Goal: Task Accomplishment & Management: Use online tool/utility

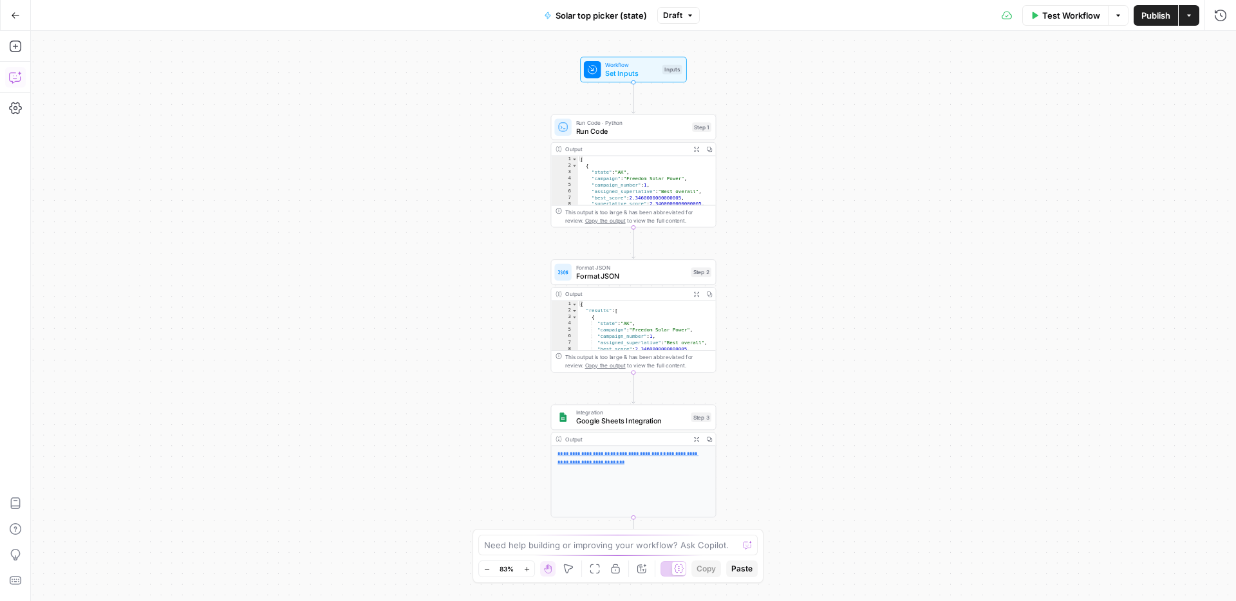
click at [21, 80] on icon "button" at bounding box center [15, 77] width 13 height 13
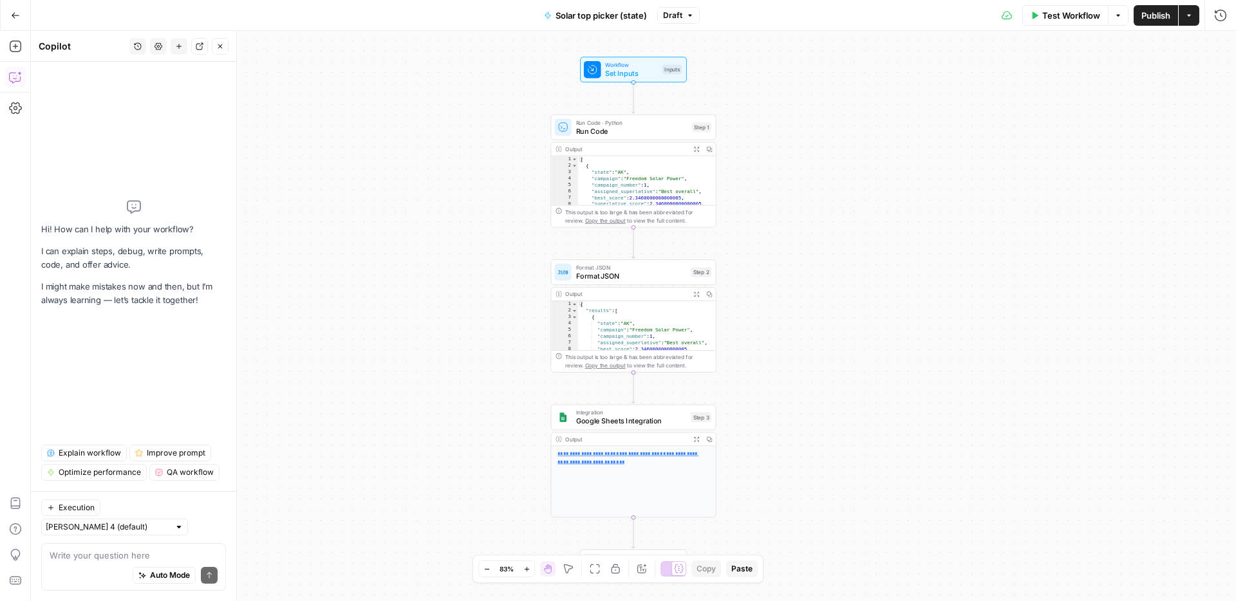
click at [110, 550] on textarea at bounding box center [134, 555] width 168 height 13
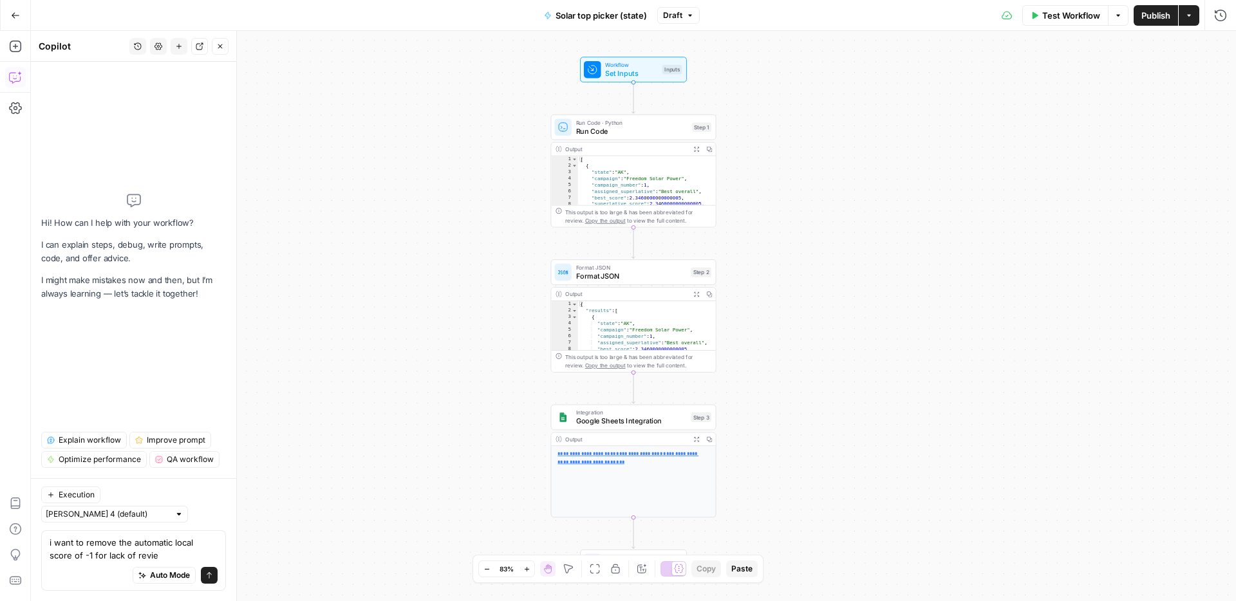
type textarea "i want to remove the automatic local score of -1 for lack of review"
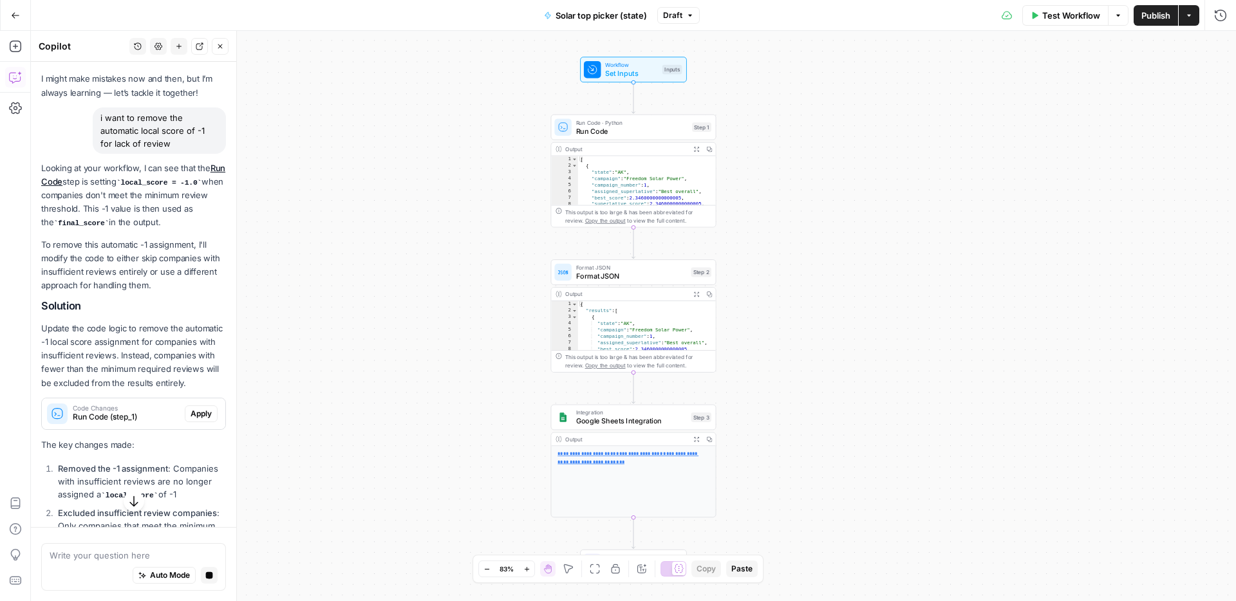
scroll to position [71, 0]
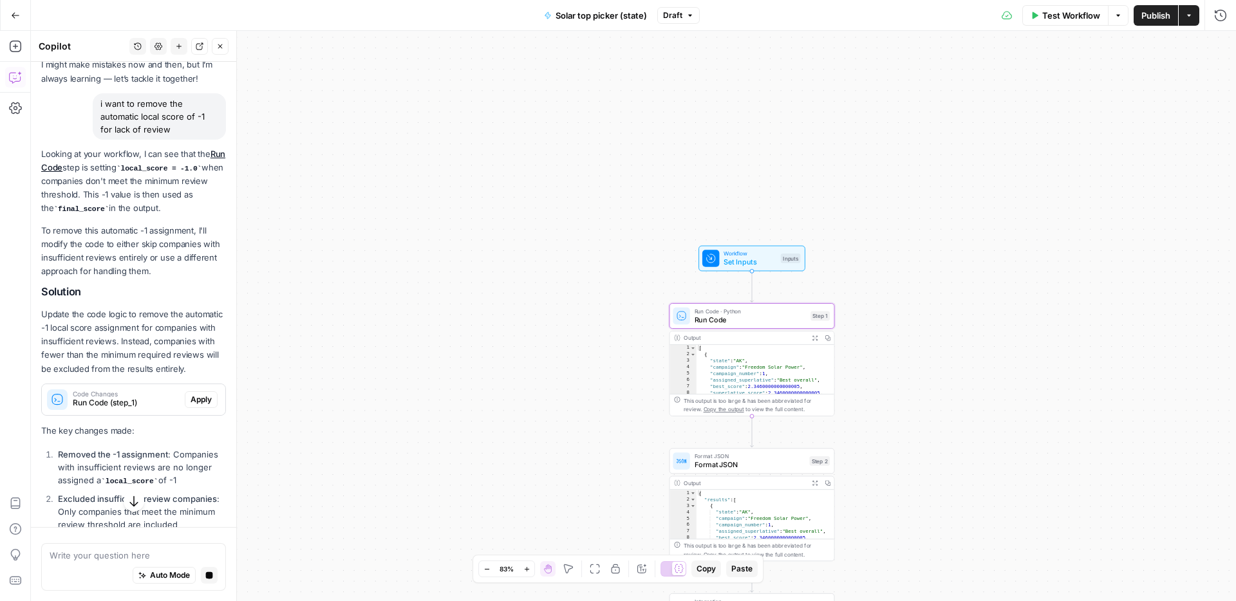
click at [120, 406] on span "Run Code (step_1)" at bounding box center [126, 403] width 107 height 12
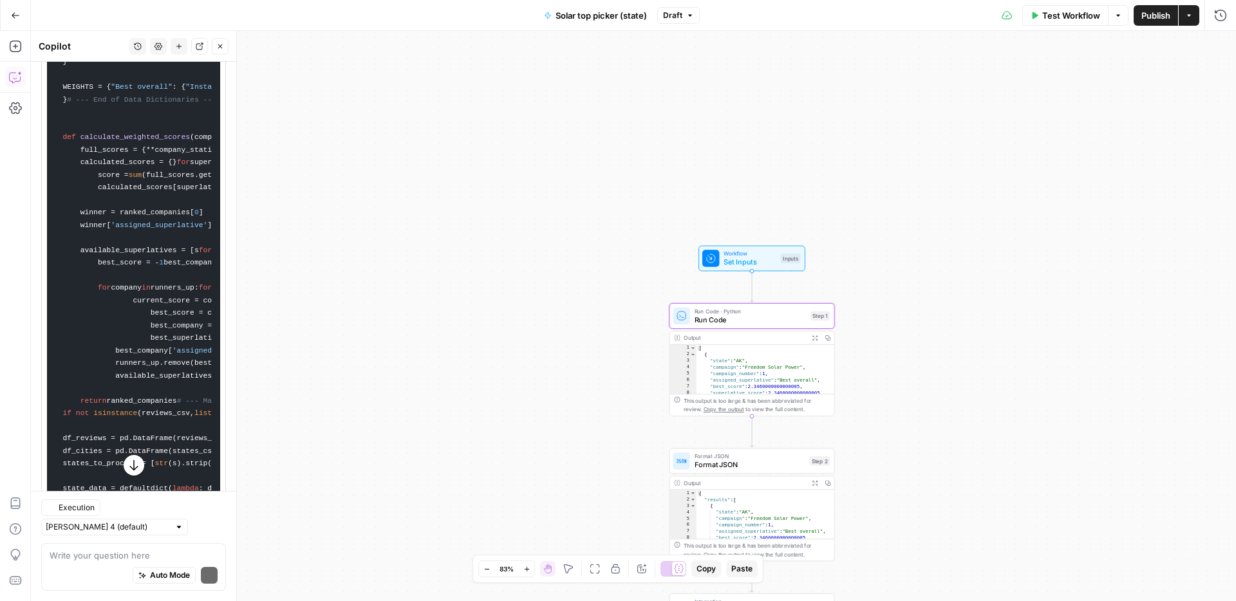
scroll to position [696, 0]
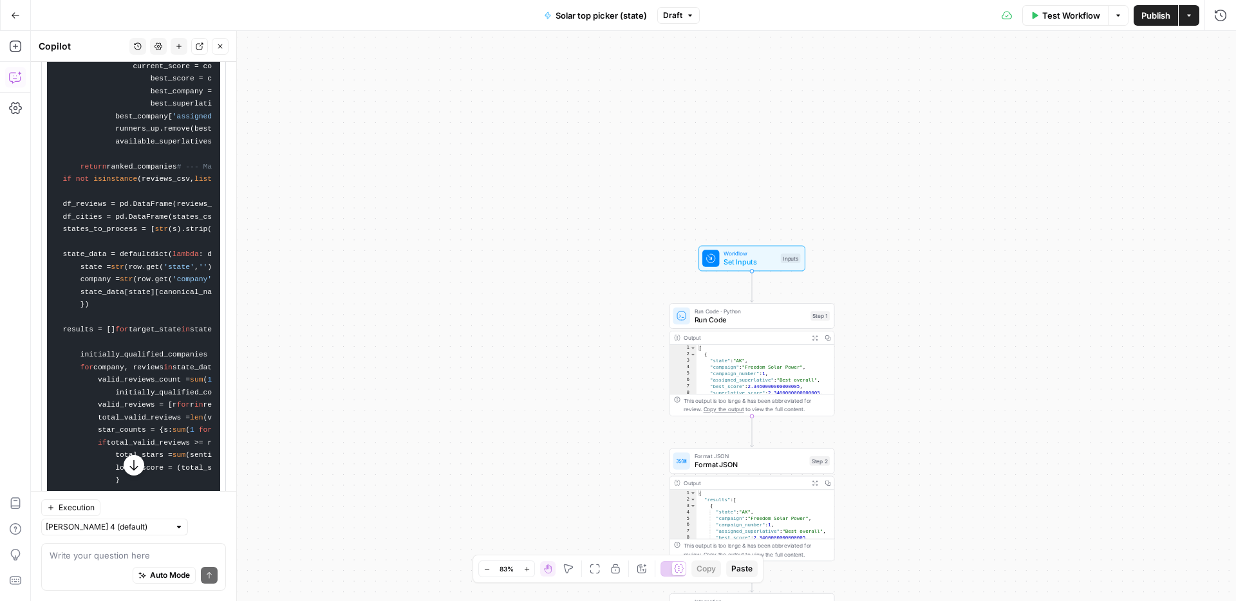
click at [732, 319] on span "Run Code" at bounding box center [751, 320] width 112 height 11
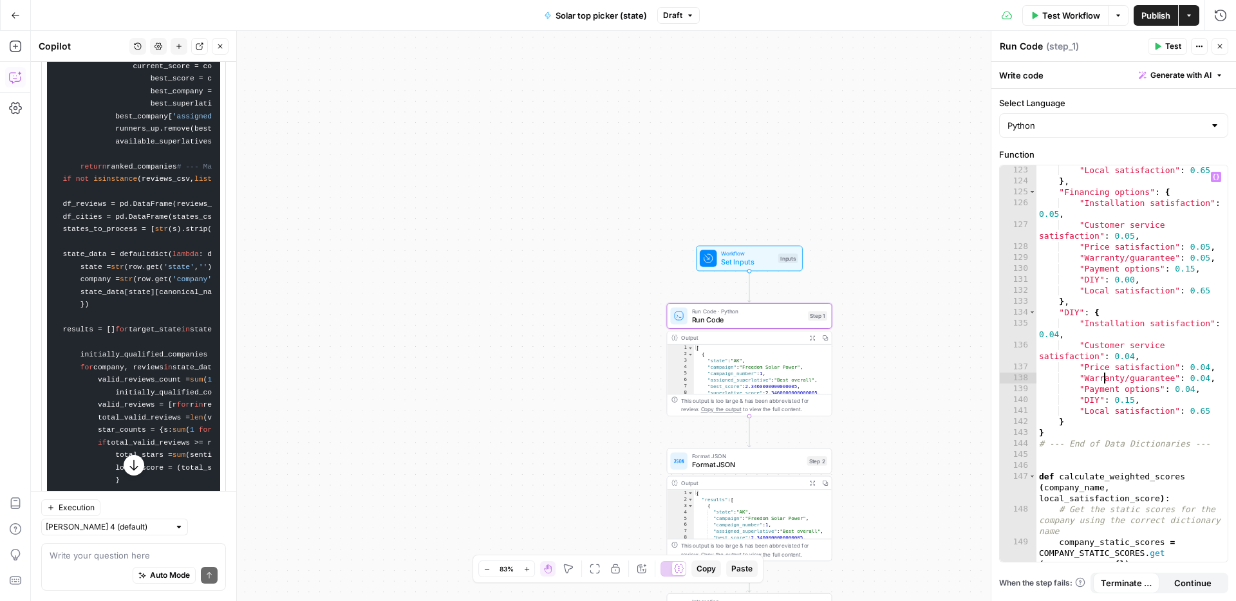
click at [1102, 374] on div ""Local satisfaction" : 0.65 } , "Financing options" : { "Installation satisfact…" at bounding box center [1131, 390] width 191 height 451
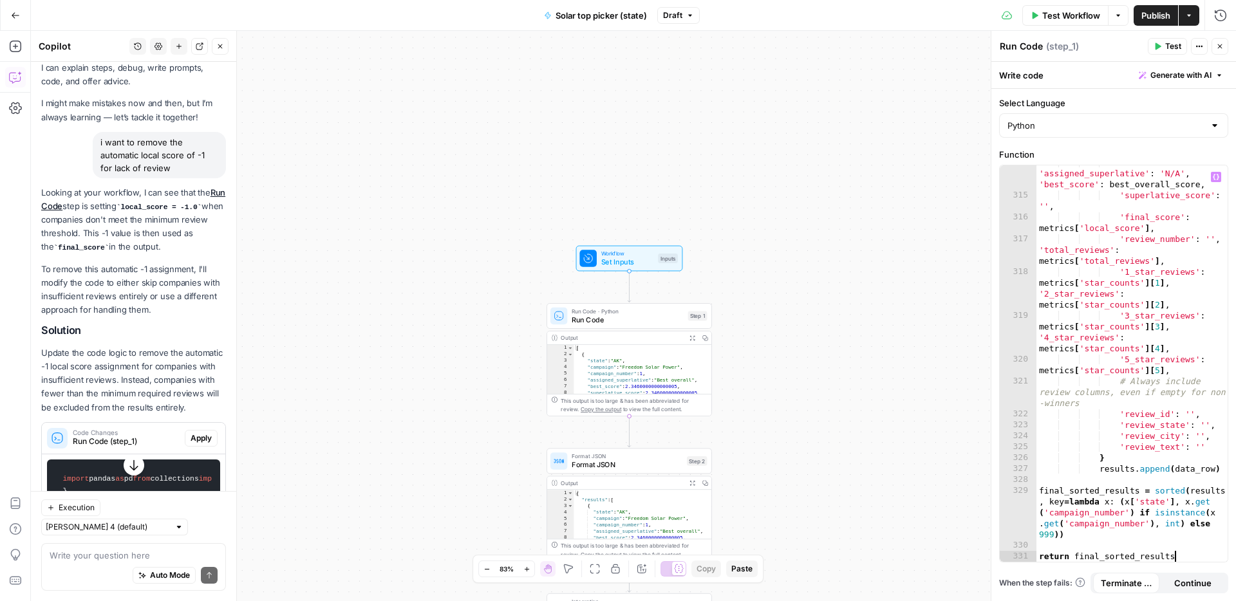
scroll to position [56, 0]
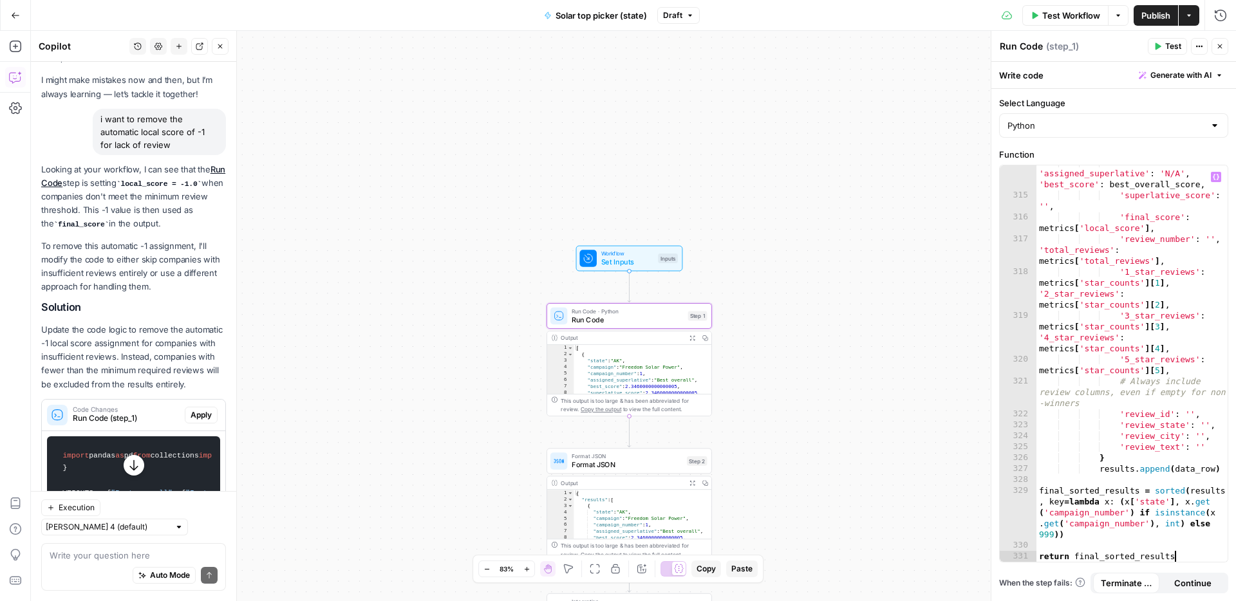
click at [205, 416] on span "Apply" at bounding box center [201, 415] width 21 height 12
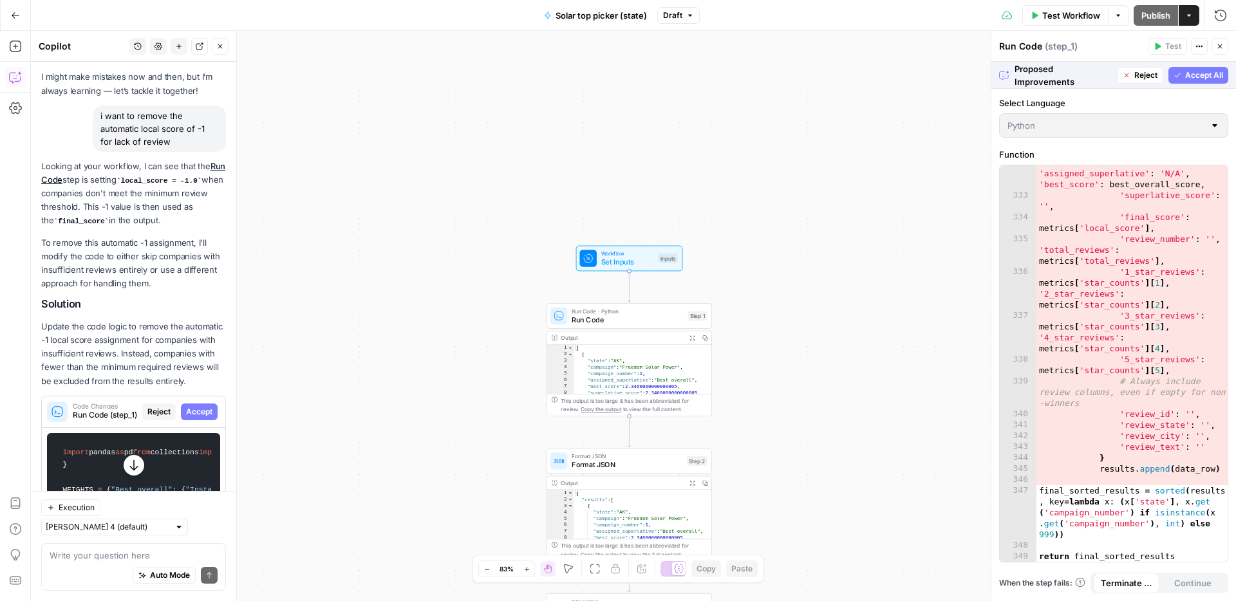
scroll to position [5721, 0]
click at [1199, 79] on span "Accept All" at bounding box center [1204, 76] width 38 height 12
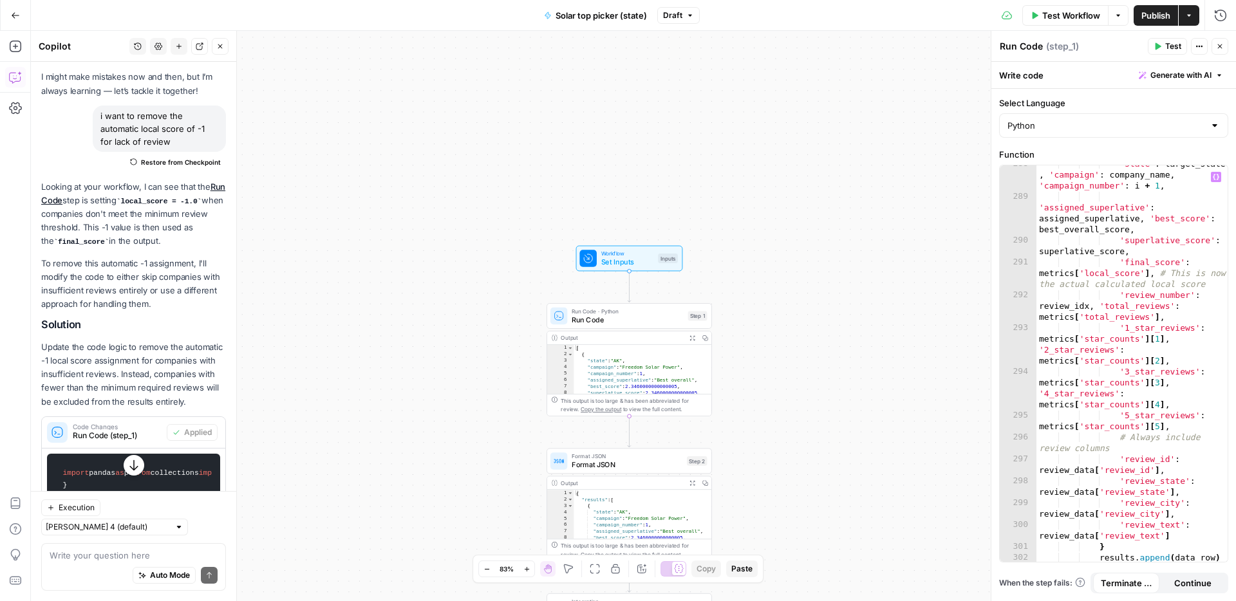
scroll to position [4700, 0]
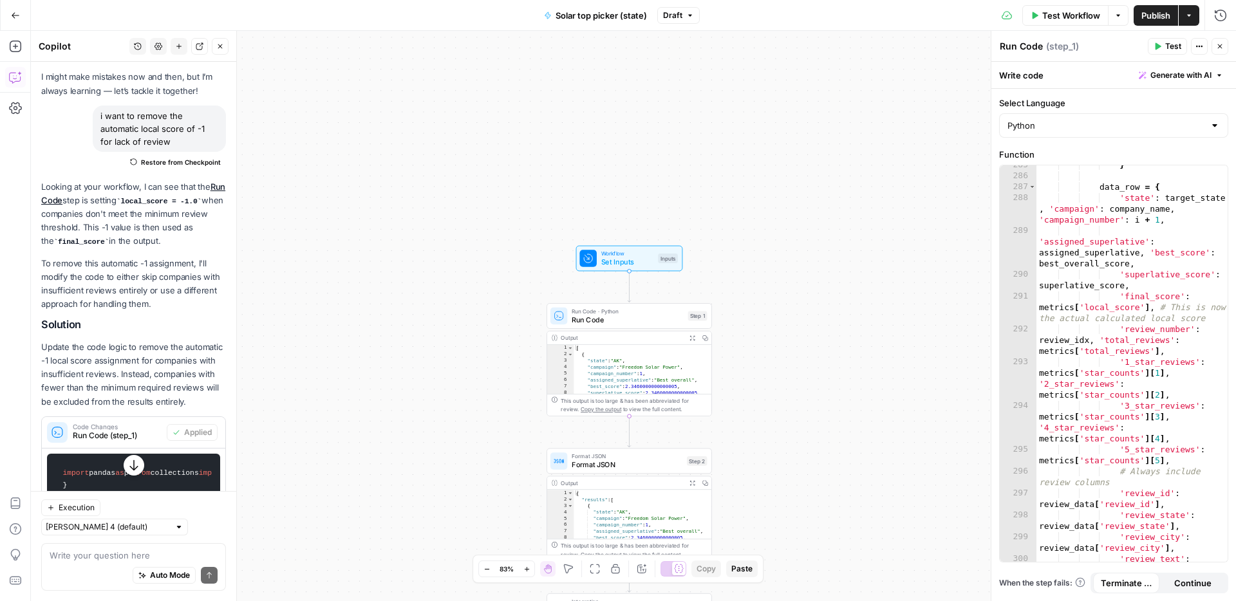
click at [1072, 24] on button "Test Workflow" at bounding box center [1065, 15] width 86 height 21
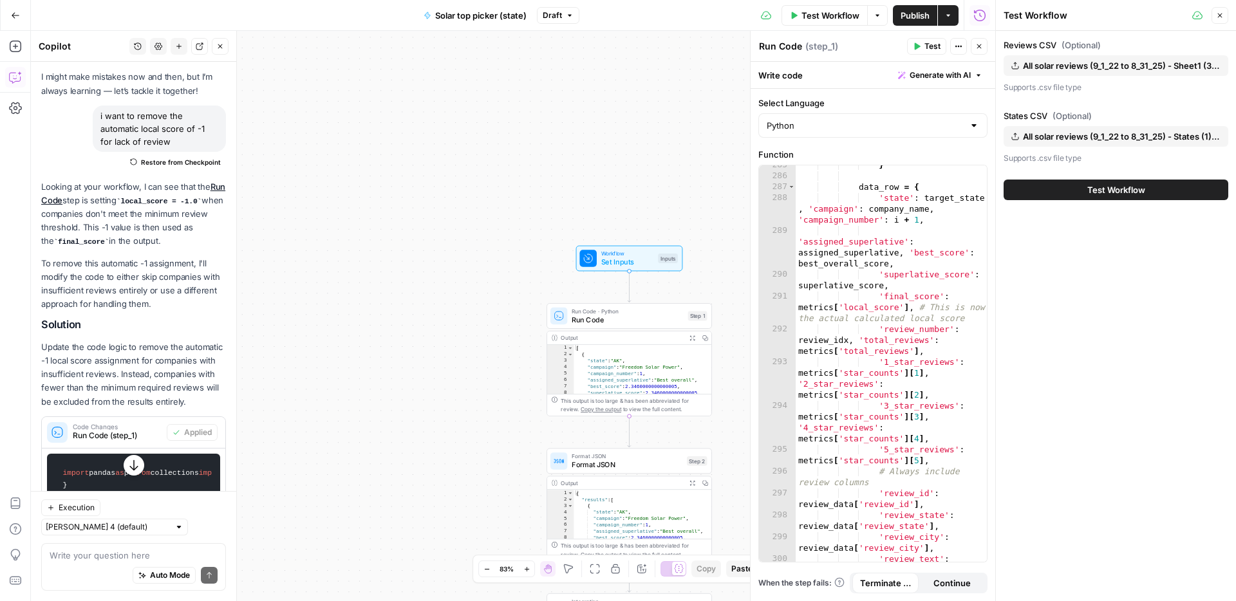
click at [1103, 70] on span "All solar reviews (9_1_22 to 8_31_25) - Sheet1 (3).csv" at bounding box center [1122, 65] width 198 height 13
click at [1101, 198] on button "Test Workflow" at bounding box center [1116, 190] width 225 height 21
click at [1099, 187] on span "Test Workflow" at bounding box center [1116, 189] width 58 height 13
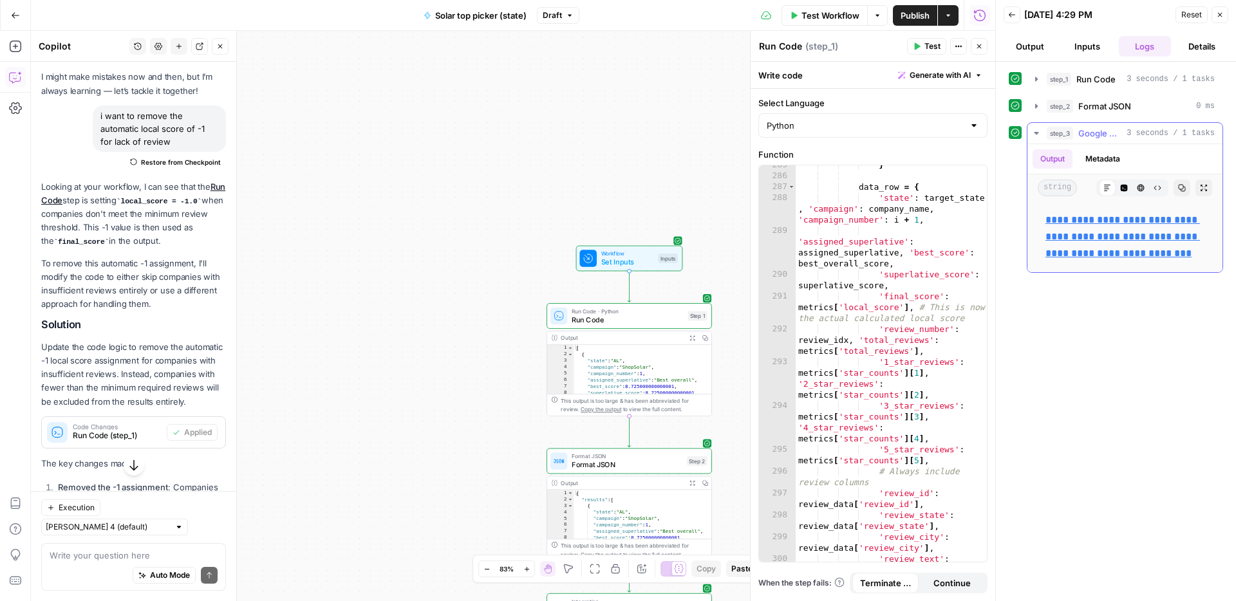
click at [1085, 217] on link "**********" at bounding box center [1122, 236] width 154 height 43
click at [563, 16] on button "Draft" at bounding box center [558, 15] width 42 height 17
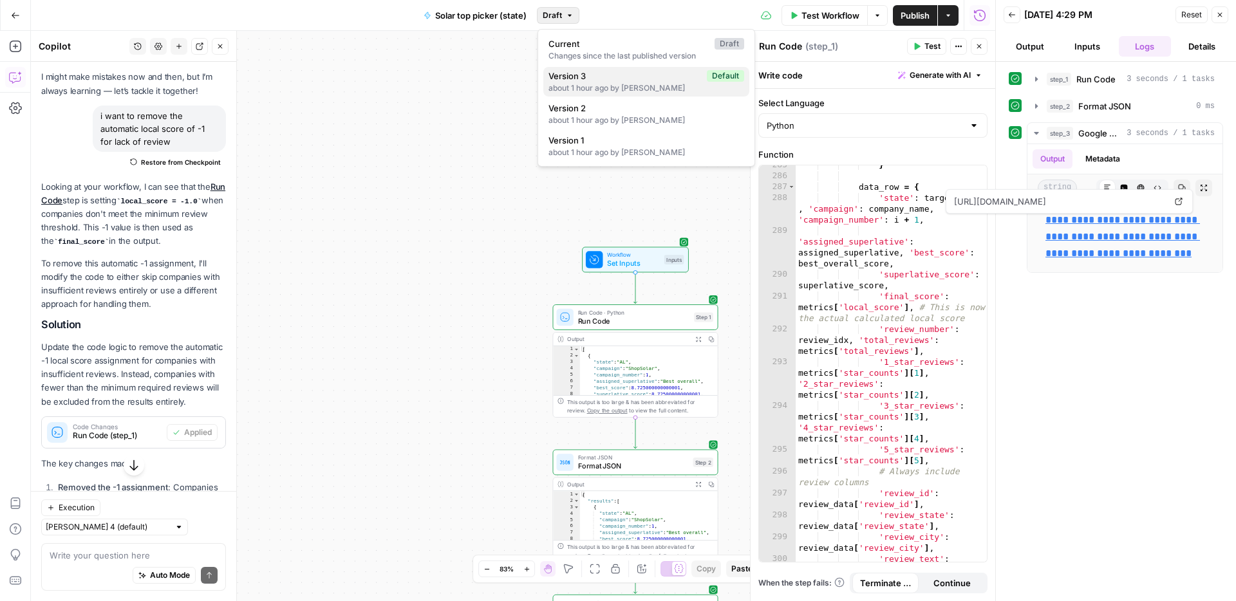
click at [654, 77] on span "Version 3" at bounding box center [624, 76] width 153 height 13
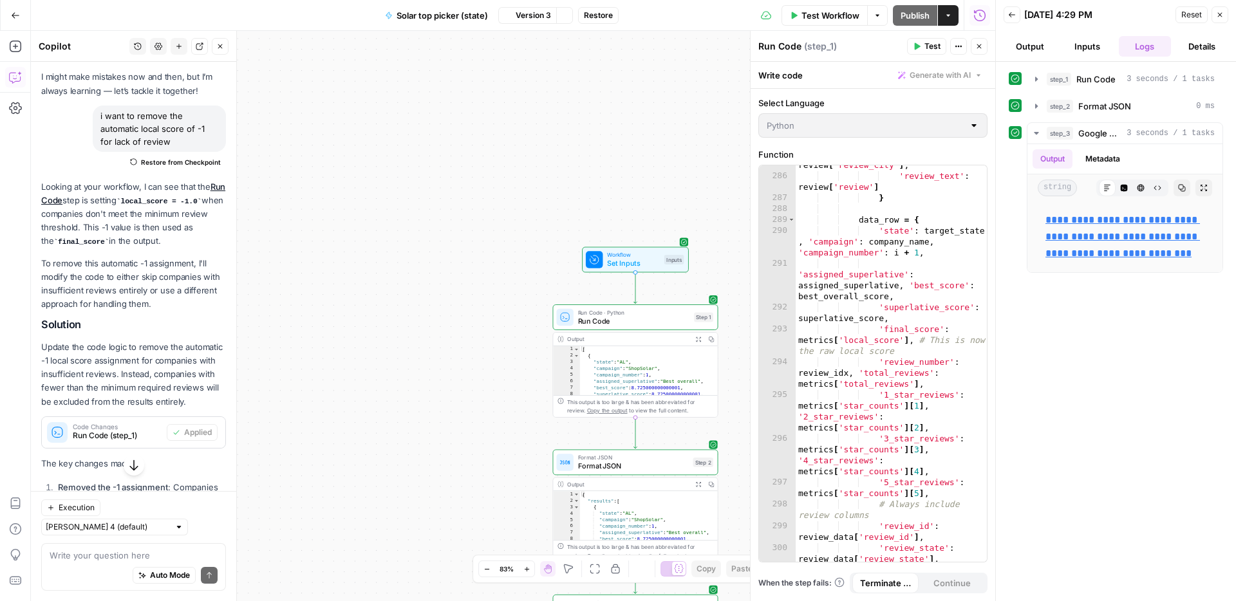
scroll to position [4689, 0]
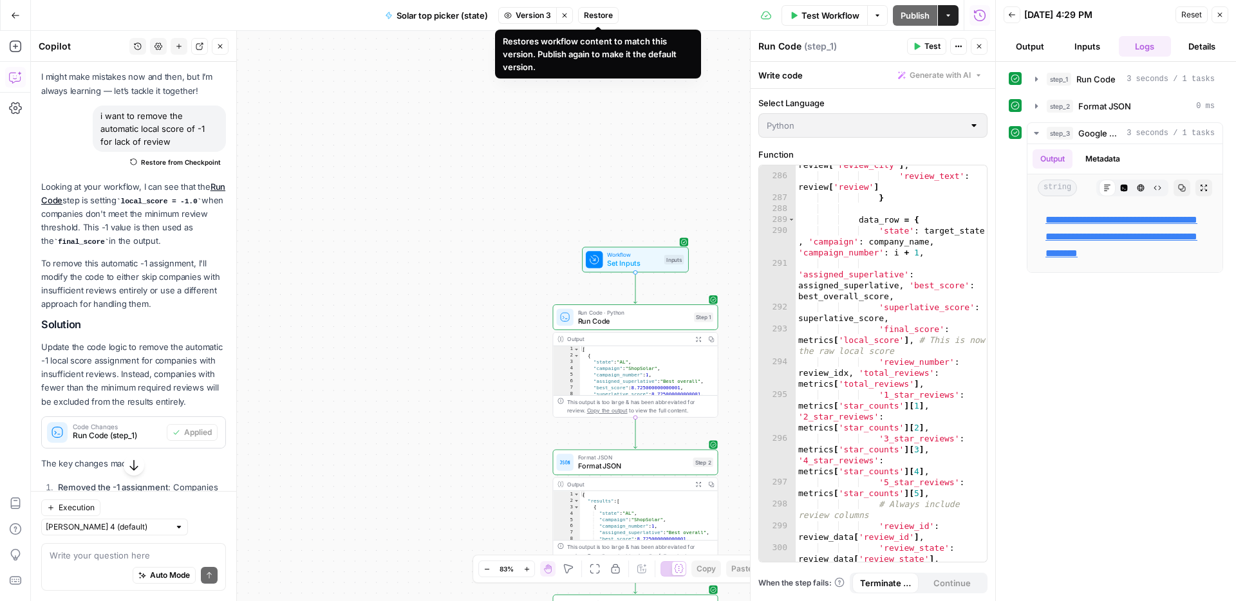
click at [610, 20] on span "Restore" at bounding box center [598, 16] width 29 height 12
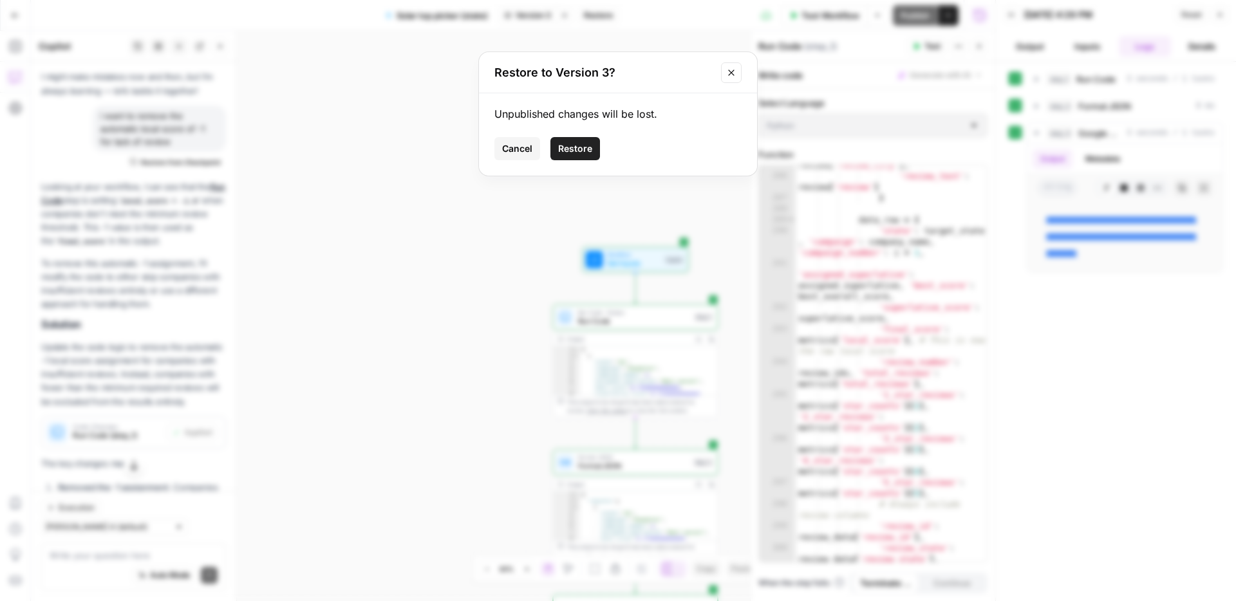
click at [582, 145] on span "Restore" at bounding box center [575, 148] width 34 height 13
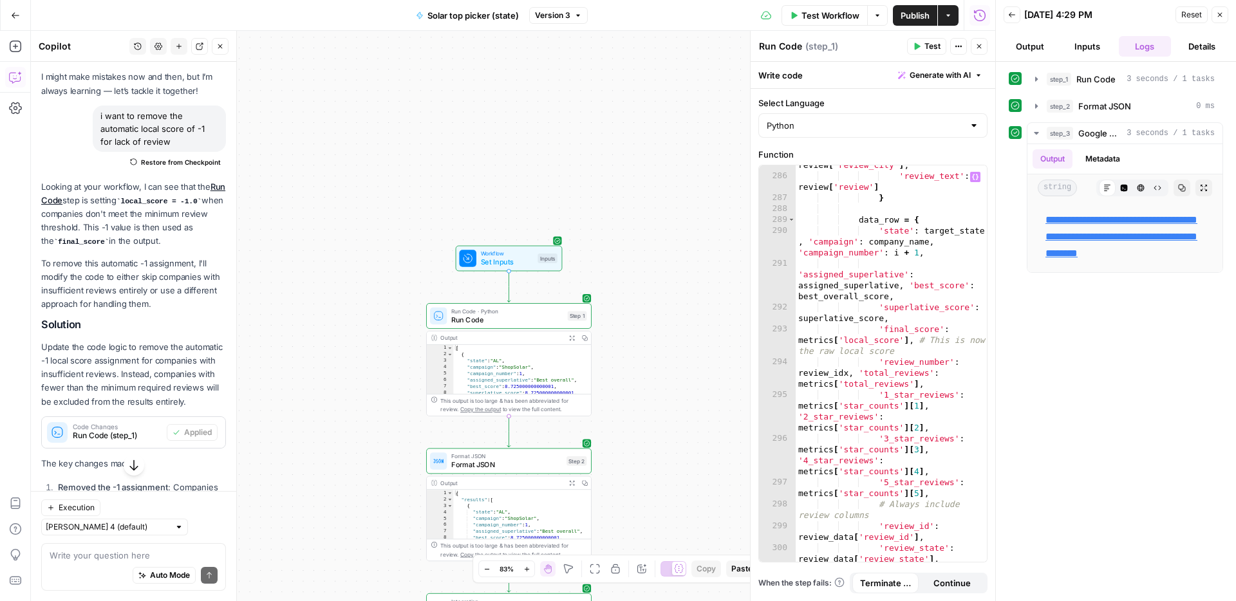
type textarea "**********"
click at [868, 310] on div "'review_city' : review [ 'review_city' ] , 'review_text' : review [ 'review' ] …" at bounding box center [891, 369] width 191 height 440
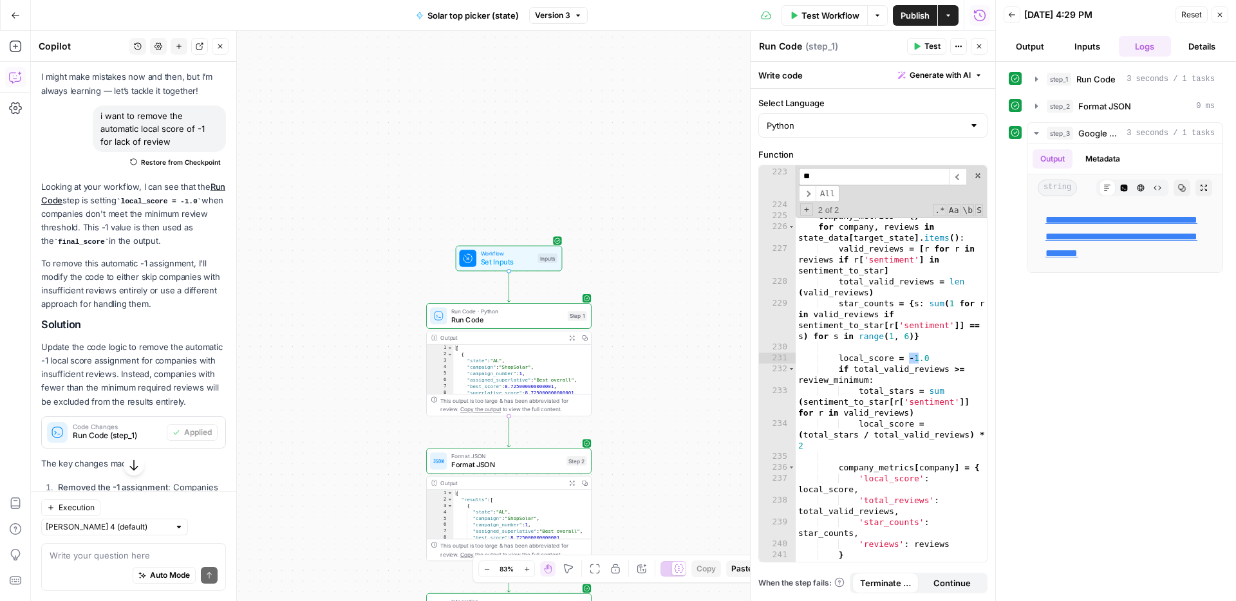
scroll to position [3435, 0]
type input "**"
click at [879, 341] on div "review_minimum = 3 if initially_qualified_companies < 3 else 5 company_metrics …" at bounding box center [891, 365] width 191 height 418
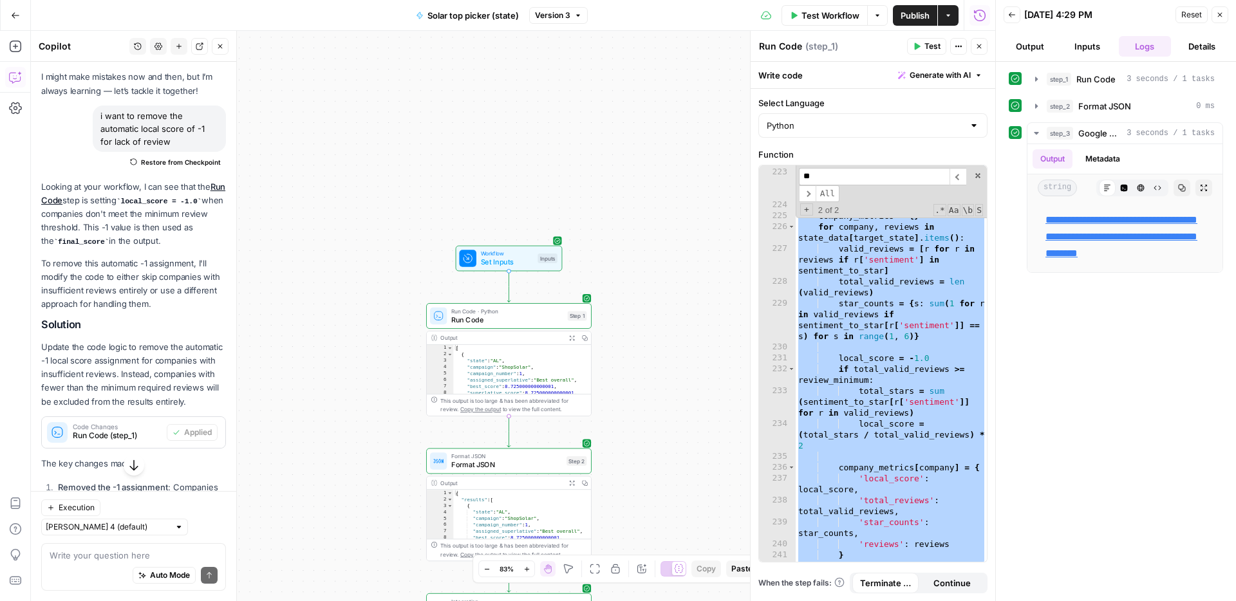
click at [838, 274] on div "review_minimum = 3 if initially_qualified_companies < 3 else 5 company_metrics …" at bounding box center [891, 365] width 191 height 418
paste textarea
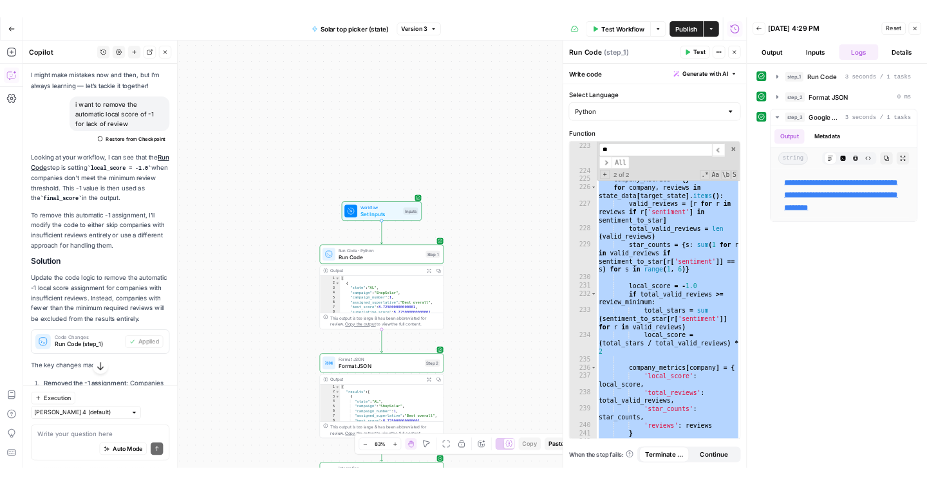
scroll to position [5130, 0]
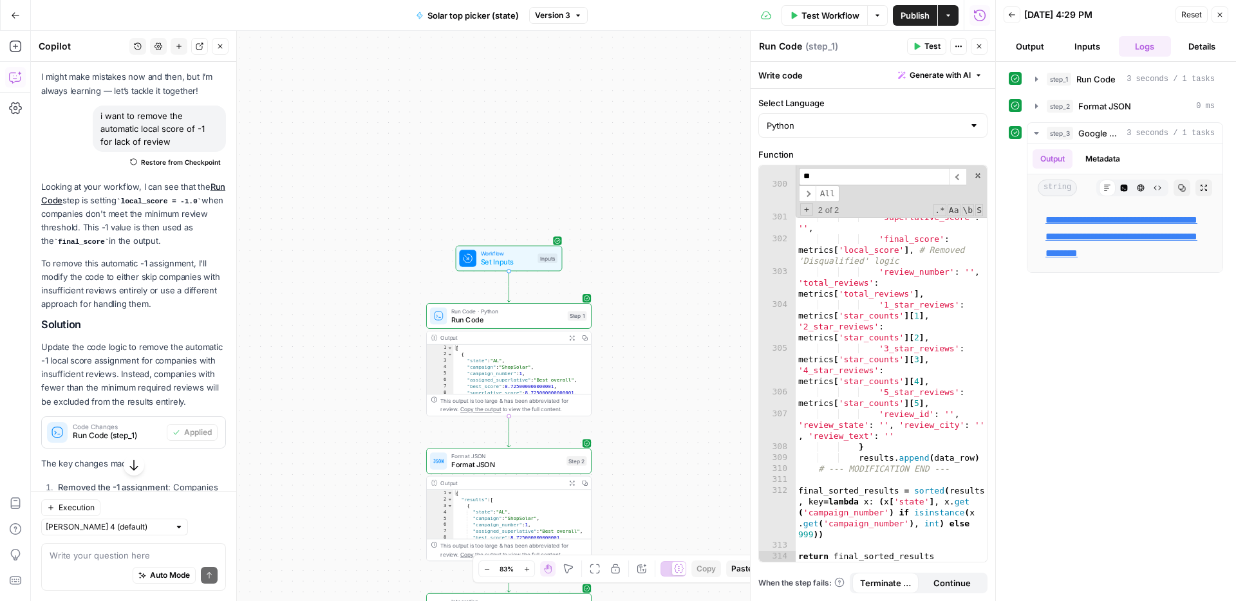
click at [843, 22] on button "Test Workflow" at bounding box center [824, 15] width 86 height 21
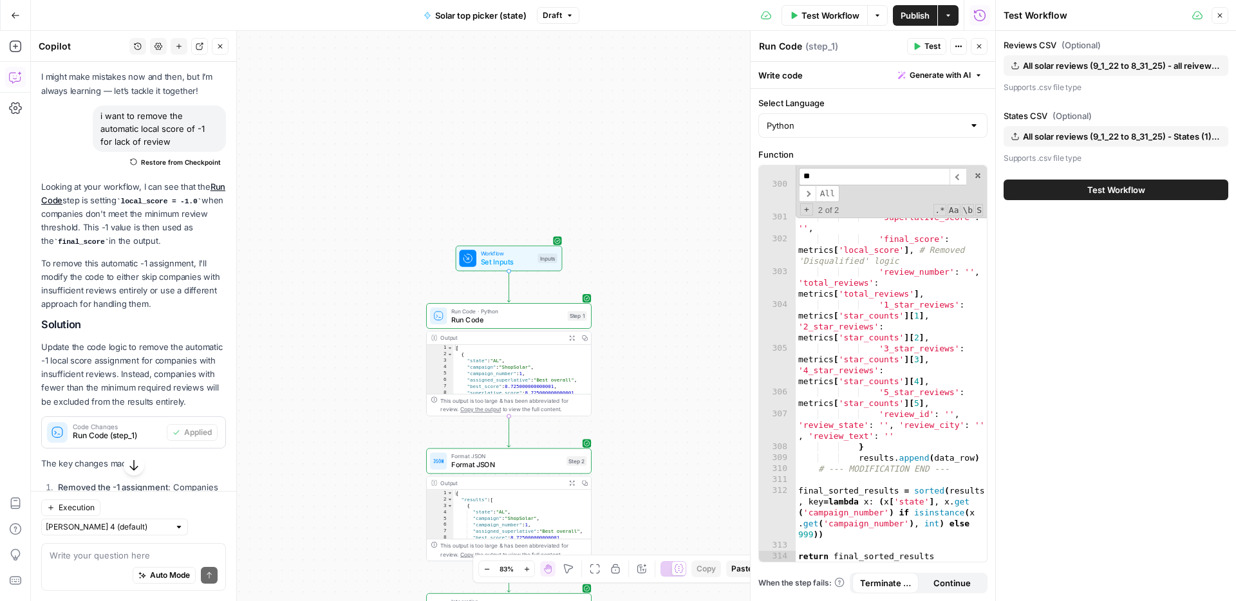
click at [1089, 187] on span "Test Workflow" at bounding box center [1116, 189] width 58 height 13
click at [1089, 191] on span "Test Workflow" at bounding box center [1116, 189] width 58 height 13
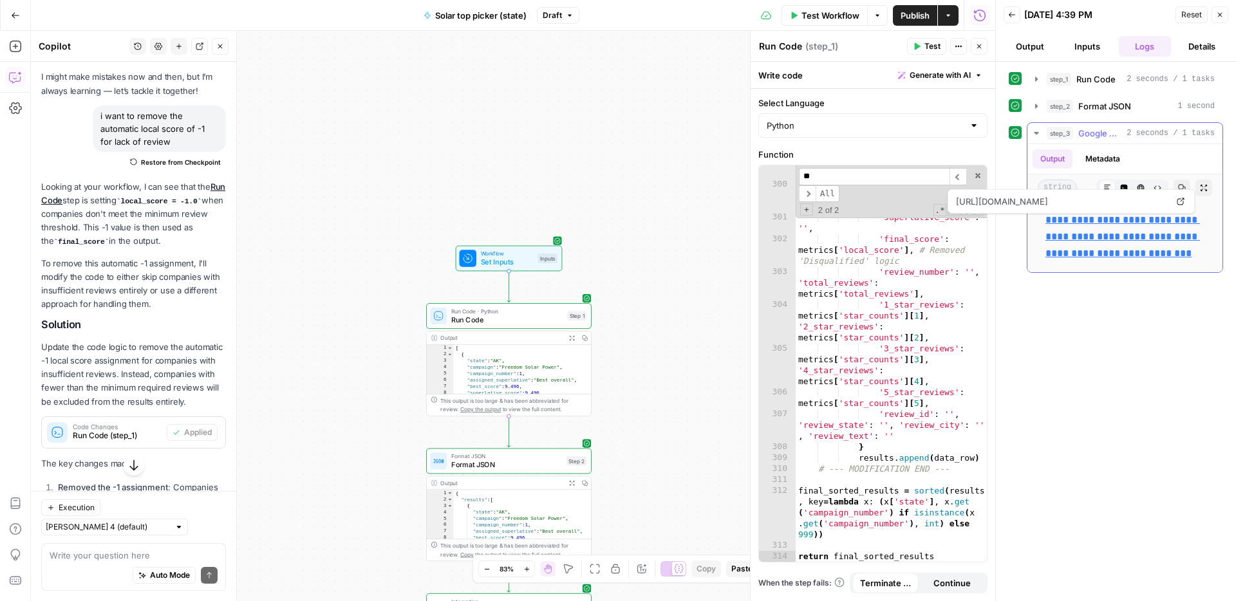
click at [1090, 215] on link "**********" at bounding box center [1122, 236] width 154 height 43
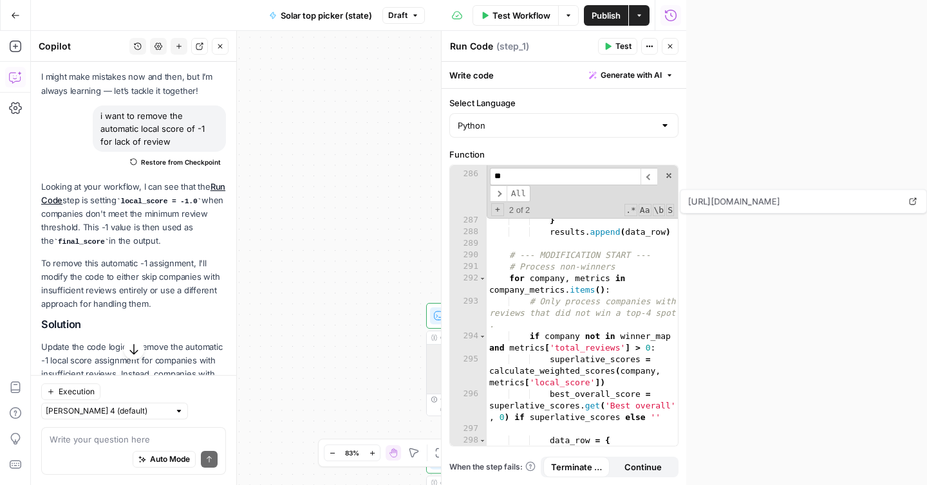
scroll to position [5130, 0]
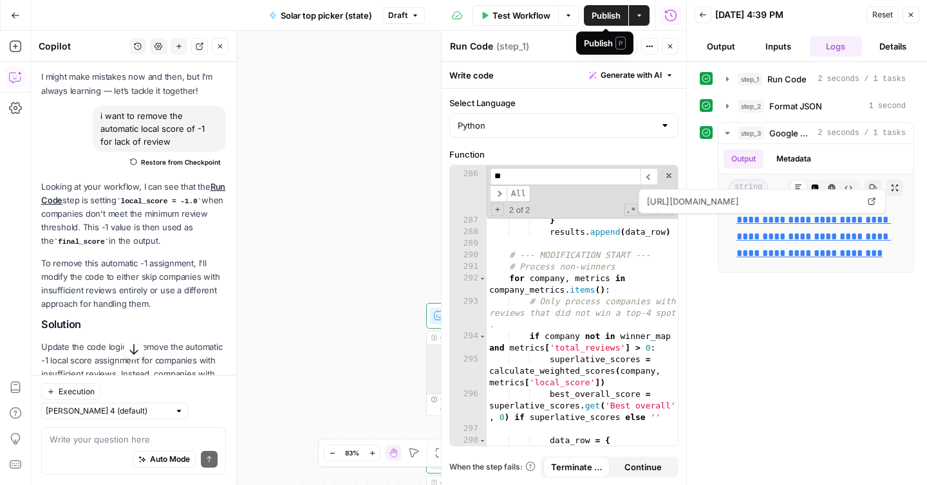
click at [600, 17] on span "Publish" at bounding box center [606, 15] width 29 height 13
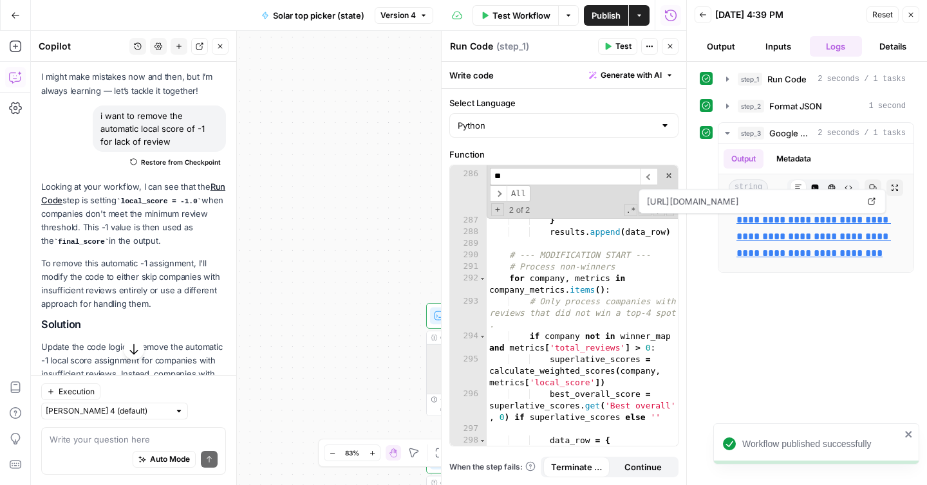
scroll to position [5130, 0]
click at [411, 16] on span "Version 4" at bounding box center [397, 16] width 35 height 12
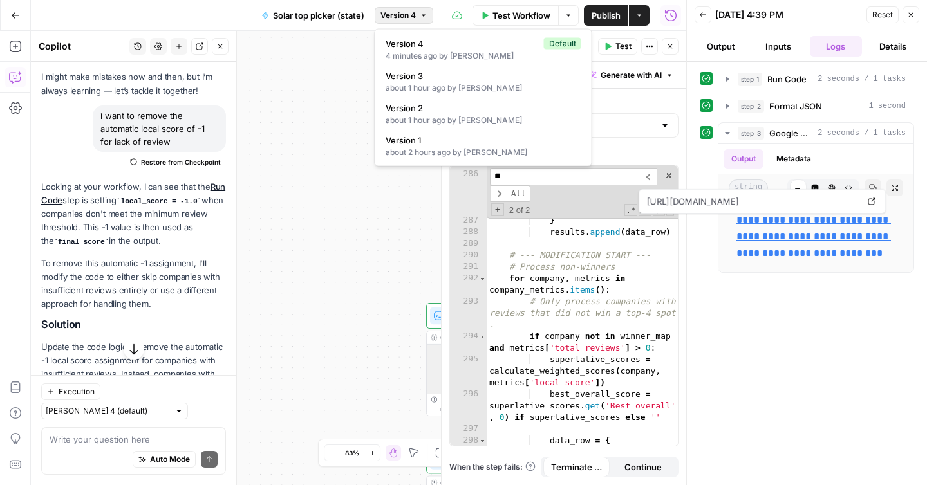
click at [411, 16] on span "Version 4" at bounding box center [397, 16] width 35 height 12
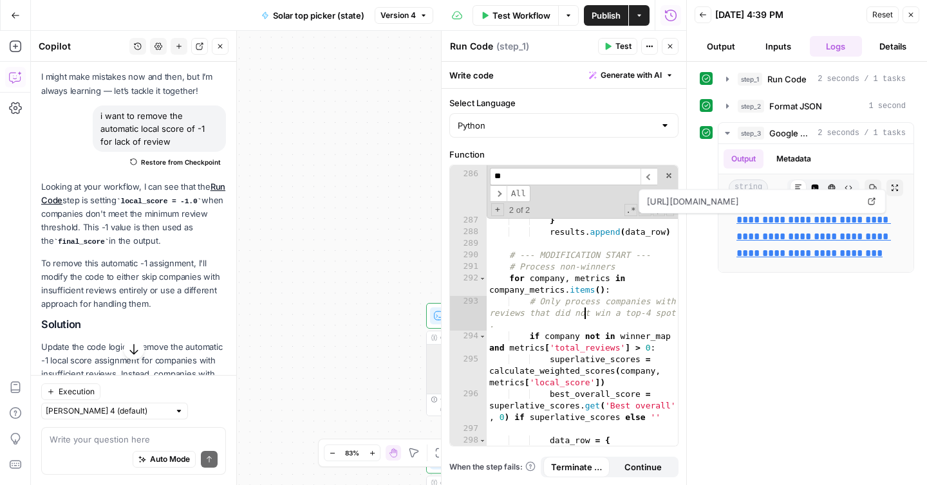
click at [586, 317] on div "'review_id' : review_data [ 'review_id' ] , 'review_state' : review_data [ 'rev…" at bounding box center [582, 303] width 191 height 362
click at [669, 176] on span at bounding box center [668, 175] width 9 height 9
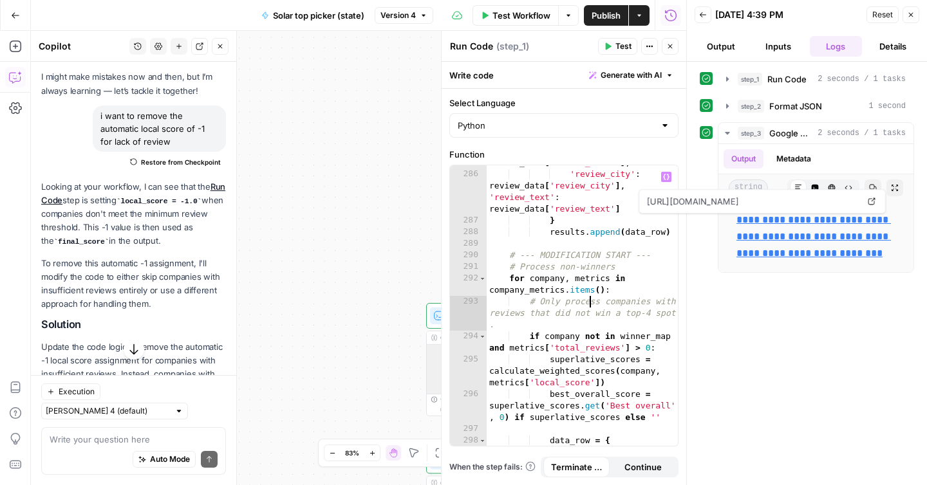
click at [591, 305] on div "'review_id' : review_data [ 'review_id' ] , 'review_state' : review_data [ 'rev…" at bounding box center [582, 303] width 191 height 362
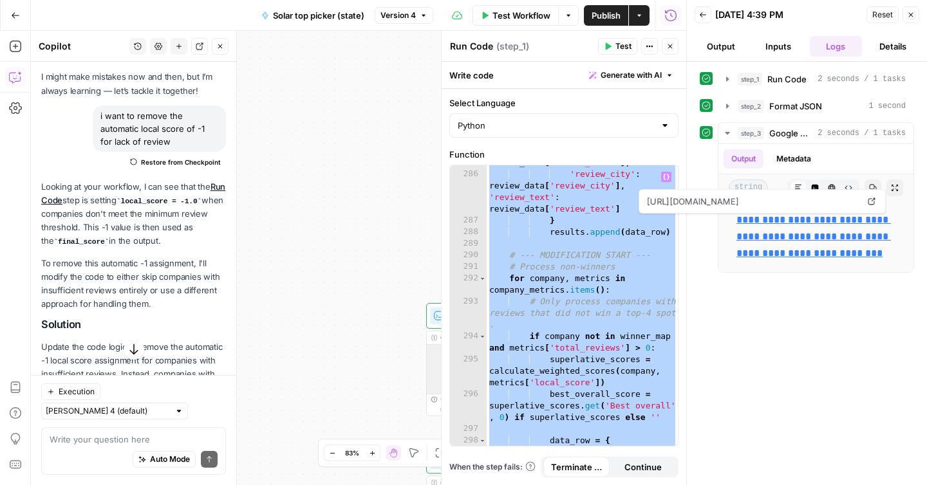
paste textarea
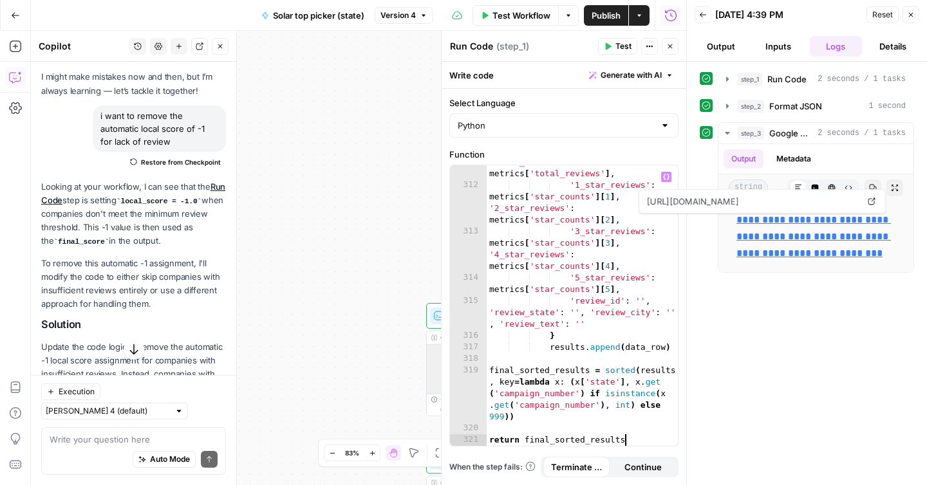
scroll to position [5802, 0]
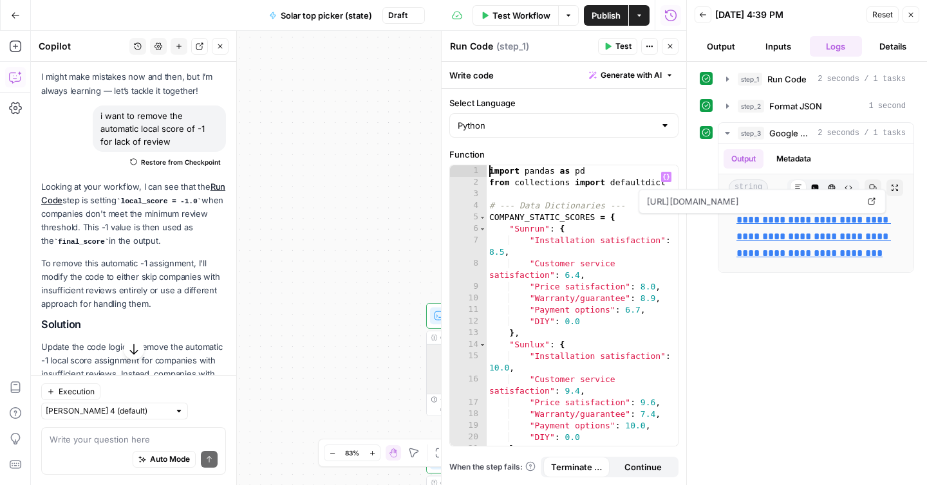
type textarea "**********"
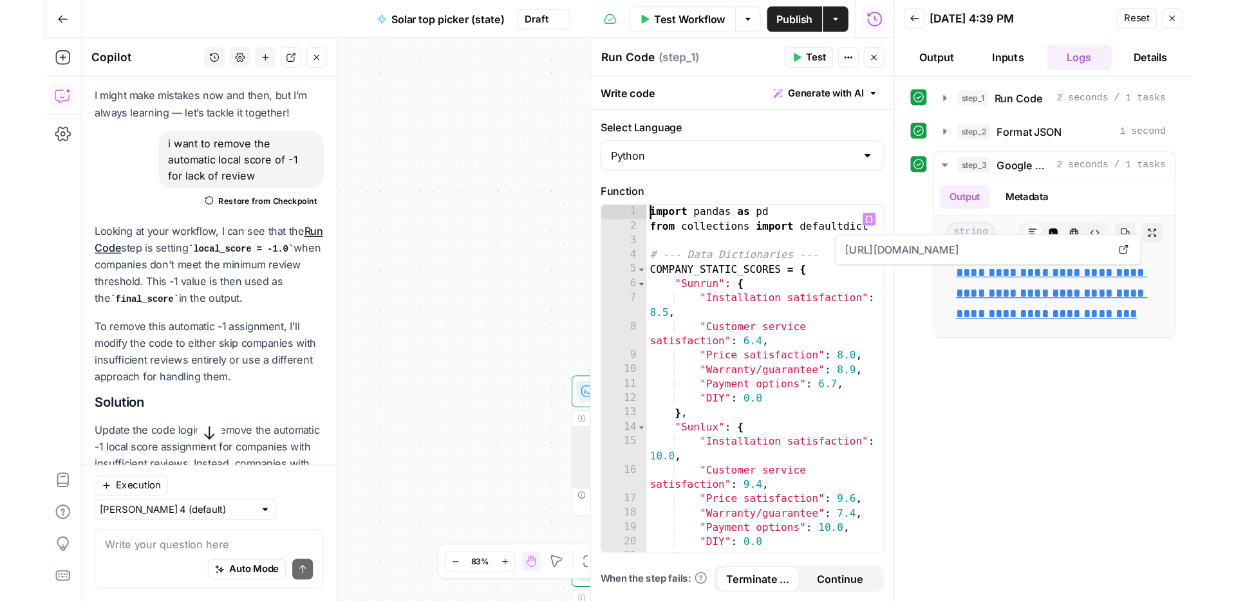
scroll to position [0, 0]
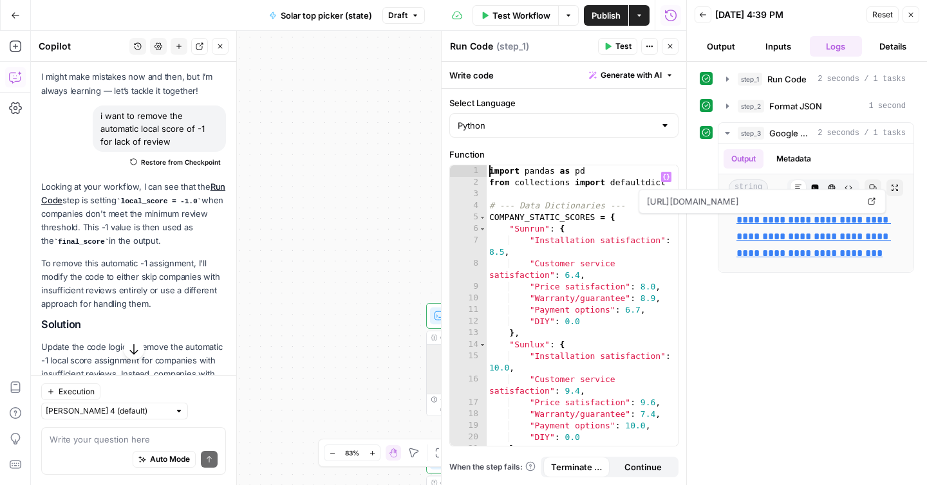
click at [524, 18] on span "Test Workflow" at bounding box center [521, 15] width 58 height 13
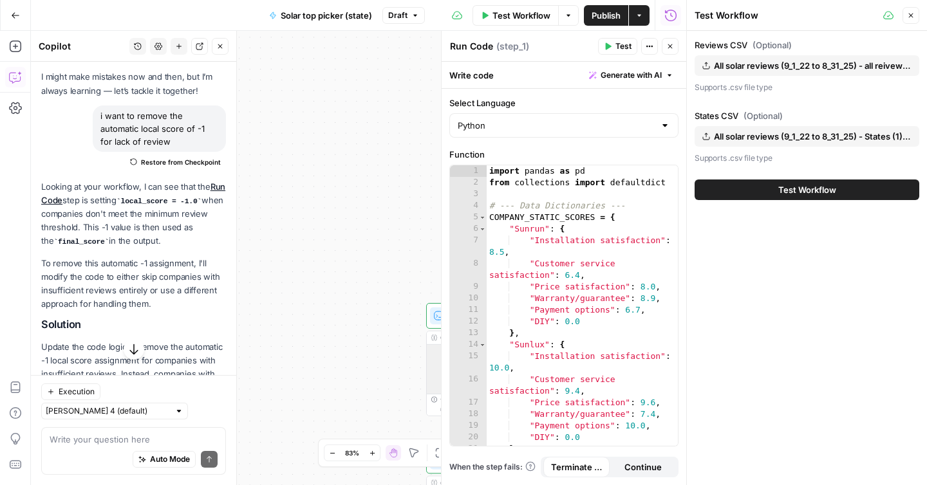
click at [774, 191] on button "Test Workflow" at bounding box center [807, 190] width 225 height 21
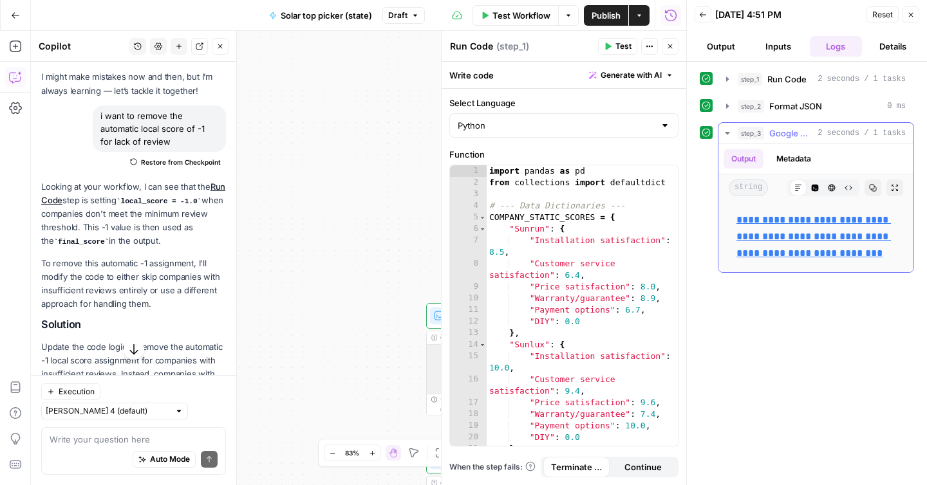
click at [769, 221] on link "**********" at bounding box center [813, 236] width 154 height 43
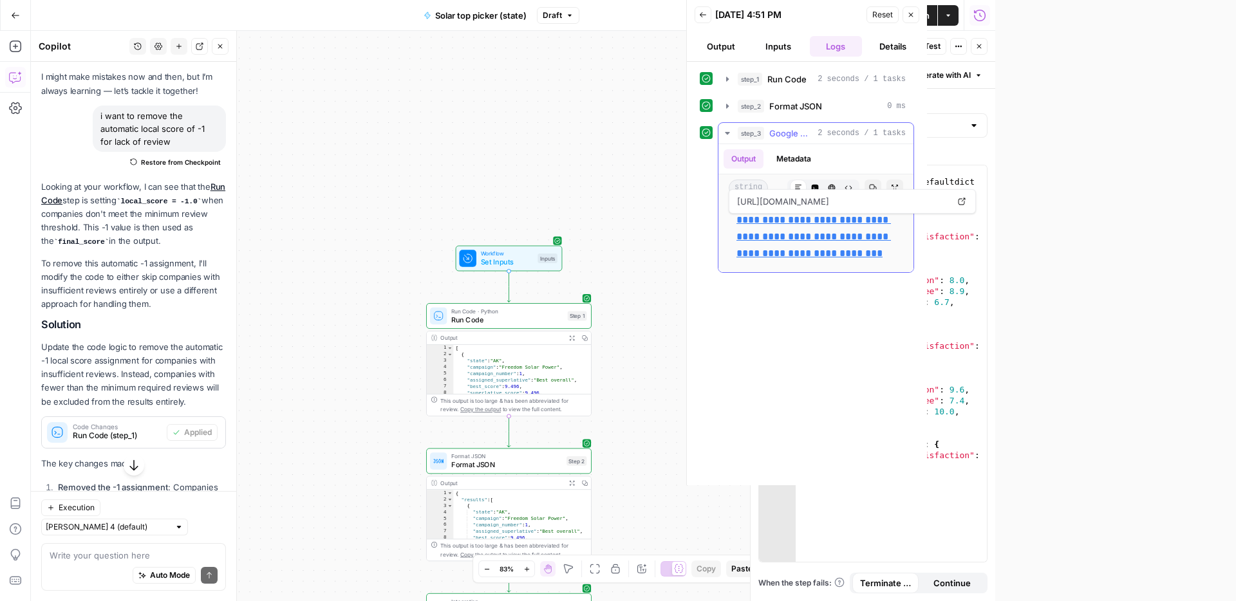
scroll to position [59, 0]
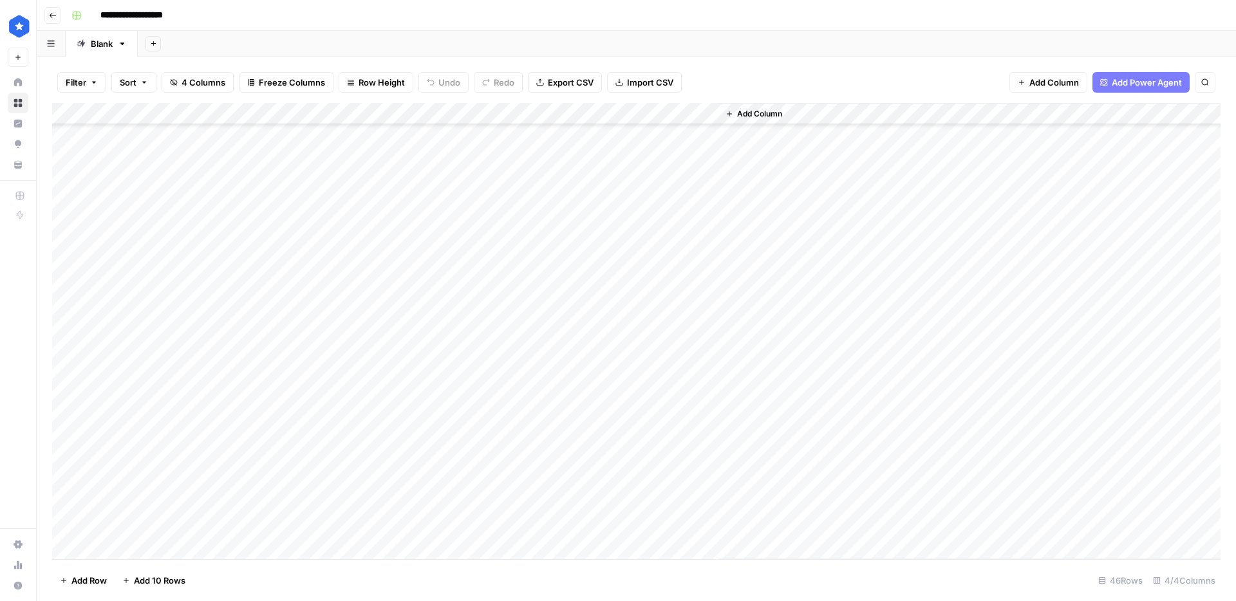
scroll to position [163, 0]
click at [282, 322] on div "Add Column" at bounding box center [636, 331] width 1168 height 456
click at [709, 320] on div "Add Column" at bounding box center [636, 331] width 1168 height 456
click at [301, 324] on div "Add Column" at bounding box center [636, 331] width 1168 height 456
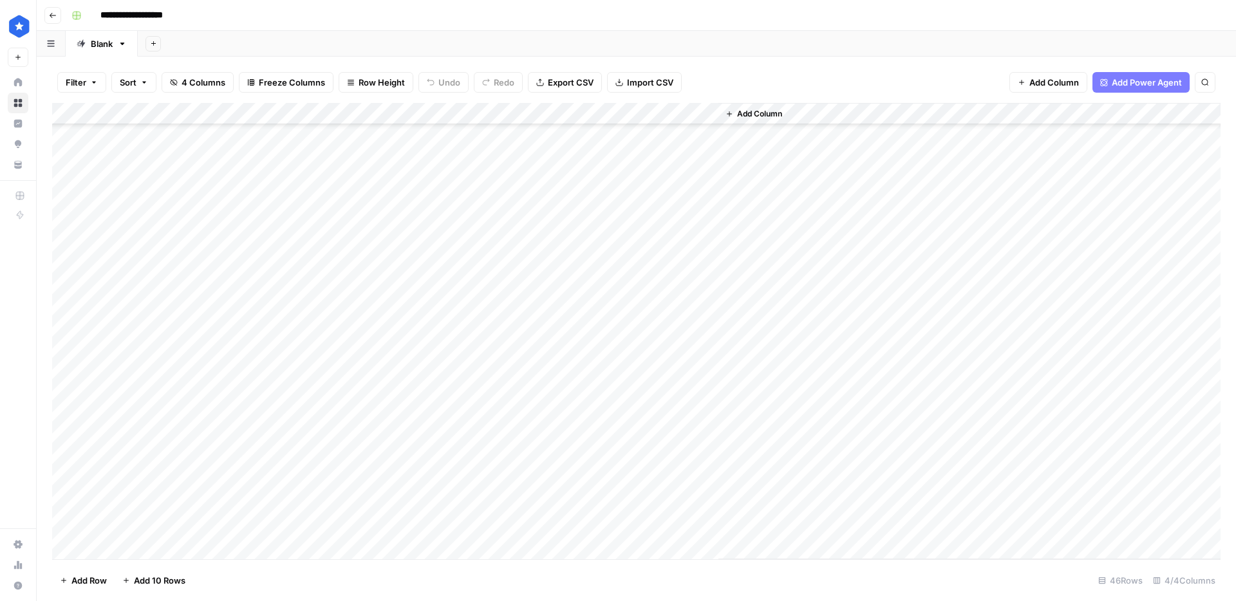
drag, startPoint x: 326, startPoint y: 335, endPoint x: 270, endPoint y: 450, distance: 128.1
click at [270, 450] on div "Add Column" at bounding box center [636, 331] width 1168 height 456
click at [389, 378] on div "Add Column" at bounding box center [636, 331] width 1168 height 456
click at [385, 397] on div "Add Column" at bounding box center [636, 331] width 1168 height 456
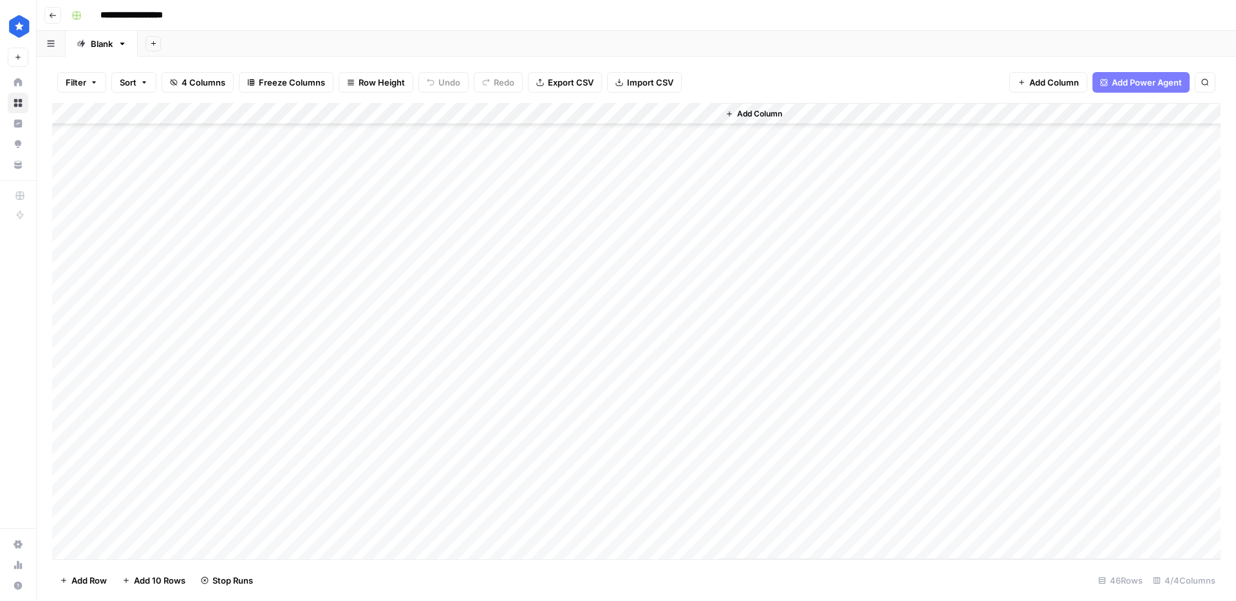
click at [379, 415] on div "Add Column" at bounding box center [636, 331] width 1168 height 456
click at [380, 440] on div "Add Column" at bounding box center [636, 331] width 1168 height 456
click at [379, 461] on div "Add Column" at bounding box center [636, 331] width 1168 height 456
click at [380, 485] on div "Add Column" at bounding box center [636, 331] width 1168 height 456
click at [316, 484] on div "Add Column" at bounding box center [636, 331] width 1168 height 456
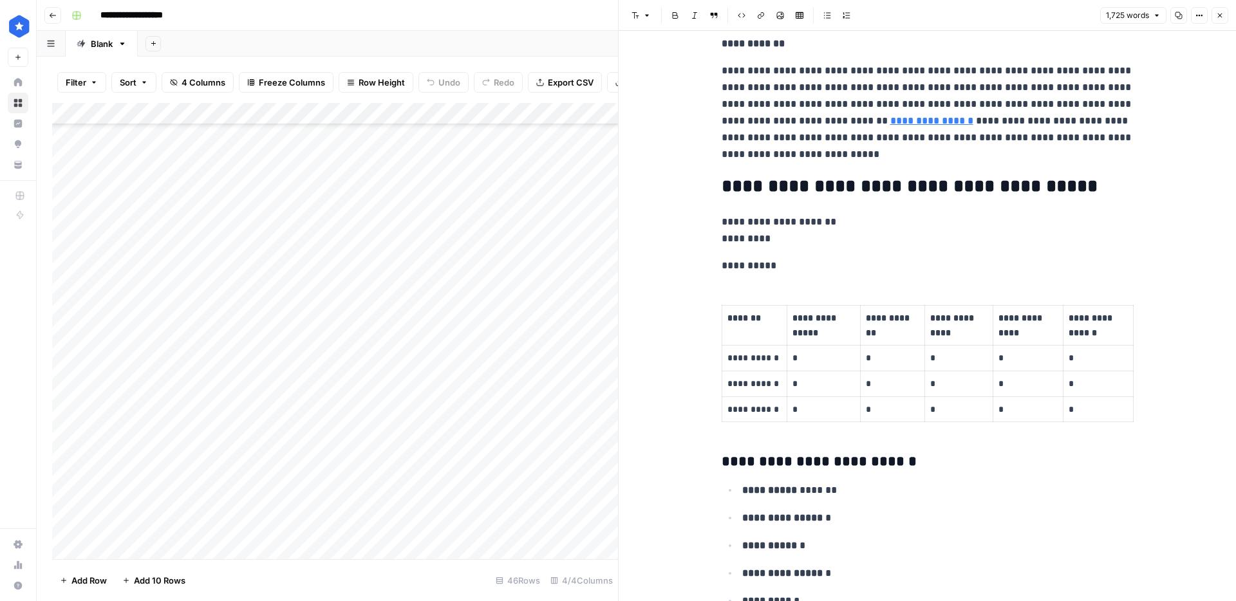
scroll to position [386, 0]
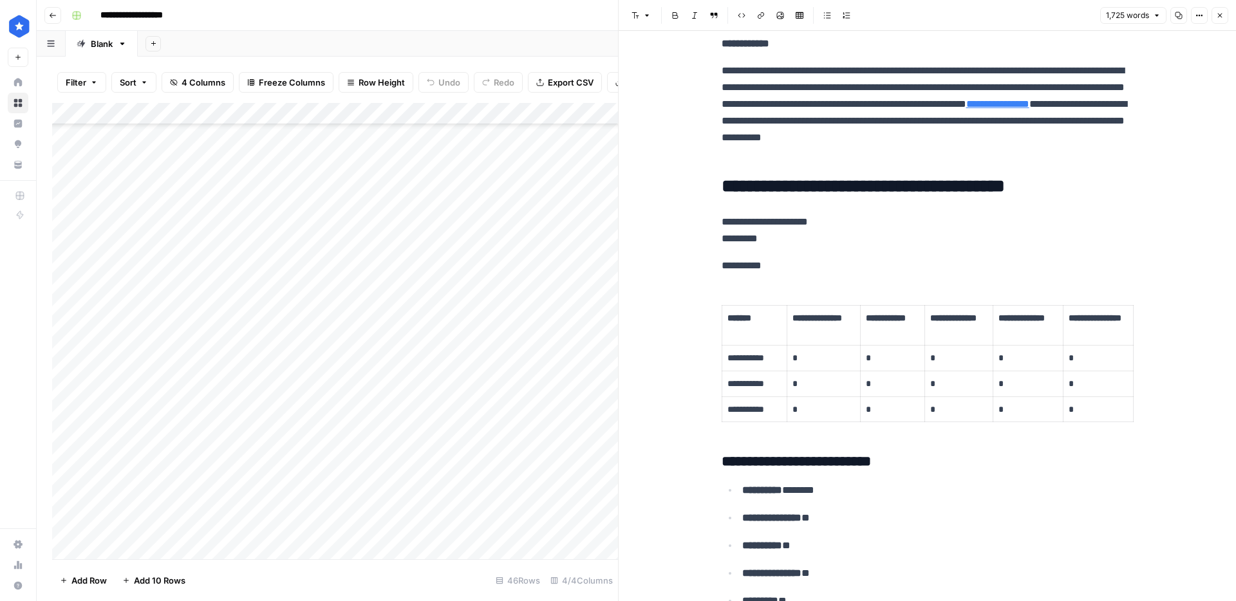
click at [415, 117] on div "Add Column" at bounding box center [335, 331] width 566 height 456
click at [417, 116] on div "Add Column" at bounding box center [335, 331] width 566 height 456
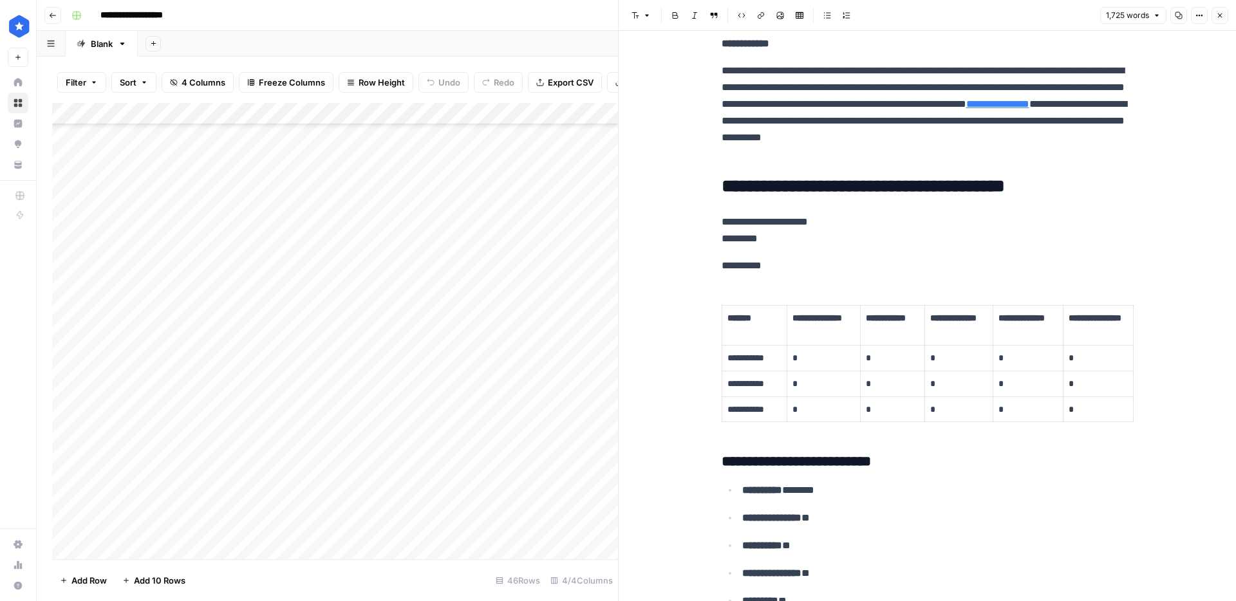
scroll to position [380, 2]
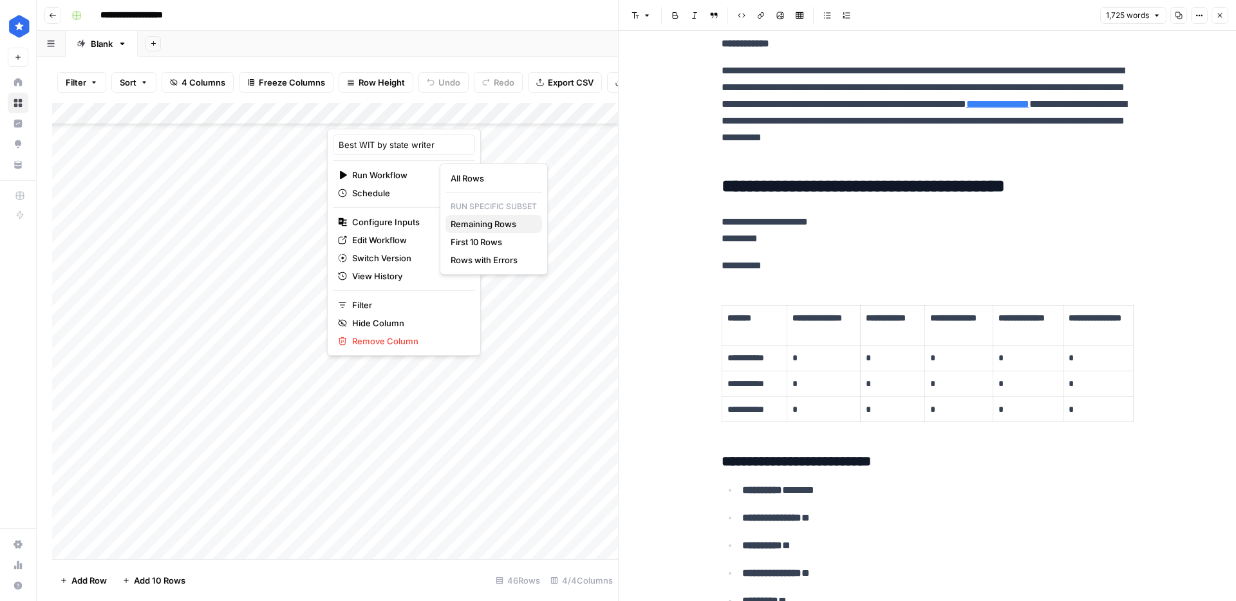
click at [493, 221] on span "Remaining Rows" at bounding box center [491, 224] width 81 height 13
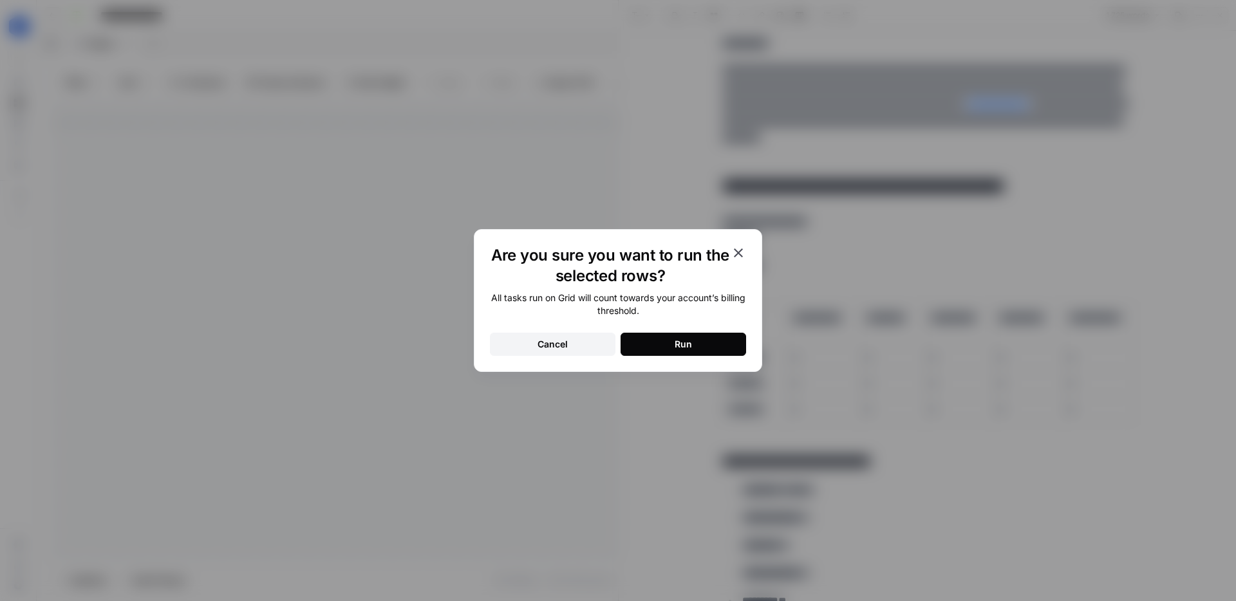
click at [659, 339] on button "Run" at bounding box center [684, 344] width 126 height 23
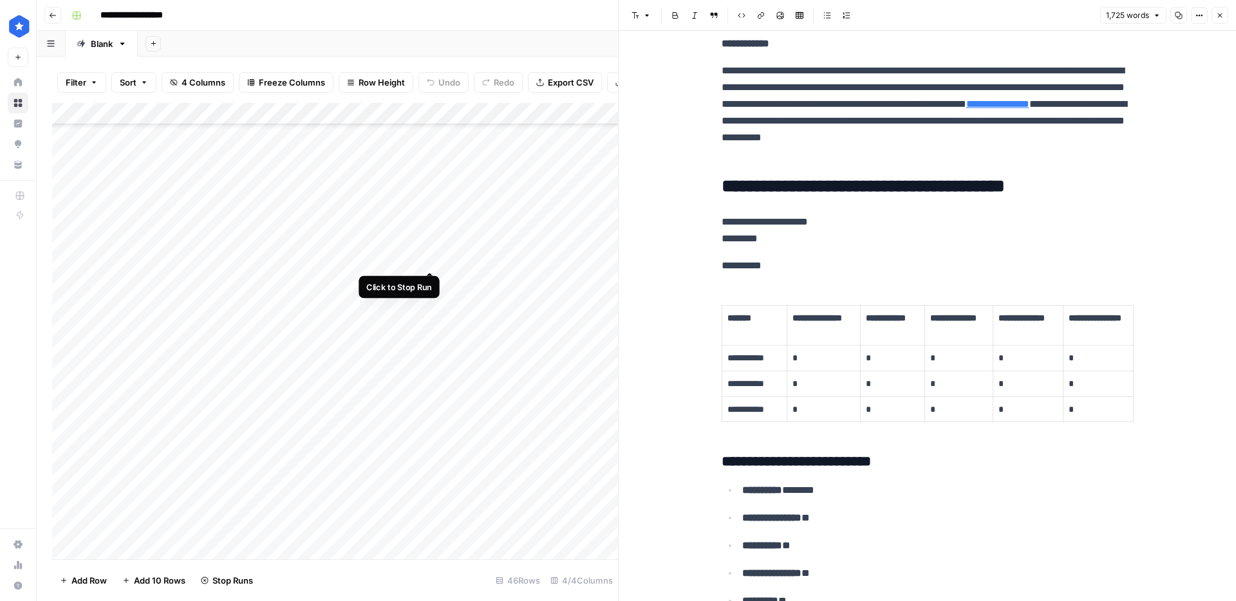
click at [433, 254] on div "Add Column" at bounding box center [335, 331] width 566 height 456
click at [433, 276] on div "Add Column" at bounding box center [335, 331] width 566 height 456
click at [432, 295] on div "Add Column" at bounding box center [335, 331] width 566 height 456
click at [428, 328] on div "Add Column" at bounding box center [335, 331] width 566 height 456
click at [428, 342] on div "Add Column" at bounding box center [335, 331] width 566 height 456
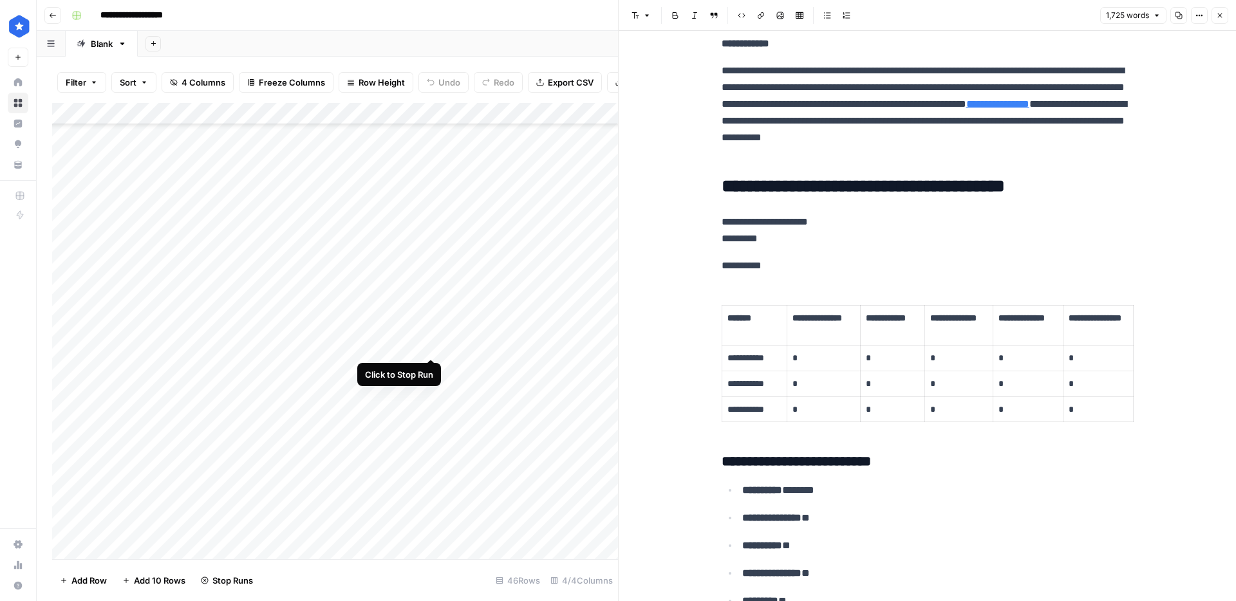
click at [429, 372] on div "Add Column" at bounding box center [335, 331] width 566 height 456
click at [429, 392] on div "Add Column" at bounding box center [335, 331] width 566 height 456
click at [430, 412] on div "Add Column" at bounding box center [335, 331] width 566 height 456
click at [430, 432] on div "Add Column" at bounding box center [335, 331] width 566 height 456
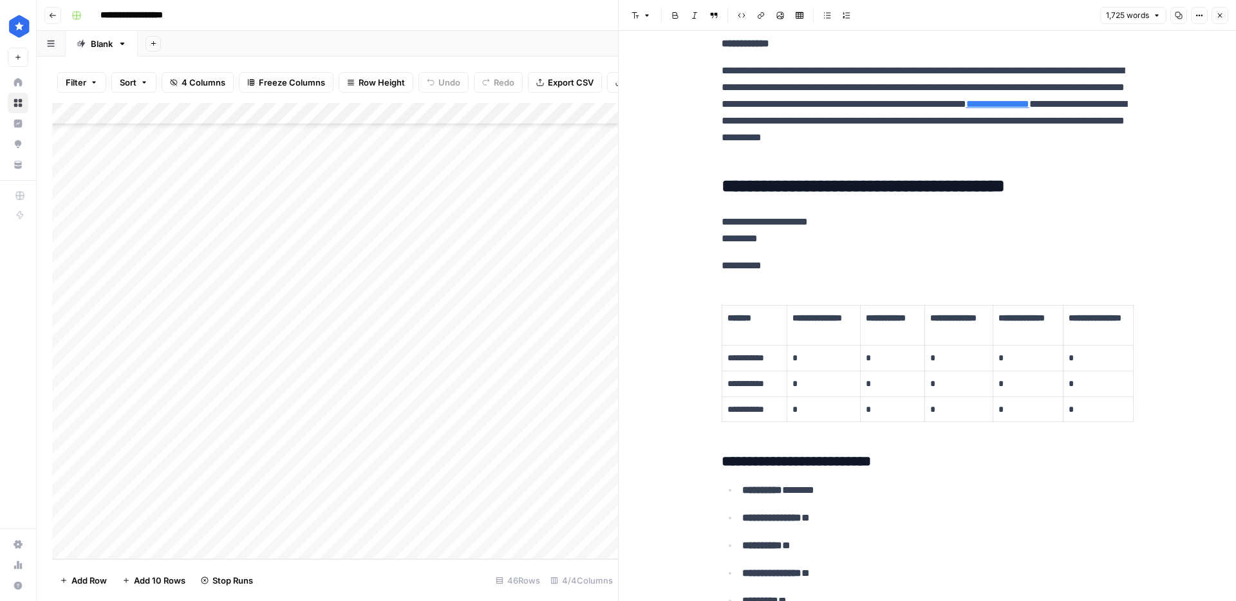
click at [431, 247] on div "Add Column" at bounding box center [335, 331] width 566 height 456
click at [432, 276] on div "Add Column" at bounding box center [335, 331] width 566 height 456
click at [432, 267] on div "Add Column" at bounding box center [335, 331] width 566 height 456
click at [433, 317] on div "Add Column" at bounding box center [335, 331] width 566 height 456
click at [432, 304] on div "Add Column" at bounding box center [335, 331] width 566 height 456
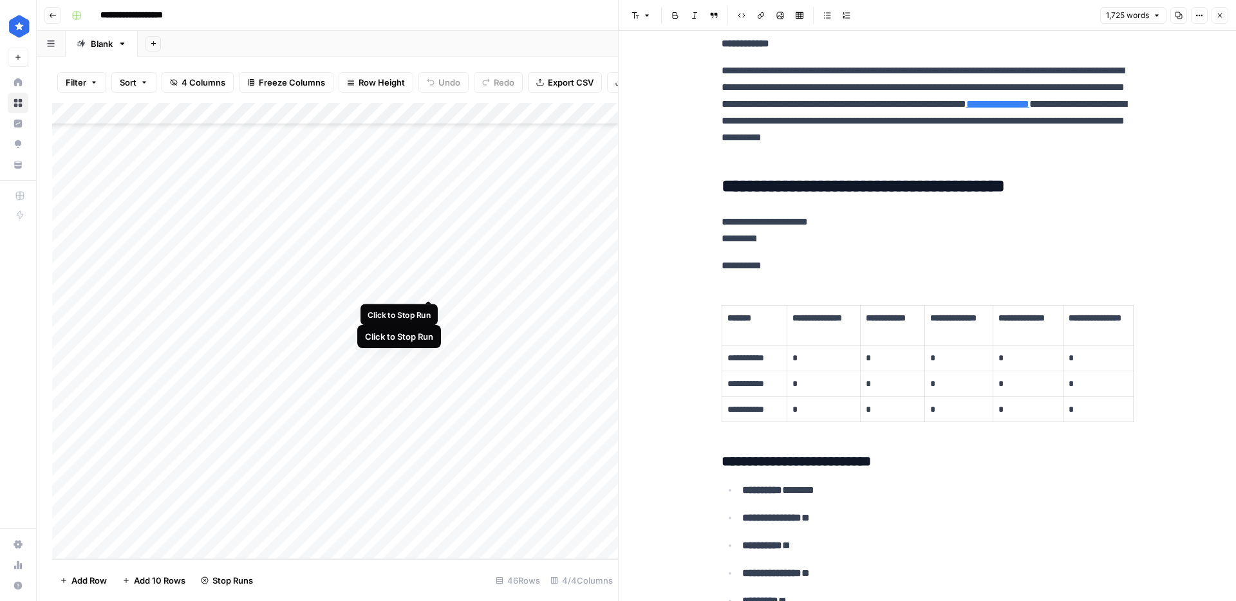
click at [431, 287] on div "Add Column" at bounding box center [335, 331] width 566 height 456
drag, startPoint x: 431, startPoint y: 332, endPoint x: 431, endPoint y: 342, distance: 10.3
click at [431, 332] on div "Add Column" at bounding box center [335, 331] width 566 height 456
click at [431, 351] on div "Add Column" at bounding box center [335, 331] width 566 height 456
click at [429, 372] on div "Add Column" at bounding box center [335, 331] width 566 height 456
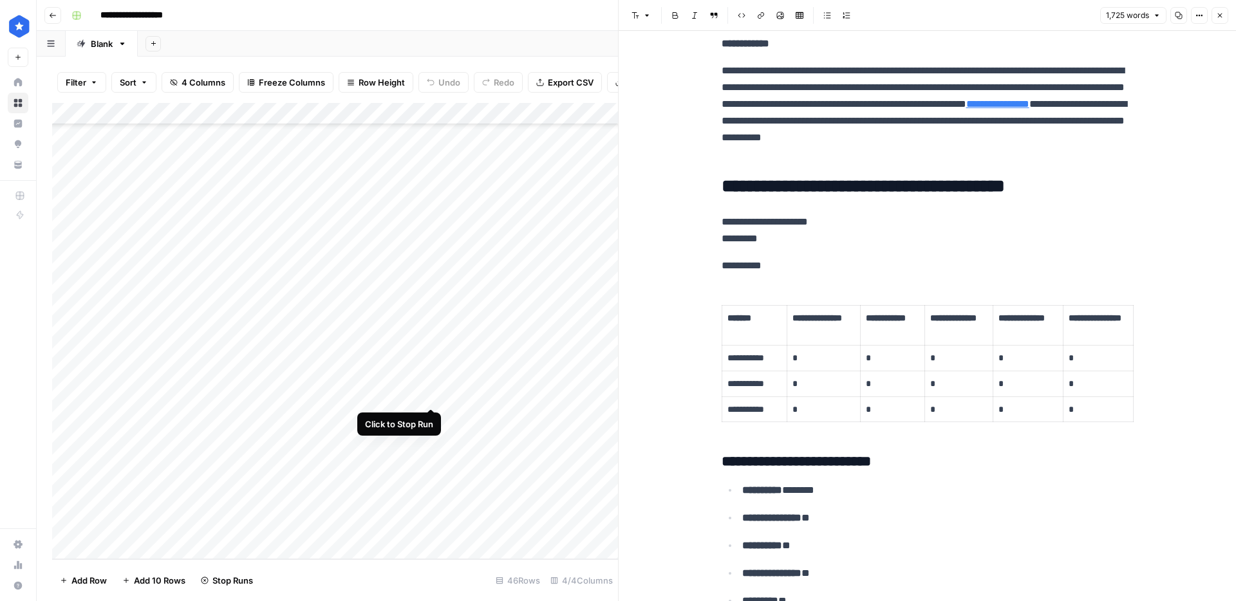
click at [429, 398] on div "Add Column" at bounding box center [335, 331] width 566 height 456
click at [429, 421] on div "Add Column" at bounding box center [335, 331] width 566 height 456
drag, startPoint x: 429, startPoint y: 438, endPoint x: 429, endPoint y: 454, distance: 16.1
click at [429, 438] on div "Add Column" at bounding box center [335, 331] width 566 height 456
click at [432, 465] on div "Add Column" at bounding box center [335, 331] width 566 height 456
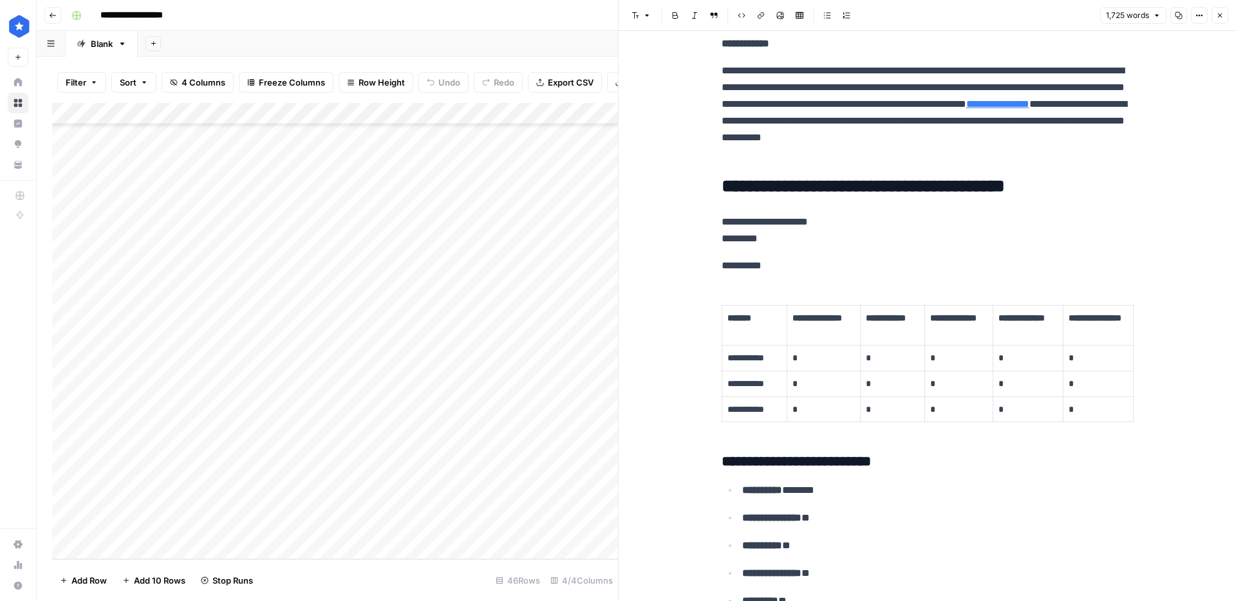
click at [432, 483] on div "Add Column" at bounding box center [335, 331] width 566 height 456
click at [433, 501] on div "Add Column" at bounding box center [335, 331] width 566 height 456
click at [430, 523] on div "Add Column" at bounding box center [335, 331] width 566 height 456
click at [414, 258] on div "Add Column" at bounding box center [335, 331] width 566 height 456
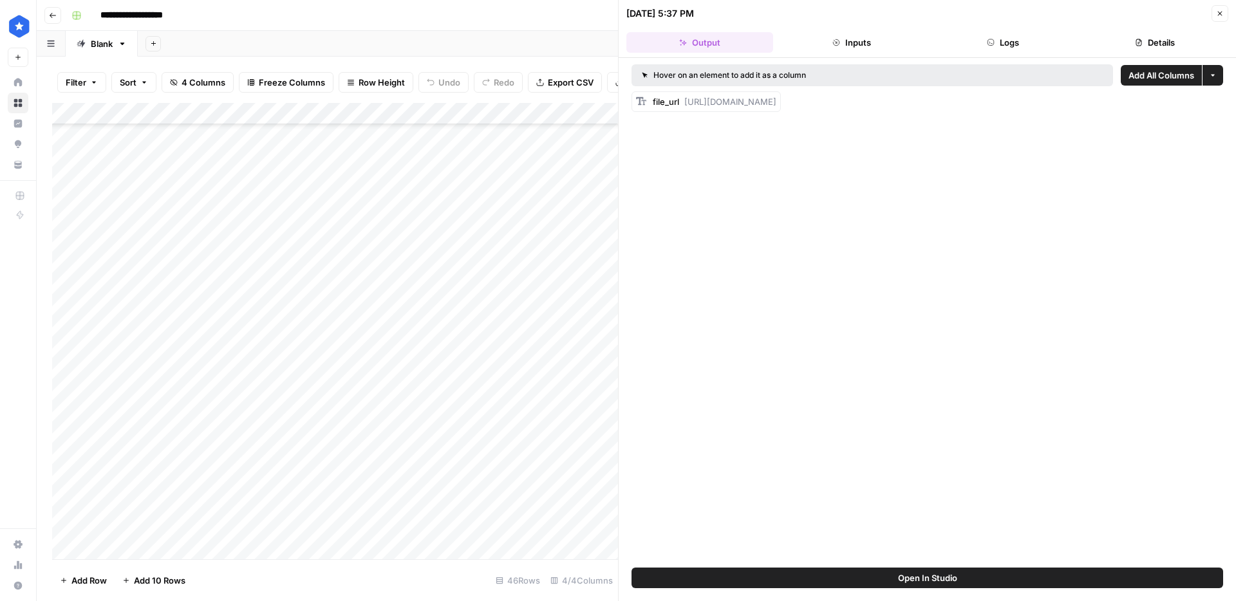
click at [1144, 44] on button "Details" at bounding box center [1154, 42] width 147 height 21
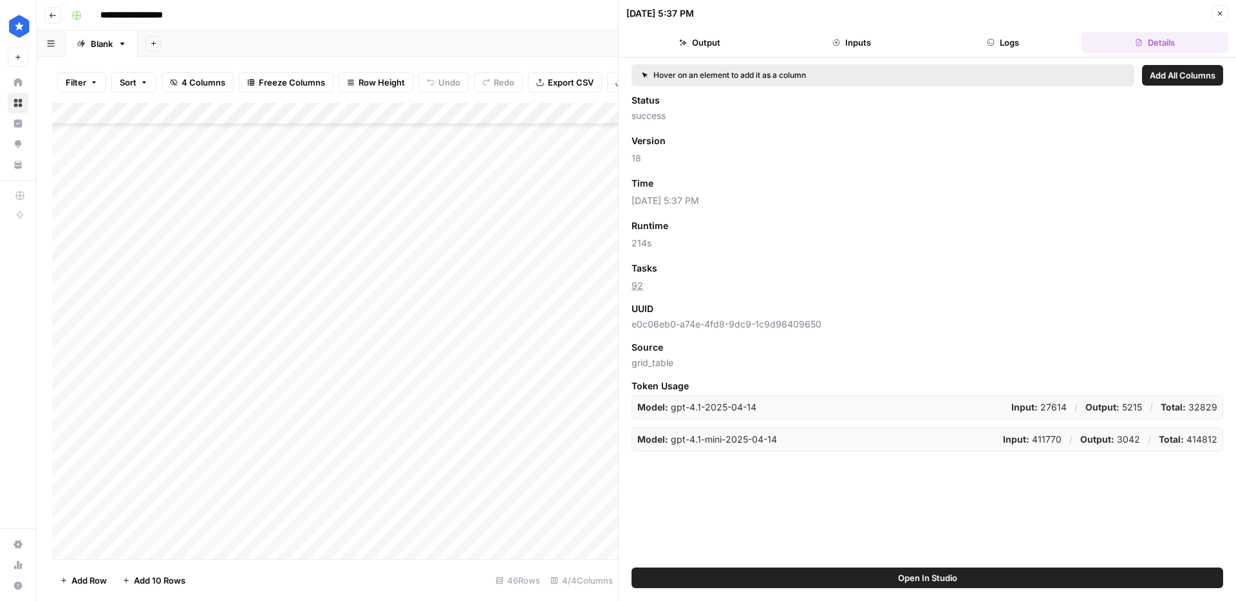
click at [1216, 11] on icon "button" at bounding box center [1220, 14] width 8 height 8
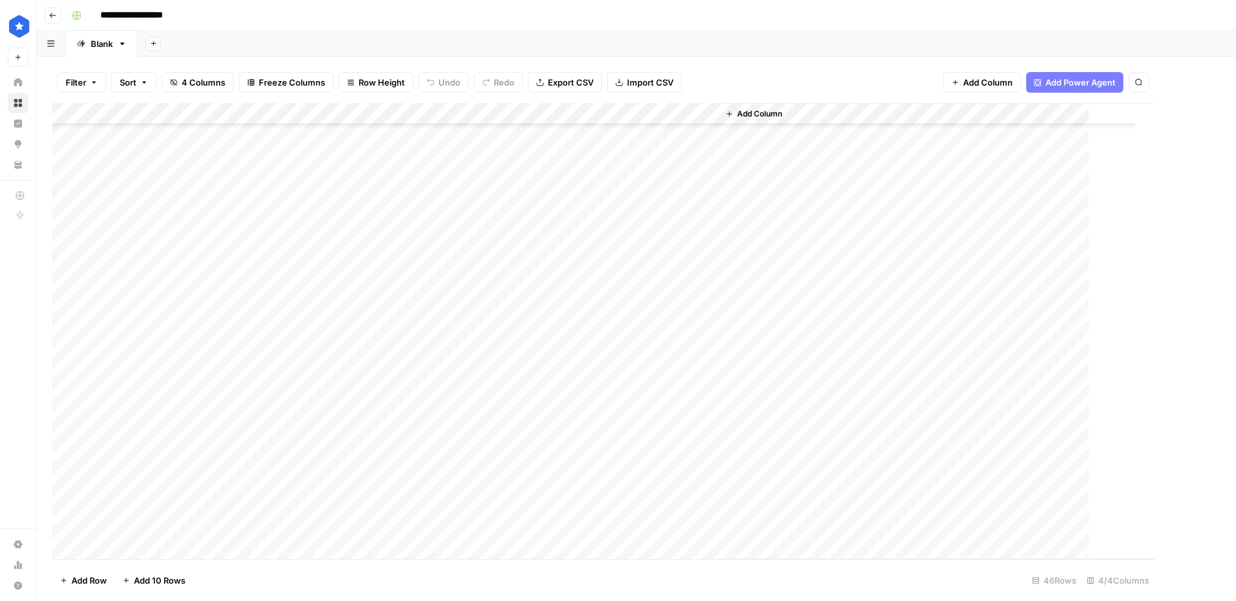
scroll to position [357, 0]
click at [287, 259] on div "Add Column" at bounding box center [636, 331] width 1168 height 456
drag, startPoint x: 326, startPoint y: 270, endPoint x: 296, endPoint y: 536, distance: 267.6
click at [296, 536] on div "Add Column" at bounding box center [636, 331] width 1168 height 456
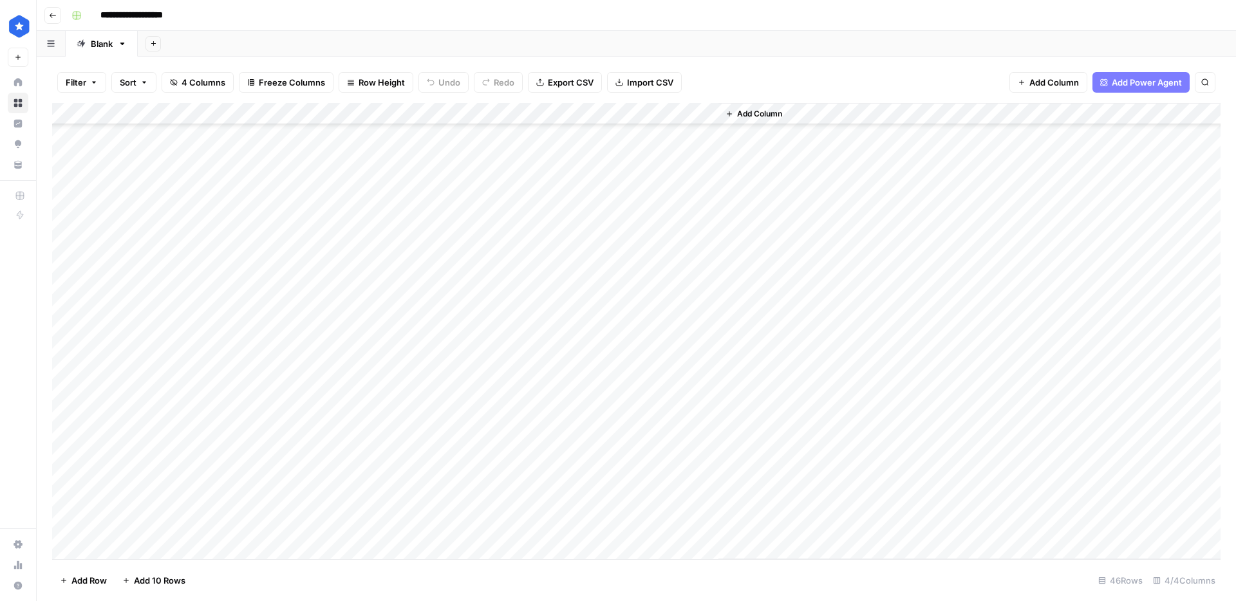
click at [420, 114] on div "Add Column" at bounding box center [636, 331] width 1168 height 456
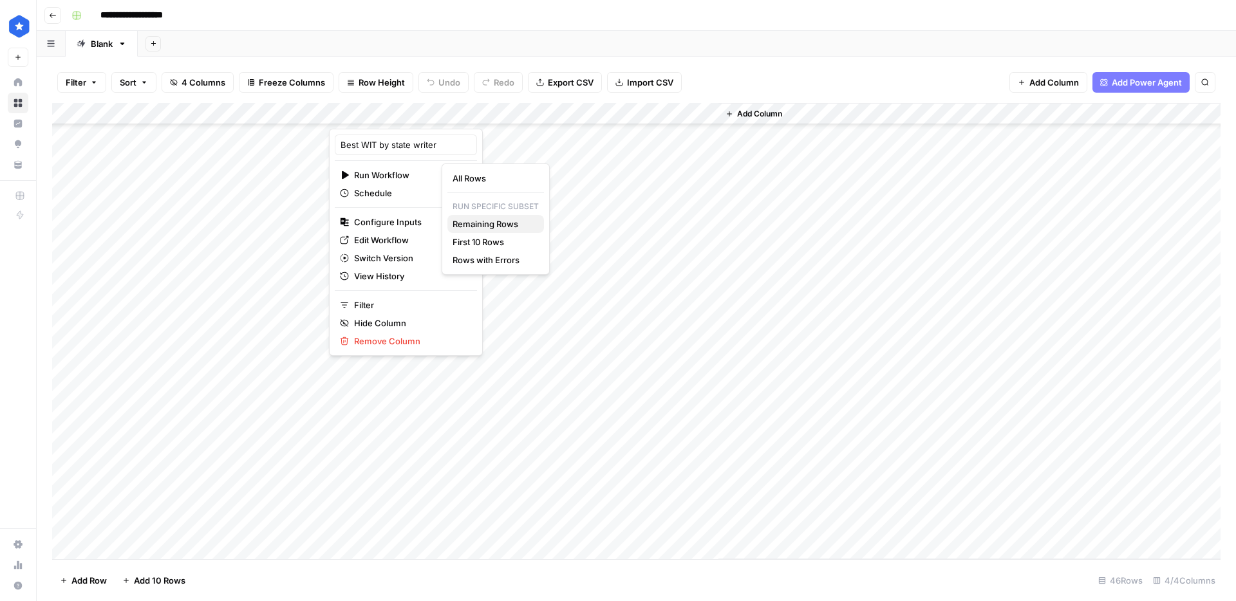
click at [514, 229] on span "Remaining Rows" at bounding box center [493, 224] width 81 height 13
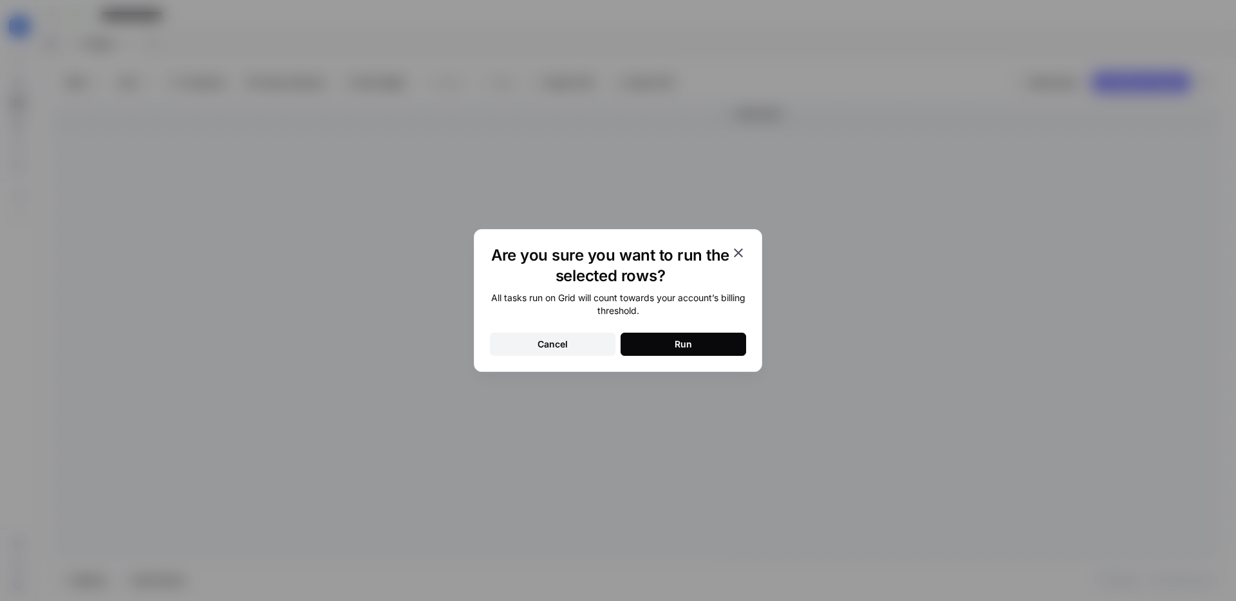
click at [694, 353] on button "Run" at bounding box center [684, 344] width 126 height 23
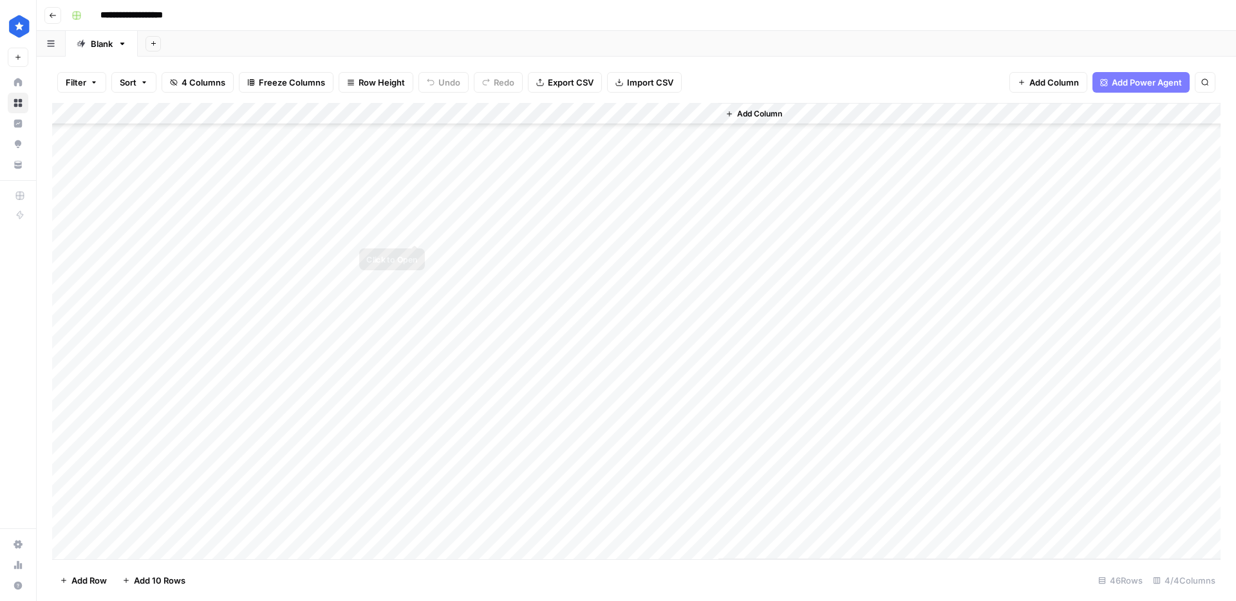
scroll to position [445, 0]
click at [435, 196] on div "Add Column" at bounding box center [636, 331] width 1168 height 456
click at [433, 209] on div "Add Column" at bounding box center [636, 331] width 1168 height 456
click at [433, 233] on div "Add Column" at bounding box center [636, 331] width 1168 height 456
click at [430, 256] on div "Add Column" at bounding box center [636, 331] width 1168 height 456
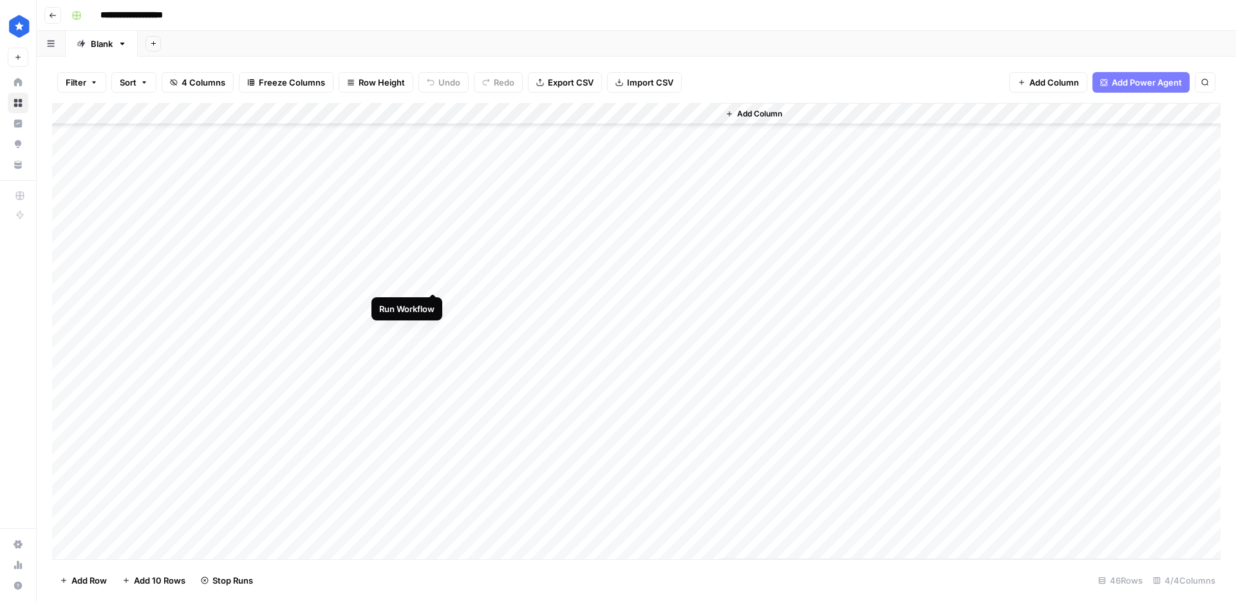
click at [430, 281] on div "Add Column" at bounding box center [636, 331] width 1168 height 456
drag, startPoint x: 432, startPoint y: 301, endPoint x: 433, endPoint y: 324, distance: 23.2
click at [432, 301] on div "Add Column" at bounding box center [636, 331] width 1168 height 456
click at [433, 328] on div "Add Column" at bounding box center [636, 331] width 1168 height 456
click at [431, 351] on div "Add Column" at bounding box center [636, 331] width 1168 height 456
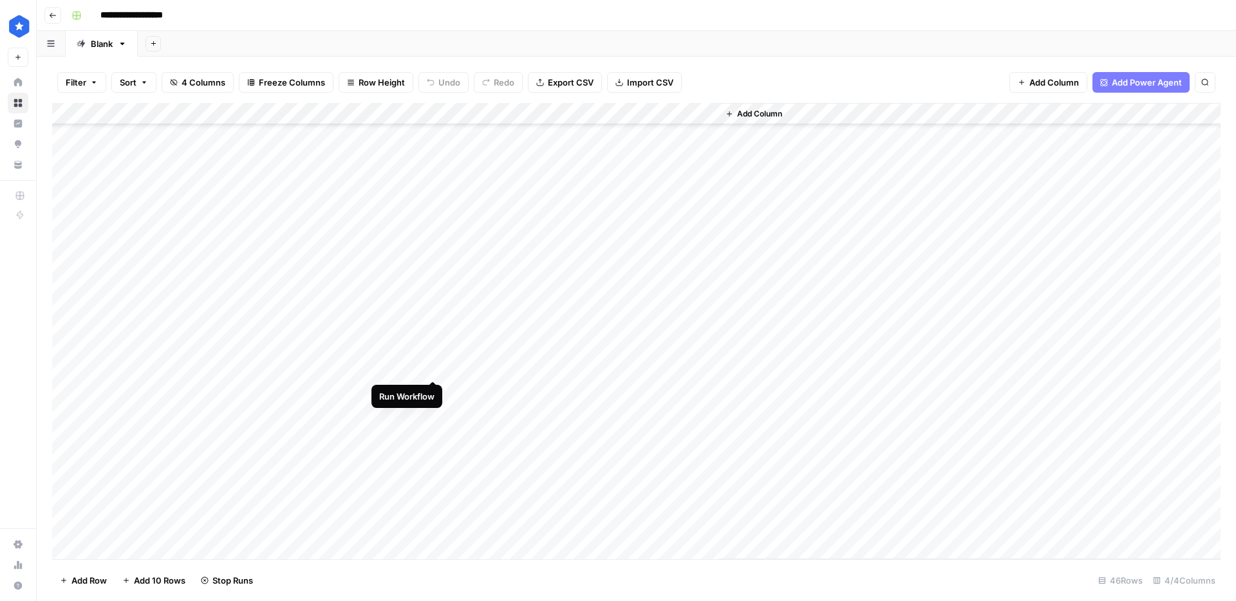
click at [433, 368] on div "Add Column" at bounding box center [636, 331] width 1168 height 456
click at [433, 382] on div "Add Column" at bounding box center [636, 331] width 1168 height 456
click at [432, 407] on div "Add Column" at bounding box center [636, 331] width 1168 height 456
click at [436, 245] on div "Add Column" at bounding box center [636, 331] width 1168 height 456
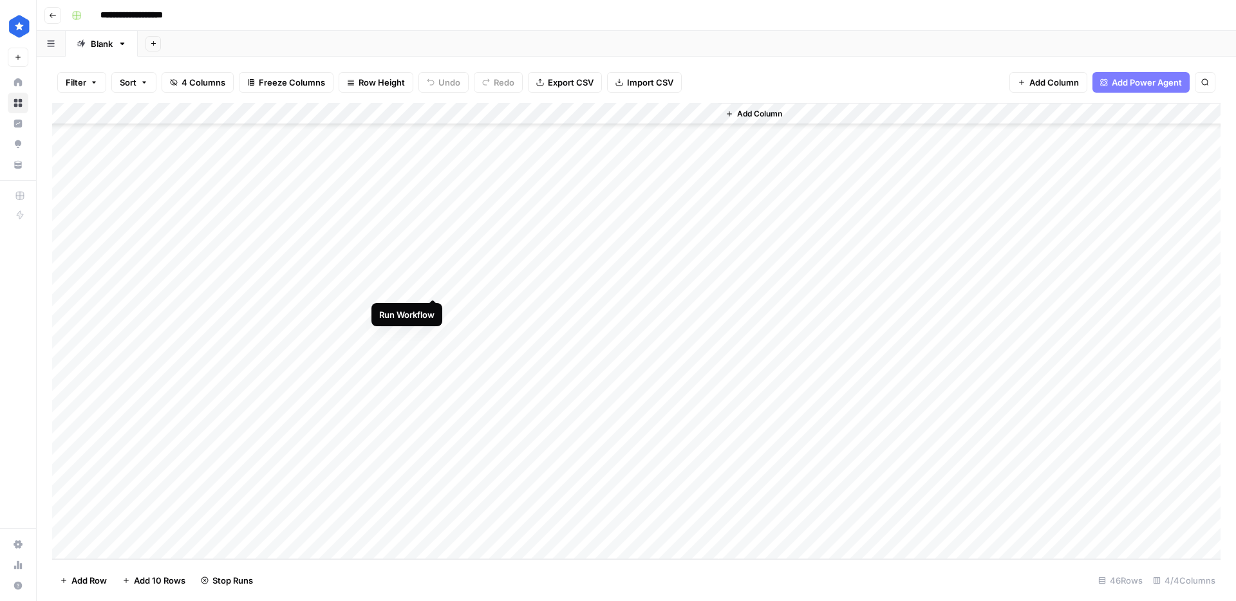
click at [430, 286] on div "Add Column" at bounding box center [636, 331] width 1168 height 456
click at [433, 310] on div "Add Column" at bounding box center [636, 331] width 1168 height 456
click at [431, 330] on div "Add Column" at bounding box center [636, 331] width 1168 height 456
click at [428, 350] on div "Add Column" at bounding box center [636, 331] width 1168 height 456
click at [429, 375] on div "Add Column" at bounding box center [636, 331] width 1168 height 456
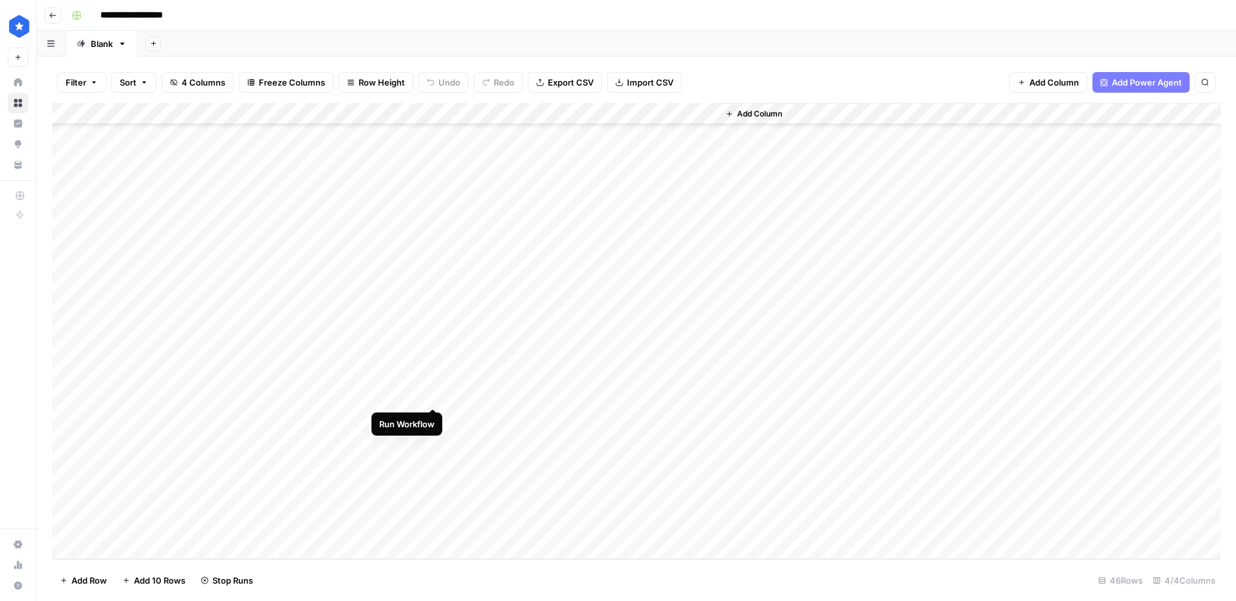
click at [430, 393] on div "Add Column" at bounding box center [636, 331] width 1168 height 456
click at [434, 418] on div "Add Column" at bounding box center [636, 331] width 1168 height 456
click at [437, 436] on div "Add Column" at bounding box center [636, 331] width 1168 height 456
click at [436, 458] on div "Add Column" at bounding box center [636, 331] width 1168 height 456
click at [429, 483] on div "Add Column" at bounding box center [636, 331] width 1168 height 456
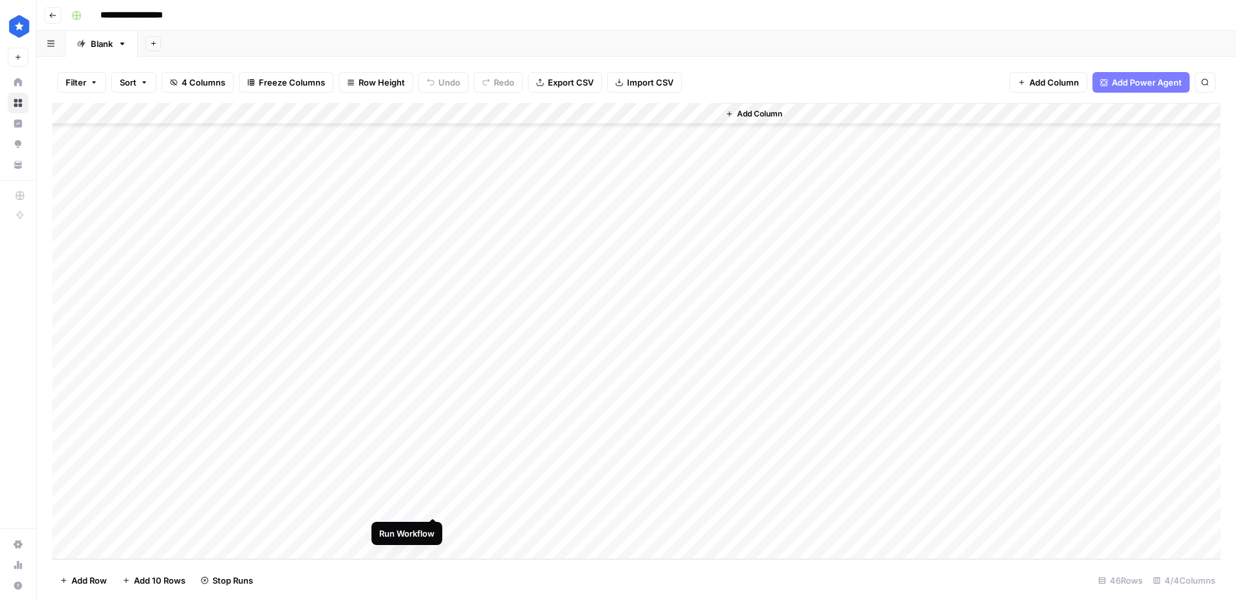
click at [431, 503] on div "Add Column" at bounding box center [636, 331] width 1168 height 456
click at [431, 525] on div "Add Column" at bounding box center [636, 331] width 1168 height 456
click at [435, 192] on div "Add Column" at bounding box center [636, 331] width 1168 height 456
click at [434, 207] on div "Add Column" at bounding box center [636, 331] width 1168 height 456
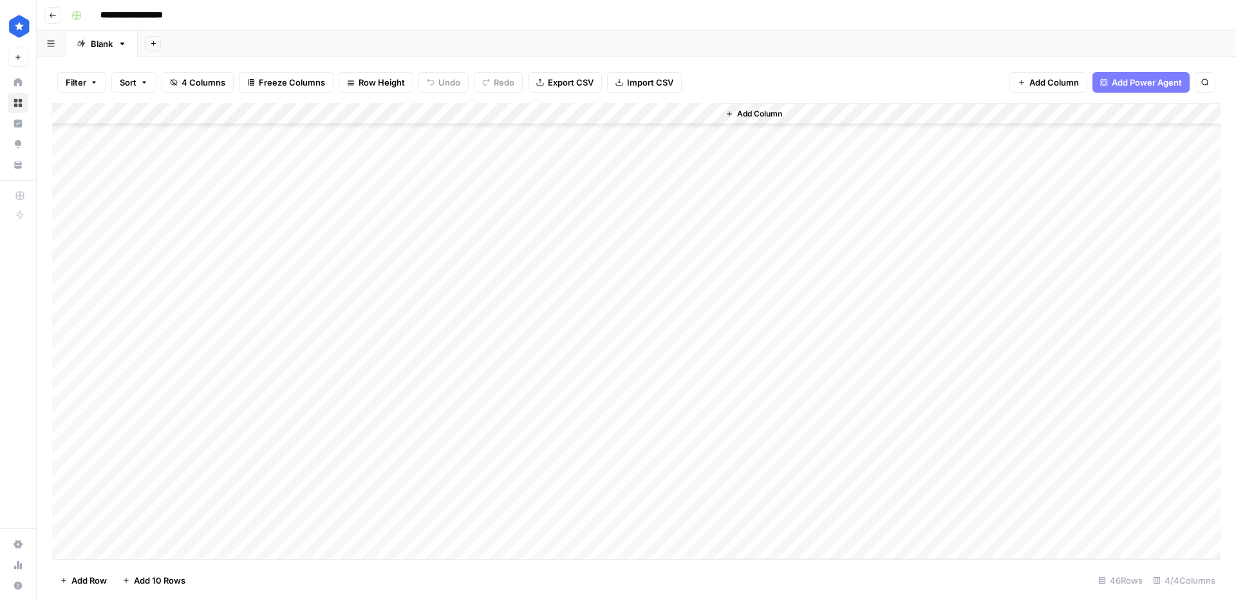
click at [434, 229] on div "Add Column" at bounding box center [636, 331] width 1168 height 456
click at [431, 254] on div "Add Column" at bounding box center [636, 331] width 1168 height 456
click at [431, 273] on div "Add Column" at bounding box center [636, 331] width 1168 height 456
click at [429, 303] on div "Add Column" at bounding box center [636, 331] width 1168 height 456
click at [429, 313] on div "Add Column" at bounding box center [636, 331] width 1168 height 456
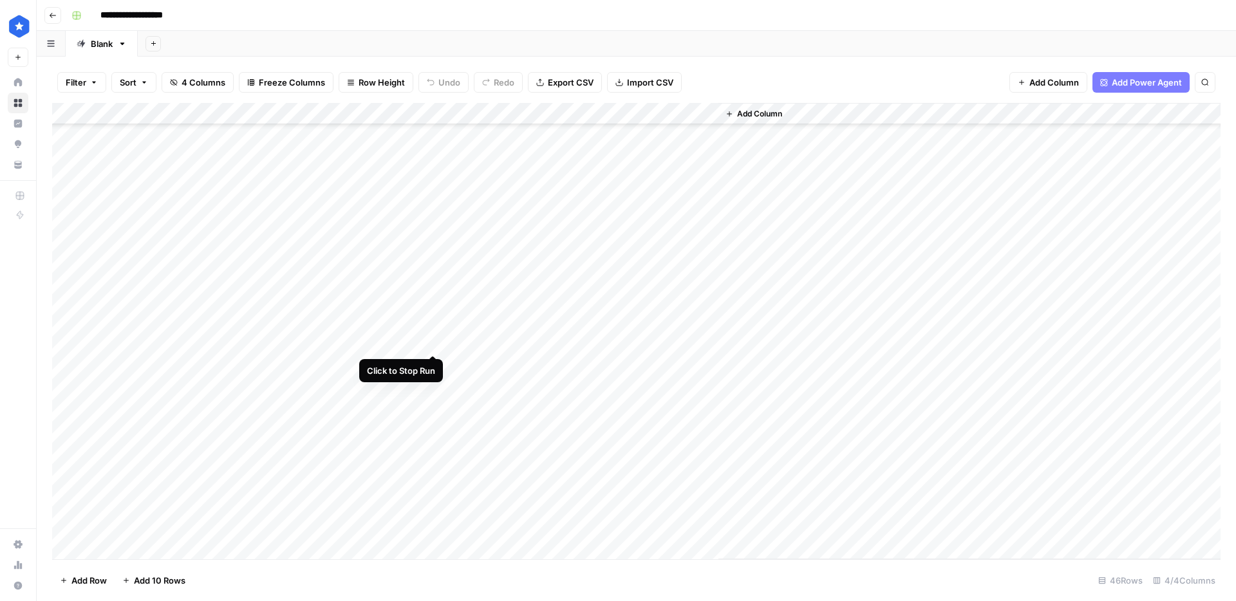
click at [431, 339] on div "Add Column" at bounding box center [636, 331] width 1168 height 456
click at [431, 363] on div "Add Column" at bounding box center [636, 331] width 1168 height 456
click at [432, 384] on div "Add Column" at bounding box center [636, 331] width 1168 height 456
click at [433, 399] on div "Add Column" at bounding box center [636, 331] width 1168 height 456
click at [433, 427] on div "Add Column" at bounding box center [636, 331] width 1168 height 456
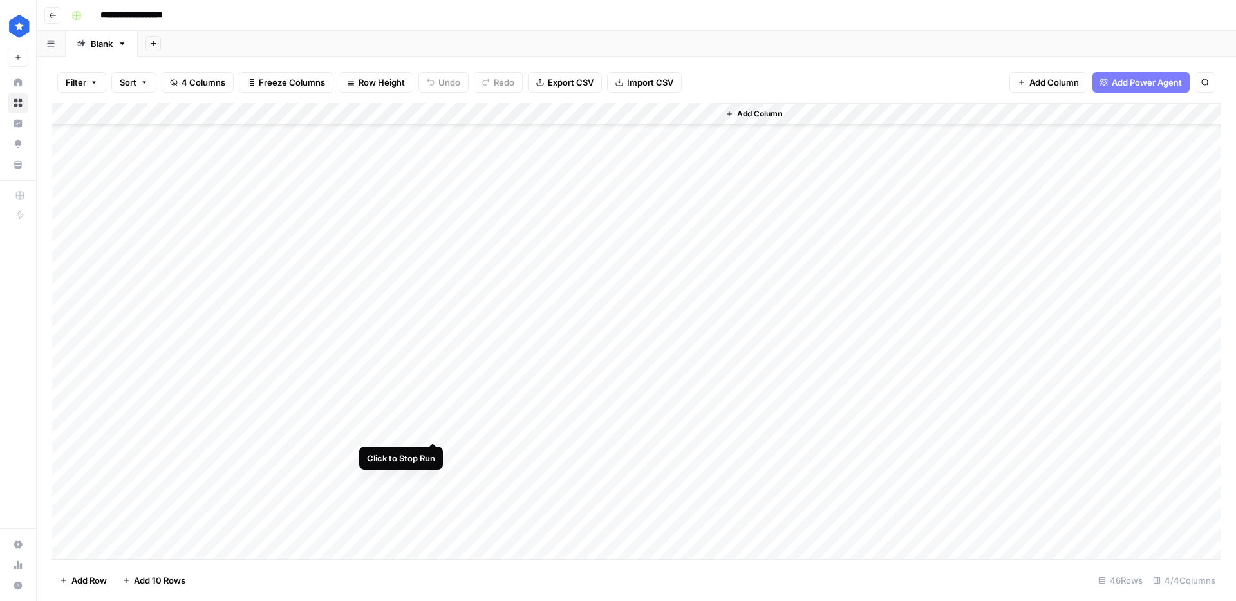
click at [438, 409] on div "Add Column" at bounding box center [636, 331] width 1168 height 456
click at [435, 455] on div "Add Column" at bounding box center [636, 331] width 1168 height 456
click at [434, 470] on div "Add Column" at bounding box center [636, 331] width 1168 height 456
click at [433, 491] on div "Add Column" at bounding box center [636, 331] width 1168 height 456
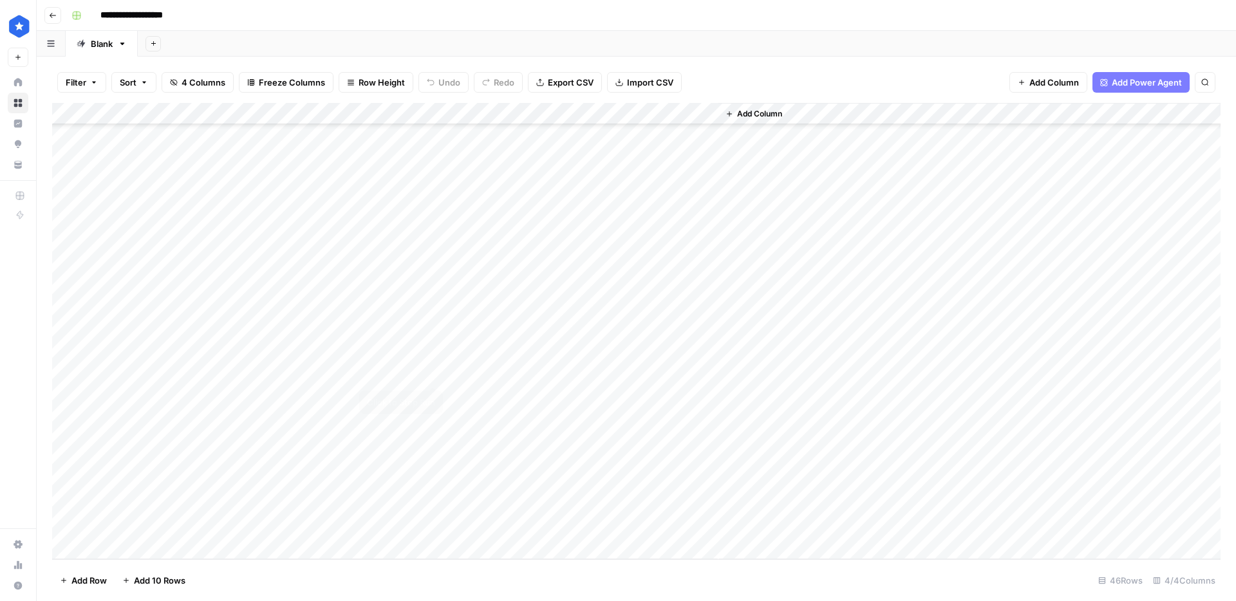
drag, startPoint x: 434, startPoint y: 373, endPoint x: 435, endPoint y: 391, distance: 18.0
click at [434, 374] on div "Add Column" at bounding box center [636, 331] width 1168 height 456
click at [435, 394] on div "Add Column" at bounding box center [636, 331] width 1168 height 456
click at [433, 414] on div "Add Column" at bounding box center [636, 331] width 1168 height 456
click at [432, 440] on div "Add Column" at bounding box center [636, 331] width 1168 height 456
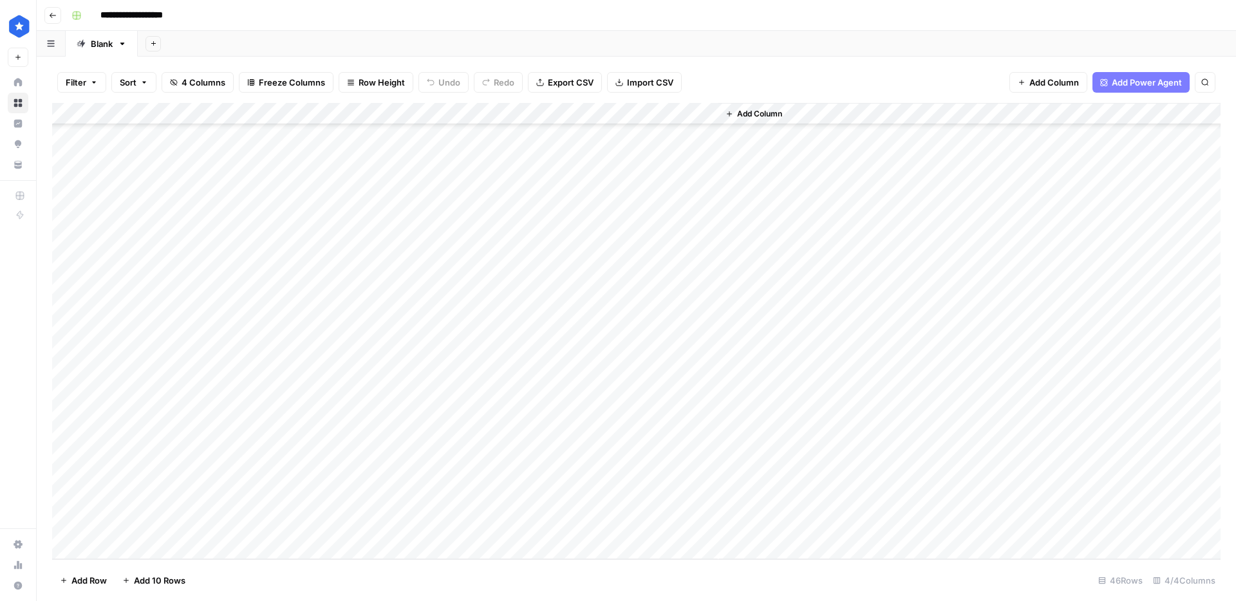
click at [432, 460] on div "Add Column" at bounding box center [636, 331] width 1168 height 456
click at [433, 480] on div "Add Column" at bounding box center [636, 331] width 1168 height 456
click at [433, 506] on div "Add Column" at bounding box center [636, 331] width 1168 height 456
click at [433, 526] on div "Add Column" at bounding box center [636, 331] width 1168 height 456
click at [419, 115] on div "Add Column" at bounding box center [636, 331] width 1168 height 456
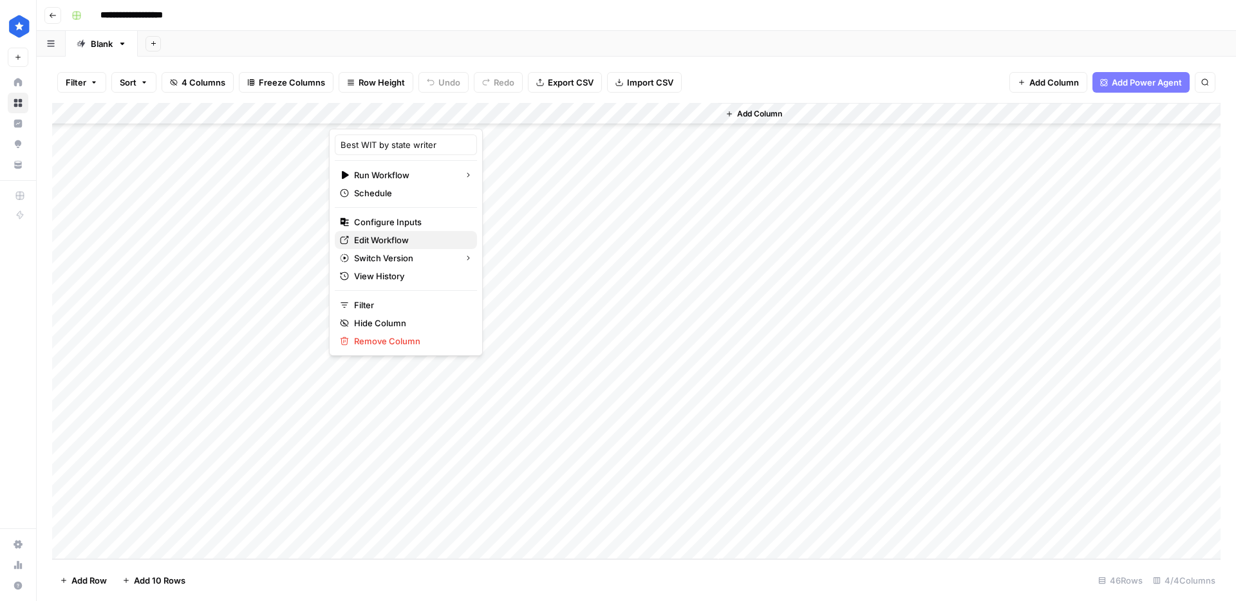
click at [411, 236] on span "Edit Workflow" at bounding box center [410, 240] width 113 height 13
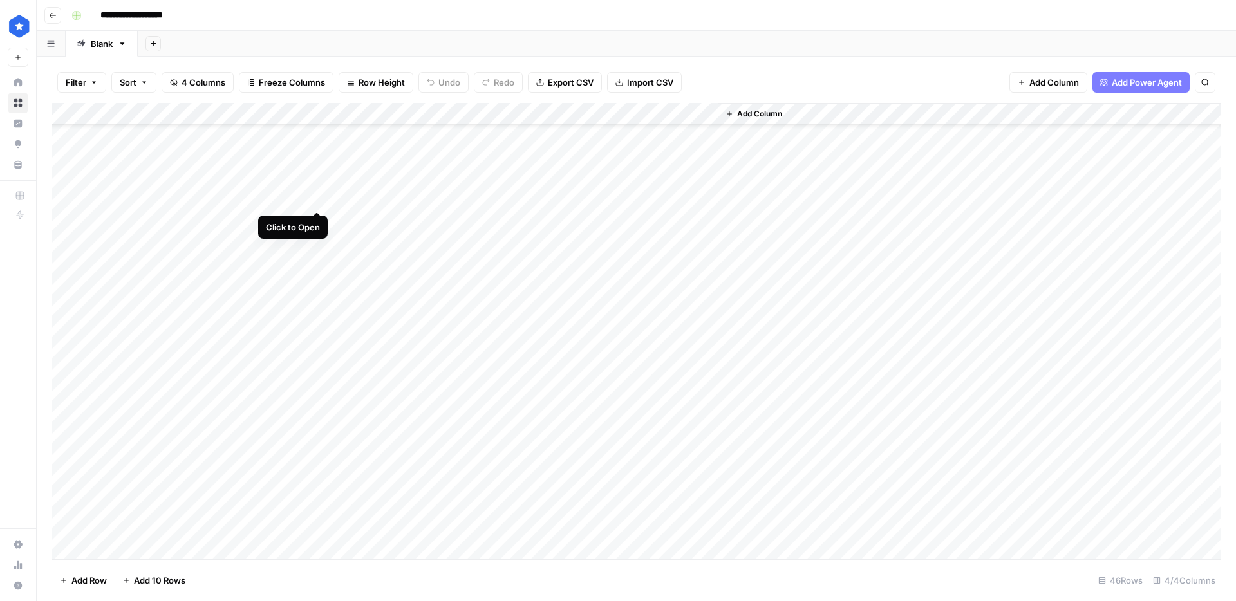
click at [314, 197] on div "Add Column" at bounding box center [636, 331] width 1168 height 456
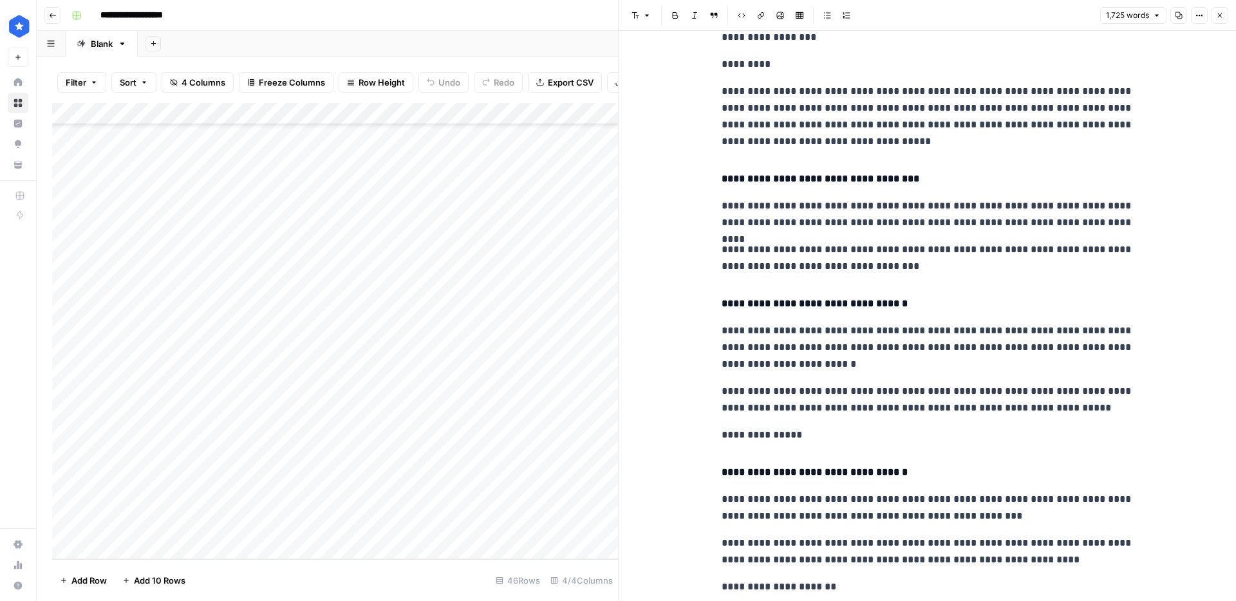
scroll to position [3304, 0]
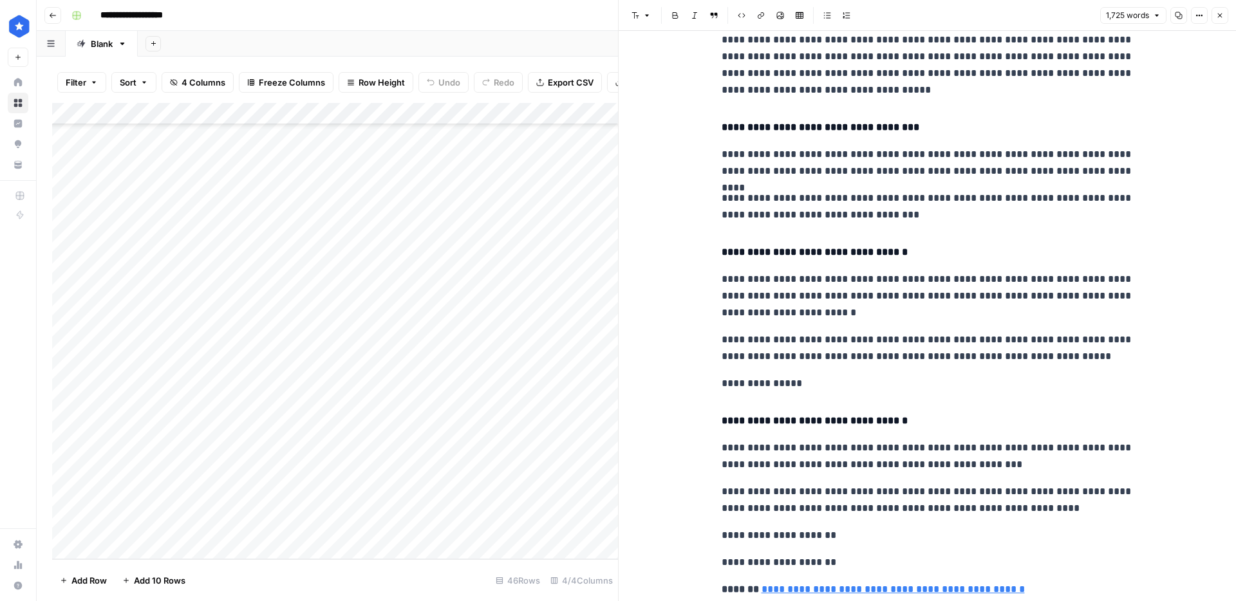
click at [803, 261] on h4 "**********" at bounding box center [928, 252] width 412 height 17
click at [805, 261] on h4 "**********" at bounding box center [928, 252] width 412 height 17
click at [645, 12] on icon "button" at bounding box center [647, 16] width 8 height 8
drag, startPoint x: 808, startPoint y: 136, endPoint x: 684, endPoint y: 131, distance: 123.7
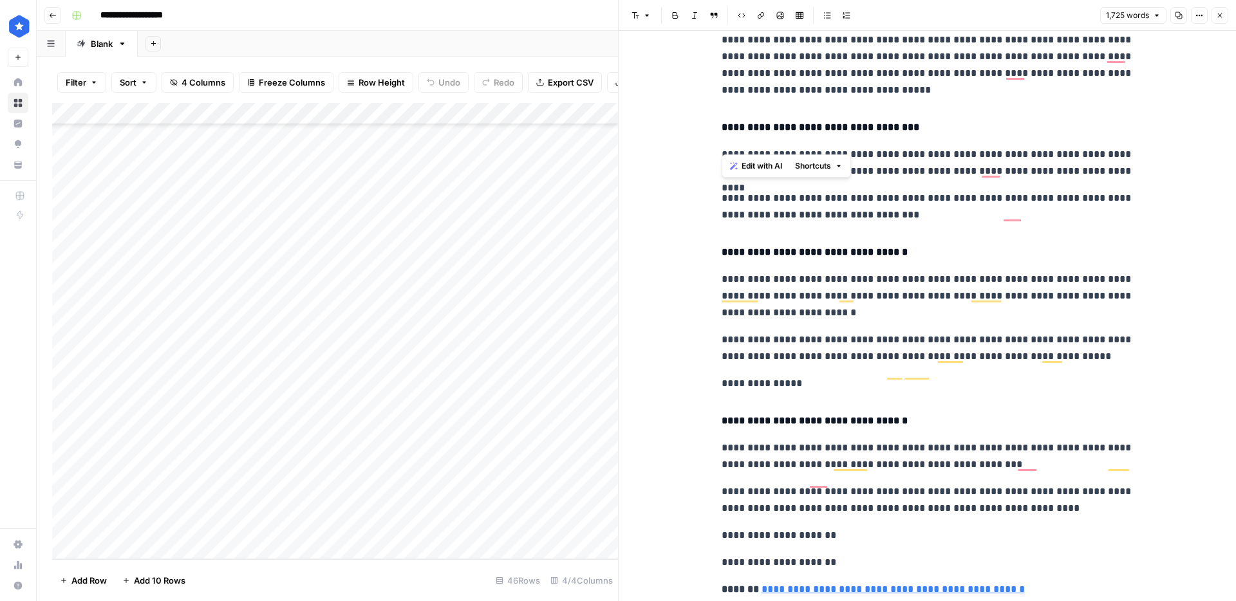
click at [684, 131] on div "**********" at bounding box center [927, 285] width 617 height 7117
copy h4 "**********"
click at [431, 329] on div "Add Column" at bounding box center [335, 331] width 566 height 456
click at [1219, 17] on icon "button" at bounding box center [1220, 16] width 8 height 8
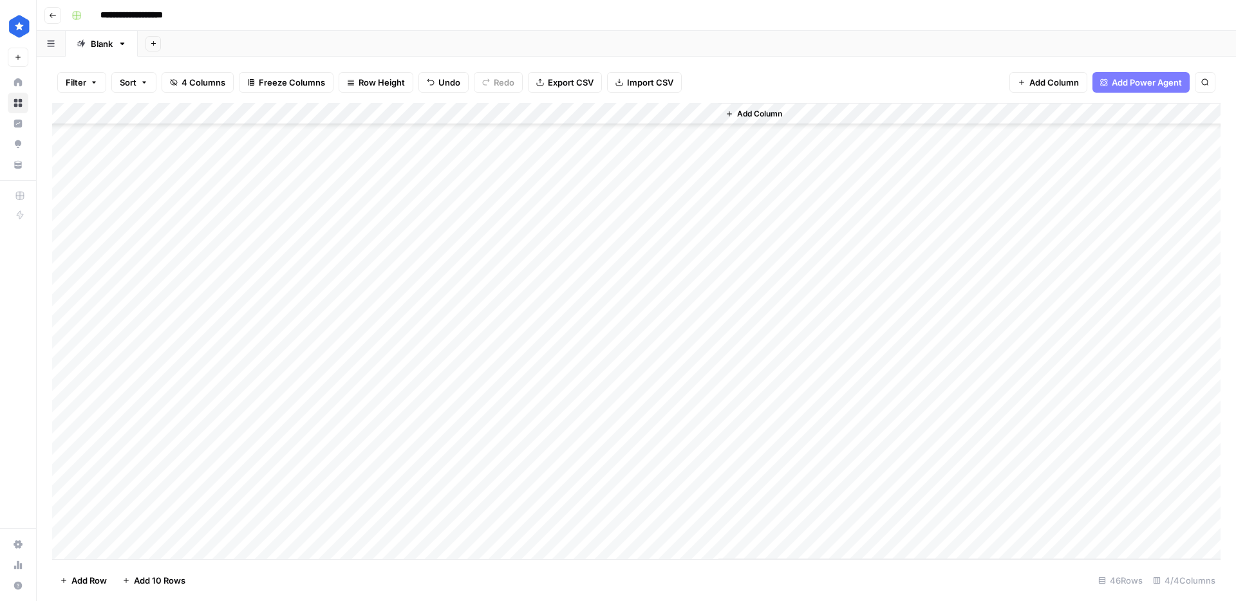
click at [705, 330] on div "Add Column" at bounding box center [636, 331] width 1168 height 456
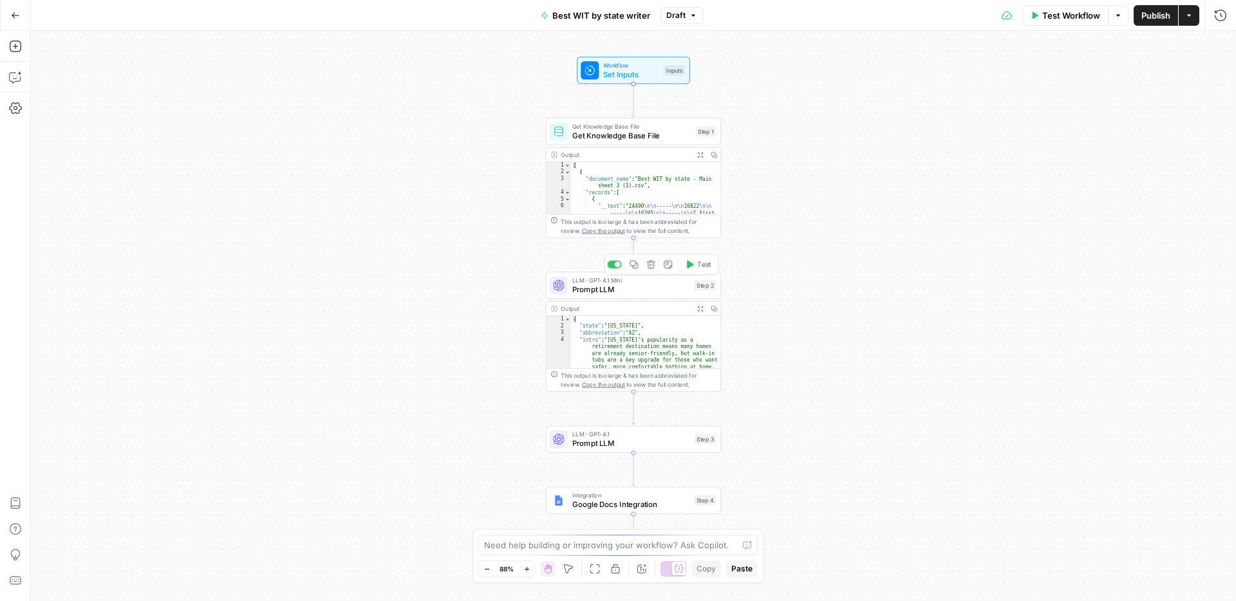
click at [645, 289] on span "Prompt LLM" at bounding box center [631, 290] width 118 height 12
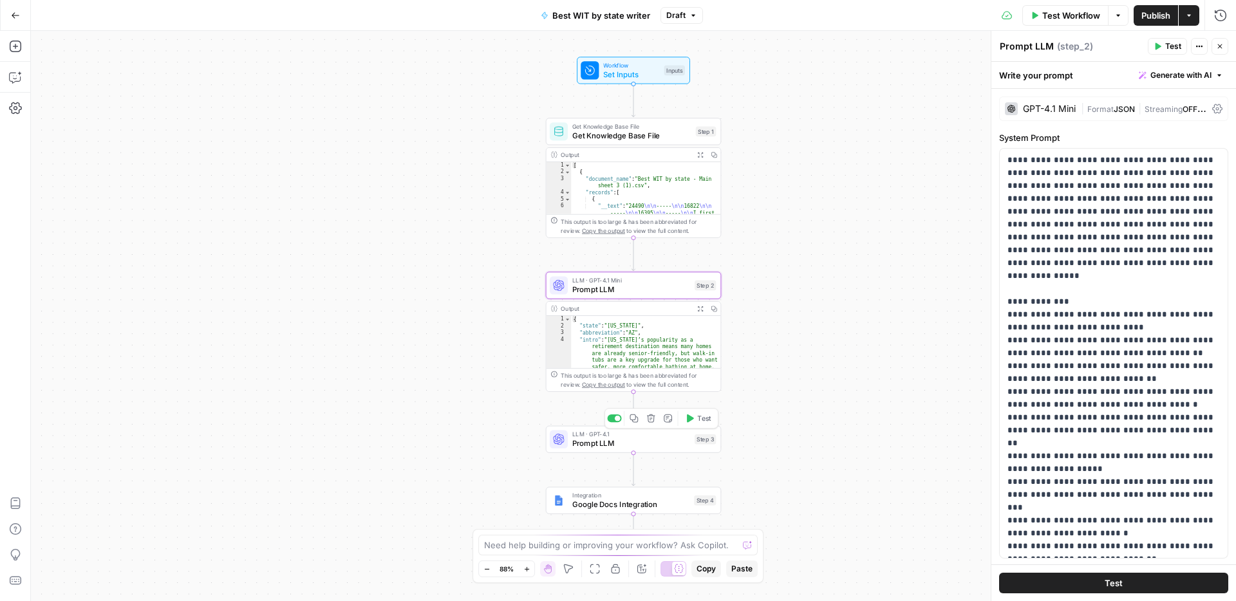
click at [629, 441] on span "Prompt LLM" at bounding box center [631, 444] width 118 height 12
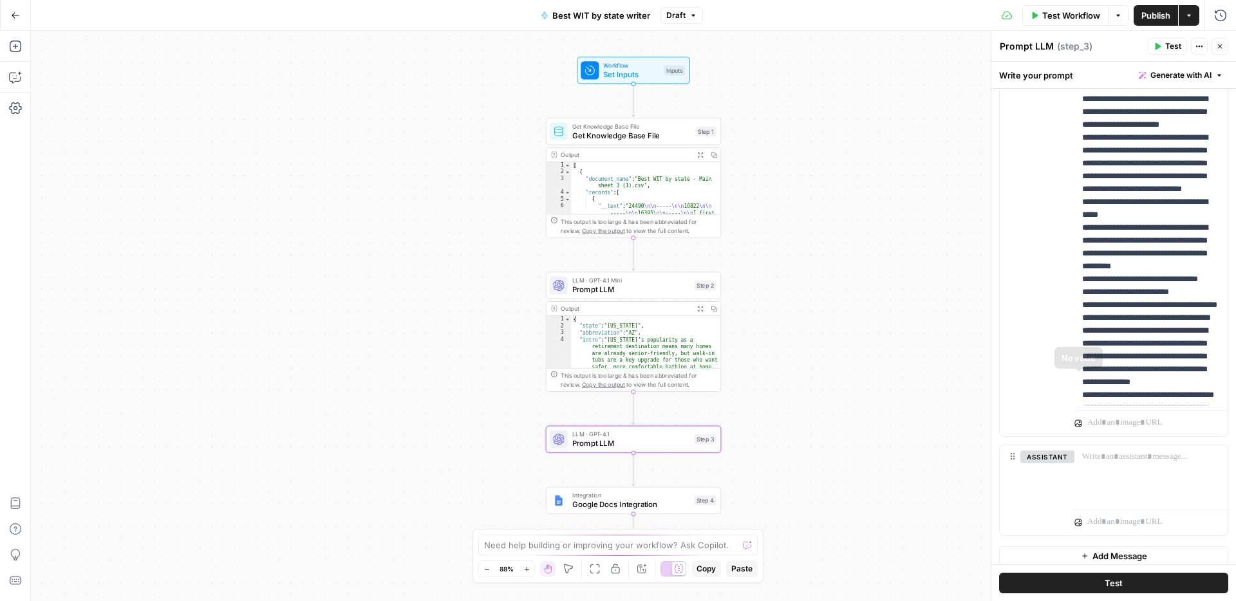
scroll to position [888, 0]
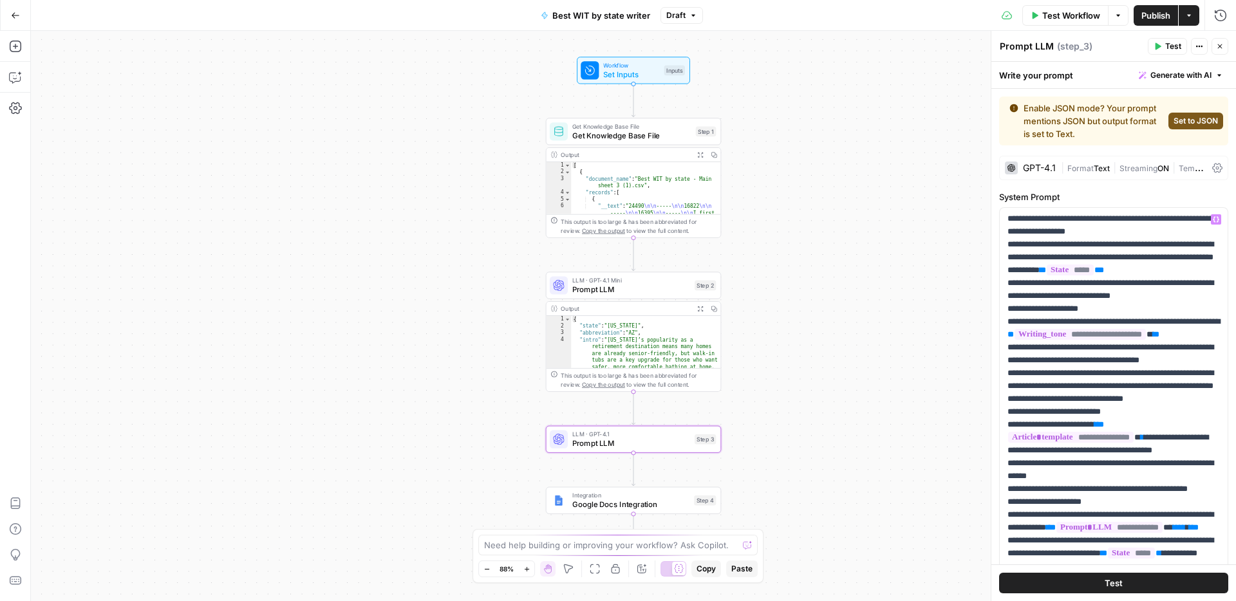
scroll to position [147, 0]
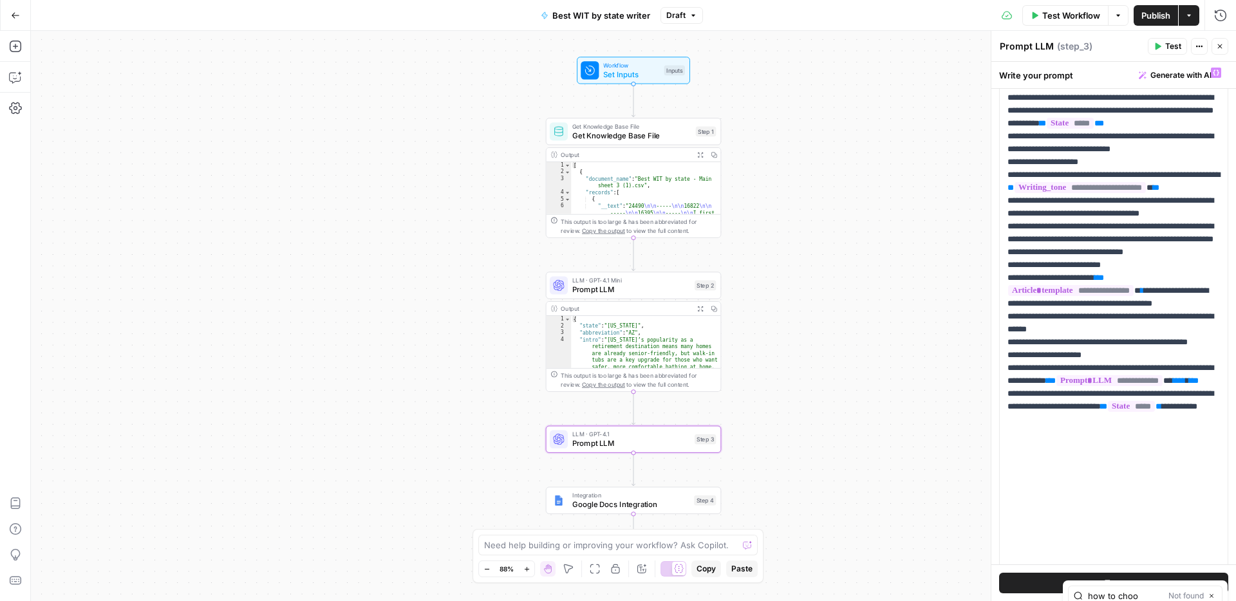
type input "how to choo"
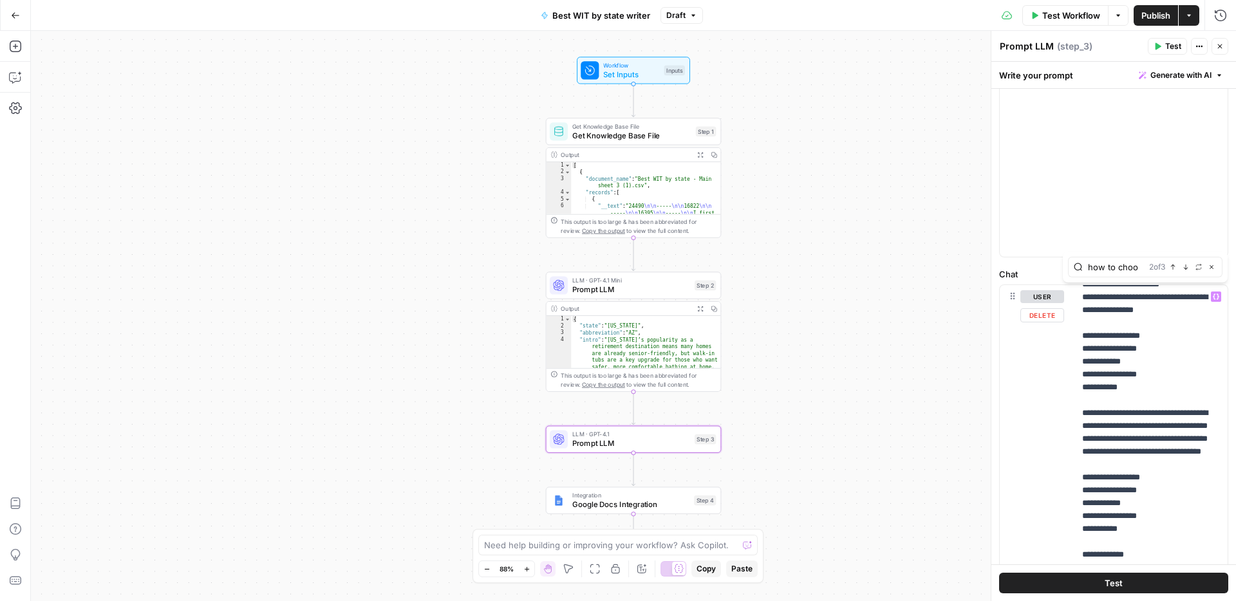
scroll to position [1030, 0]
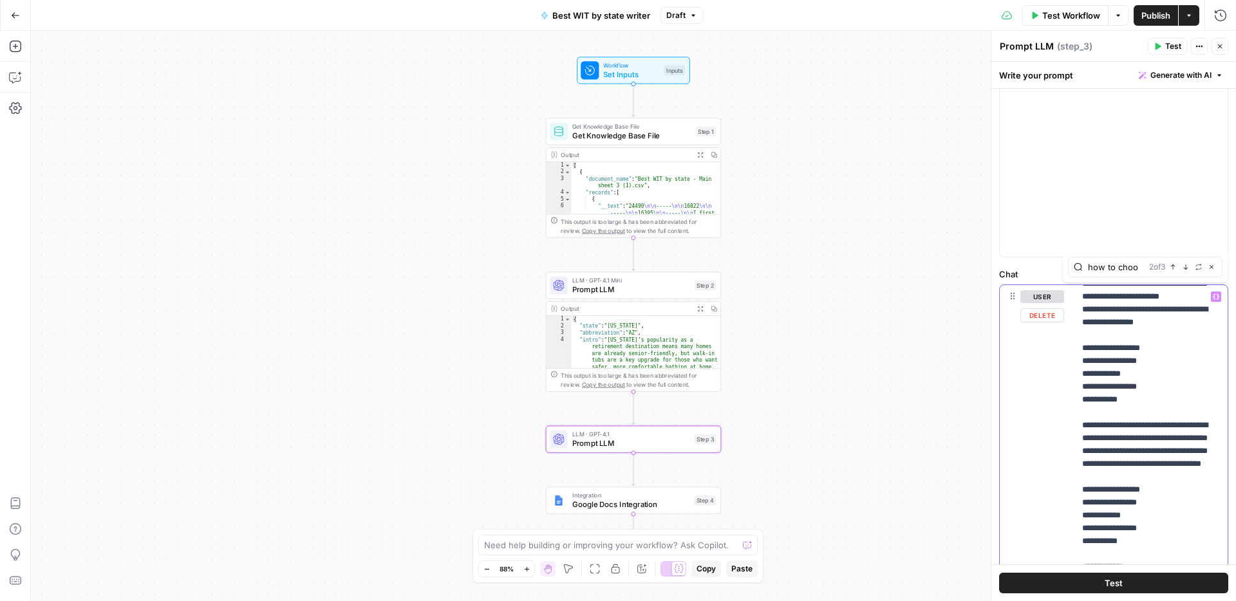
click at [1146, 398] on p "**********" at bounding box center [1151, 206] width 138 height 1892
type input "bullet"
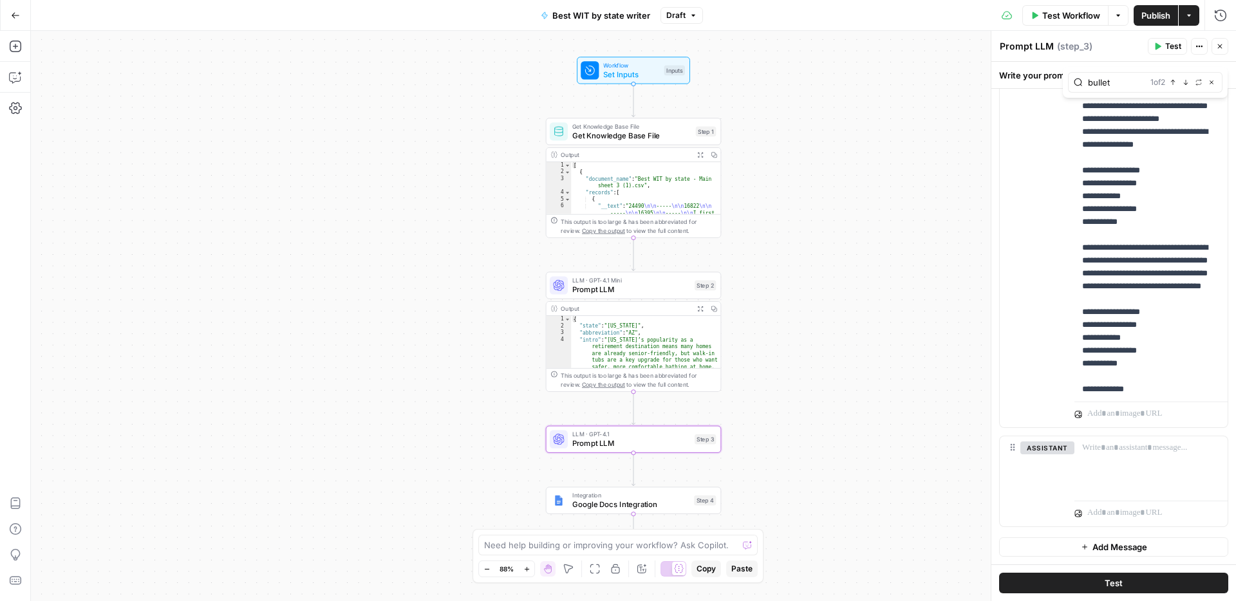
scroll to position [702, 0]
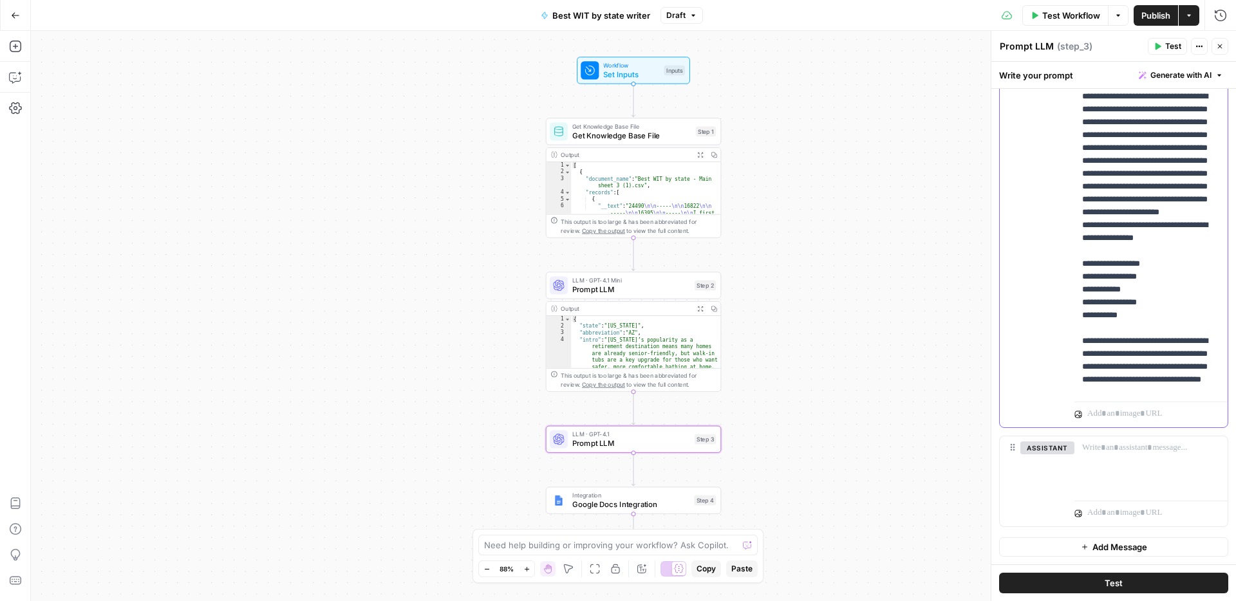
click at [1116, 313] on p "**********" at bounding box center [1151, 122] width 138 height 1892
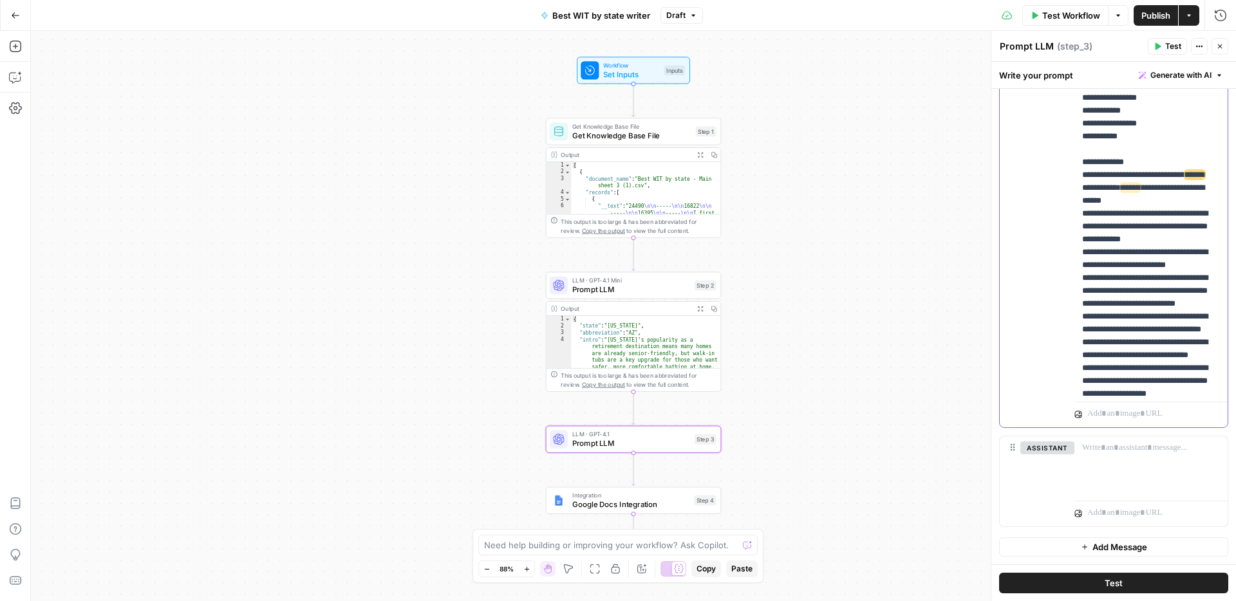
scroll to position [928, 0]
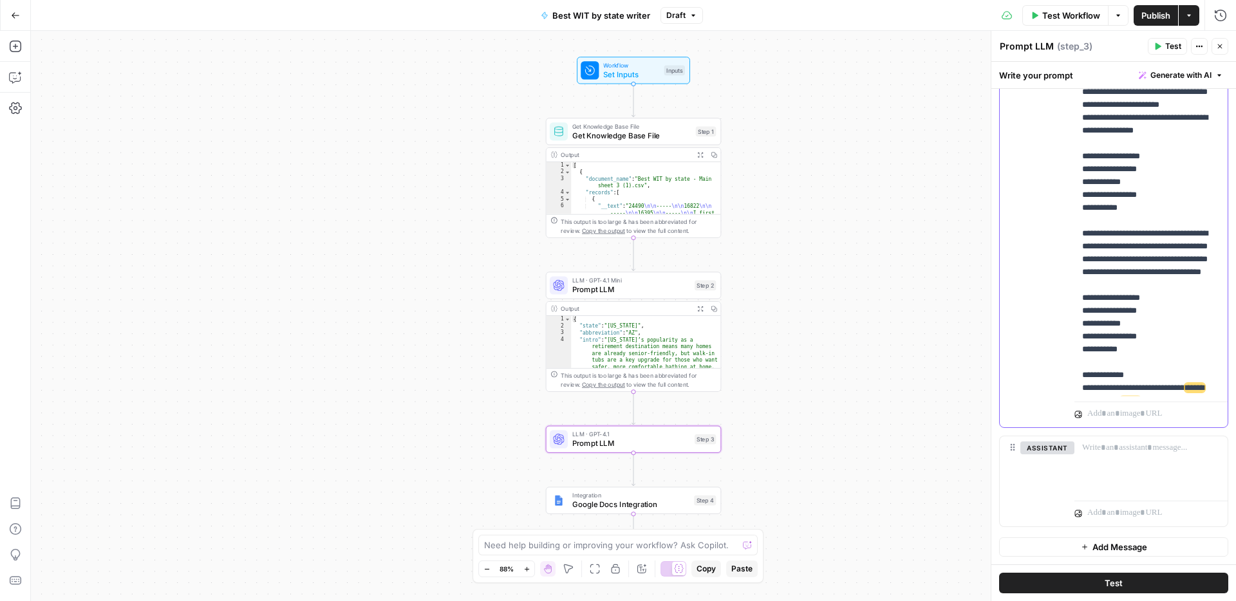
click at [1081, 207] on div "**********" at bounding box center [1150, 135] width 153 height 525
click at [1199, 192] on p "**********" at bounding box center [1151, 2] width 138 height 1944
click at [1166, 220] on p "**********" at bounding box center [1151, 2] width 138 height 1944
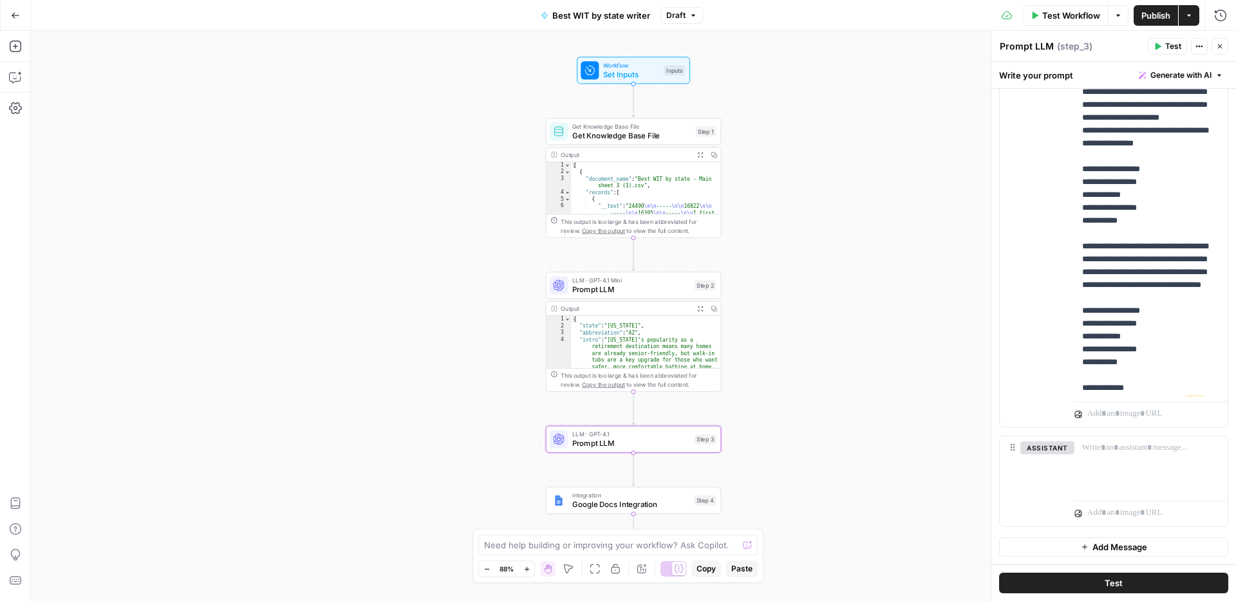
click at [1141, 22] on button "Publish" at bounding box center [1156, 15] width 44 height 21
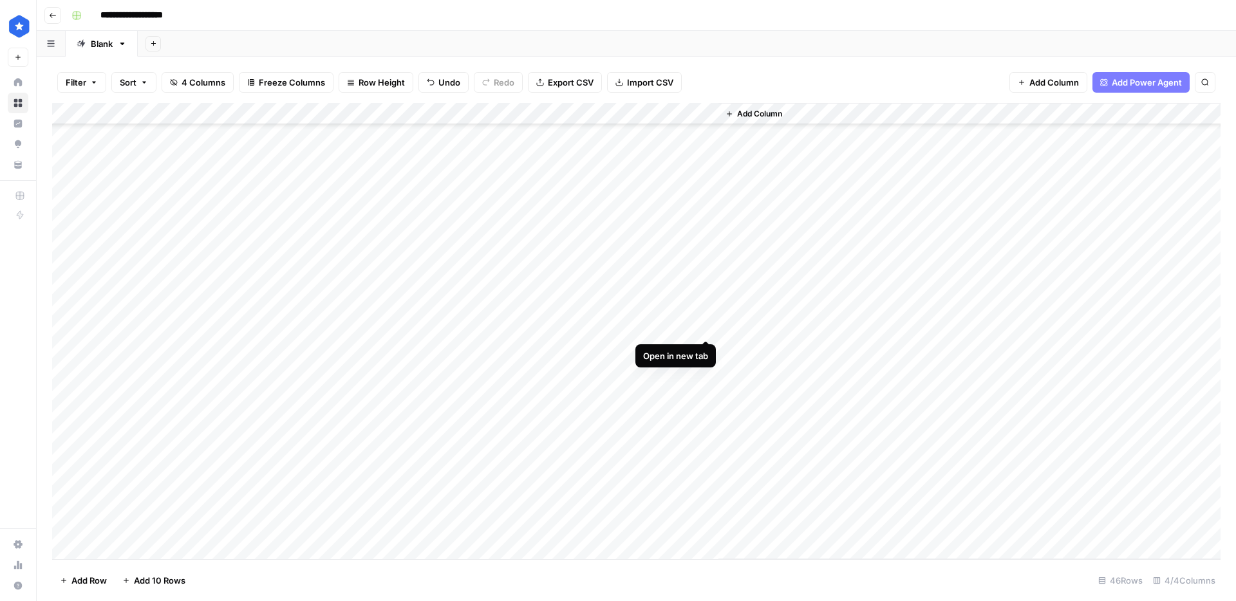
scroll to position [311, 0]
click at [316, 327] on div "Add Column" at bounding box center [636, 331] width 1168 height 456
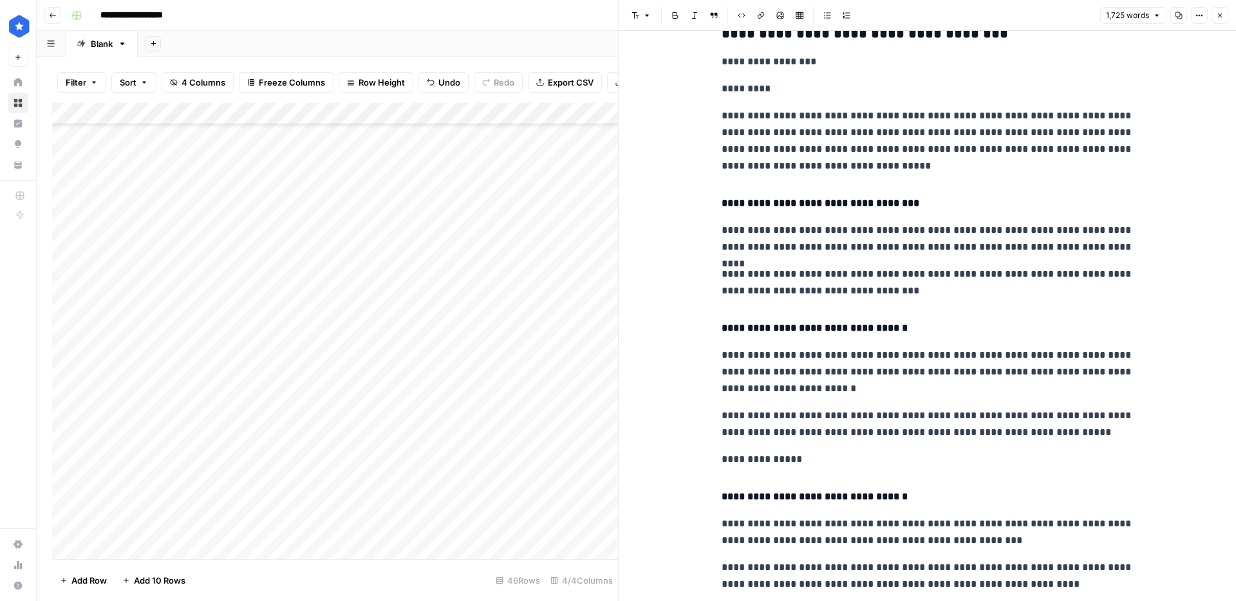
scroll to position [307, 0]
click at [432, 355] on div "Add Column" at bounding box center [335, 331] width 566 height 456
click at [430, 372] on div "Add Column" at bounding box center [335, 331] width 566 height 456
click at [431, 395] on div "Add Column" at bounding box center [335, 331] width 566 height 456
click at [1224, 21] on button "Close" at bounding box center [1219, 15] width 17 height 17
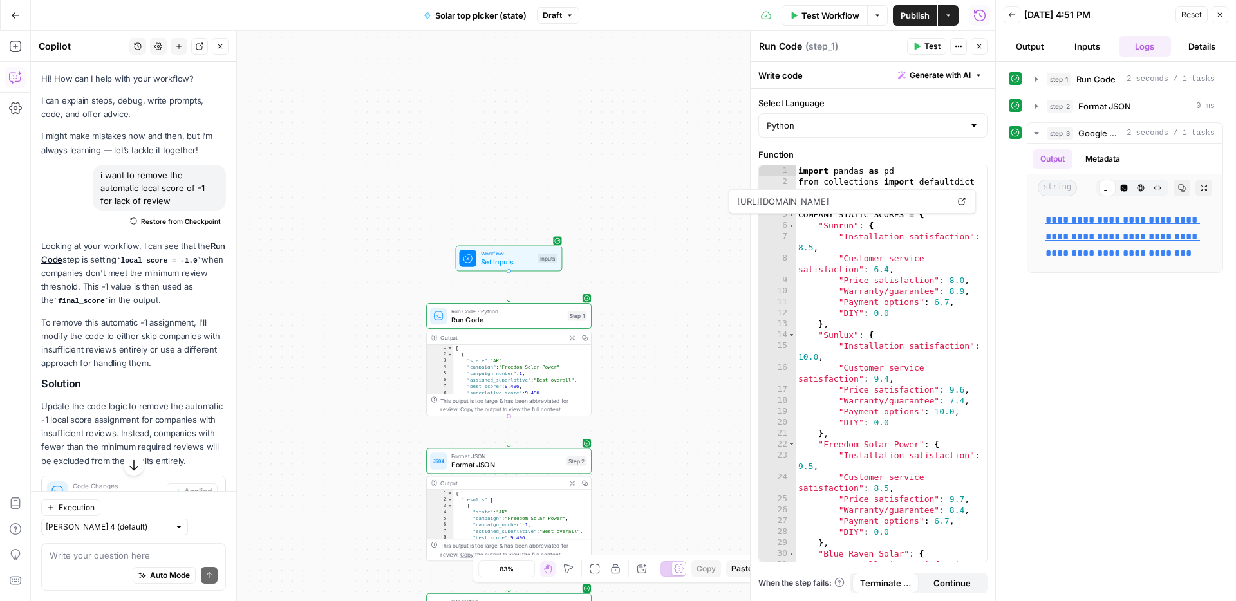
scroll to position [59, 0]
